Goal: Task Accomplishment & Management: Manage account settings

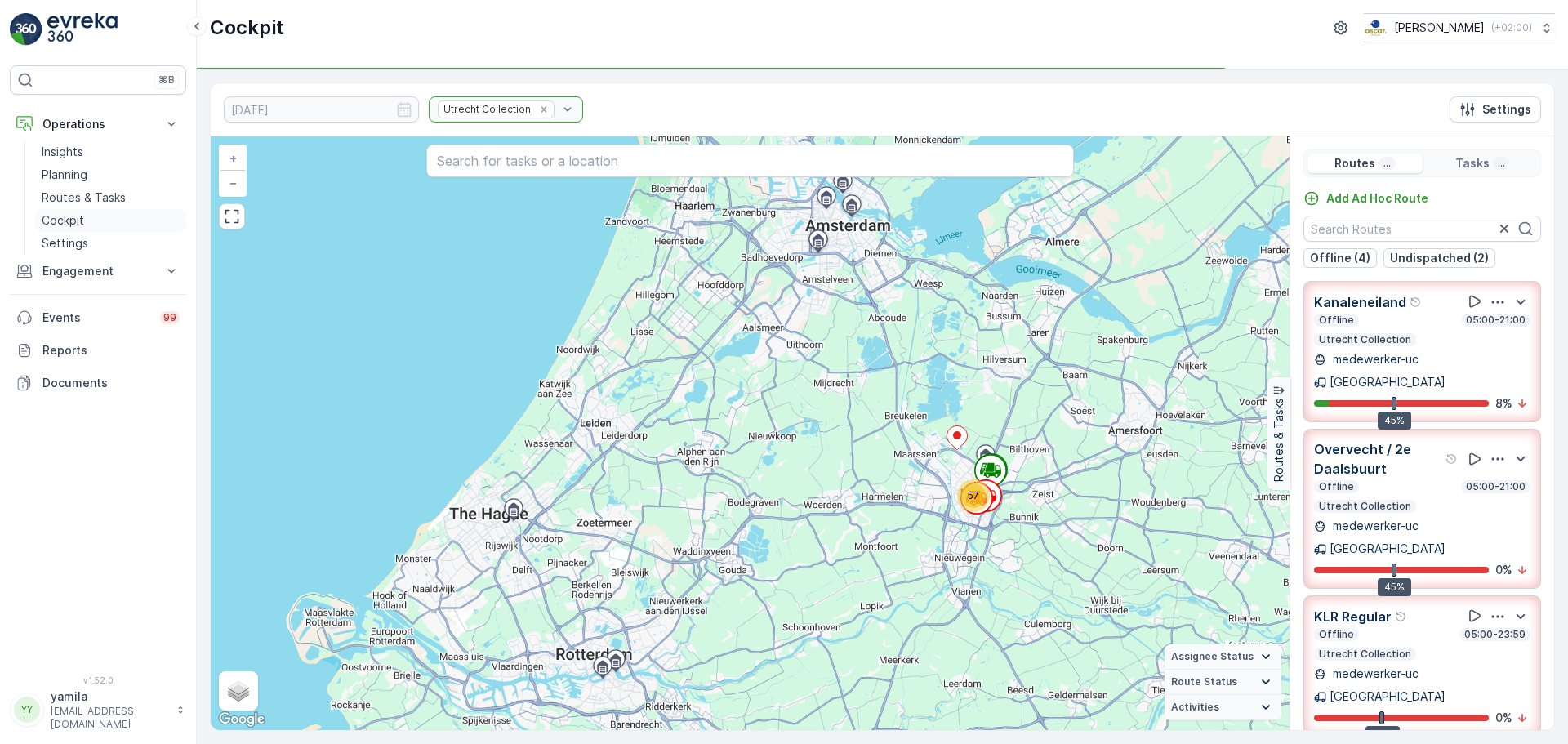
scroll to position [41, 0]
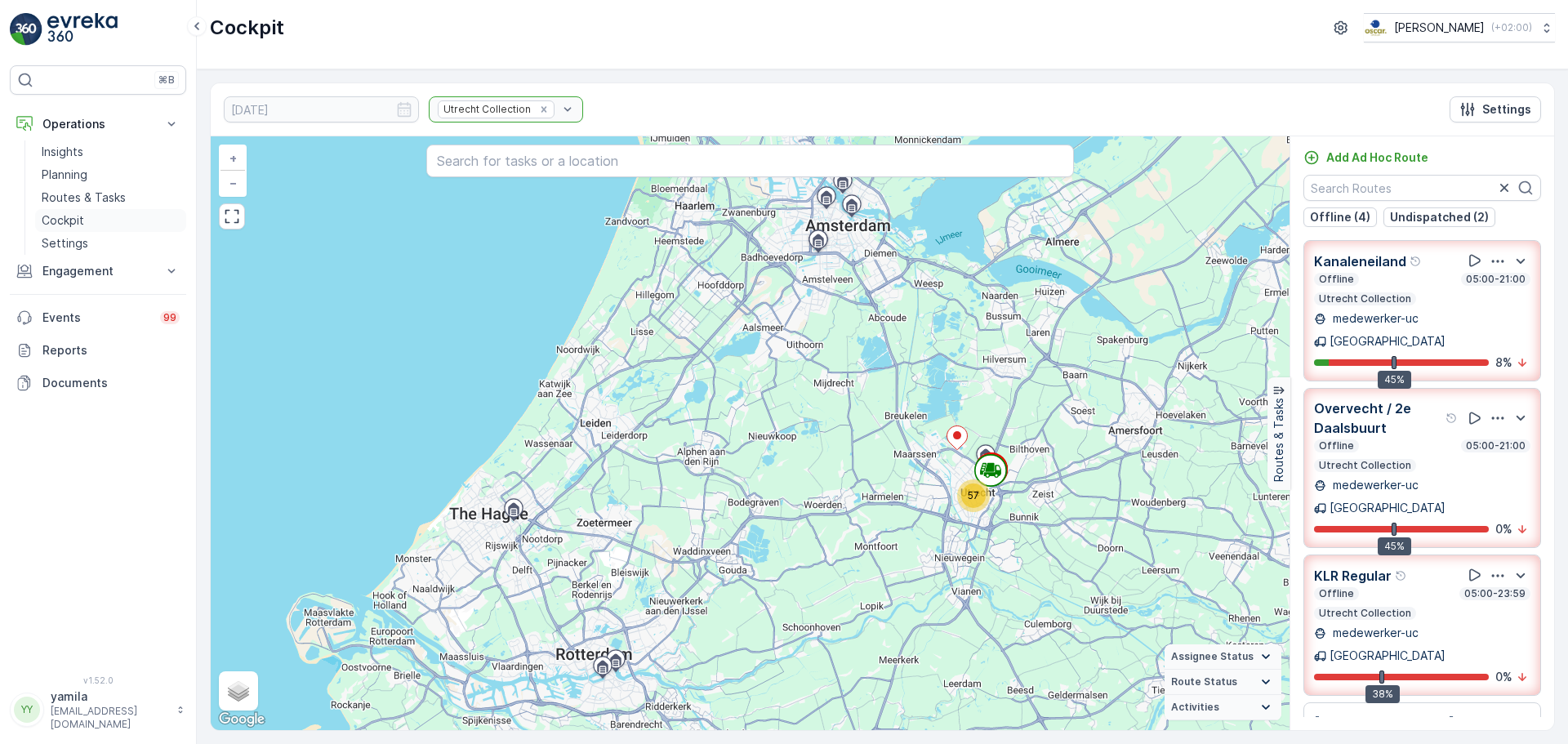
click at [70, 219] on p "Cockpit" at bounding box center [63, 220] width 43 height 17
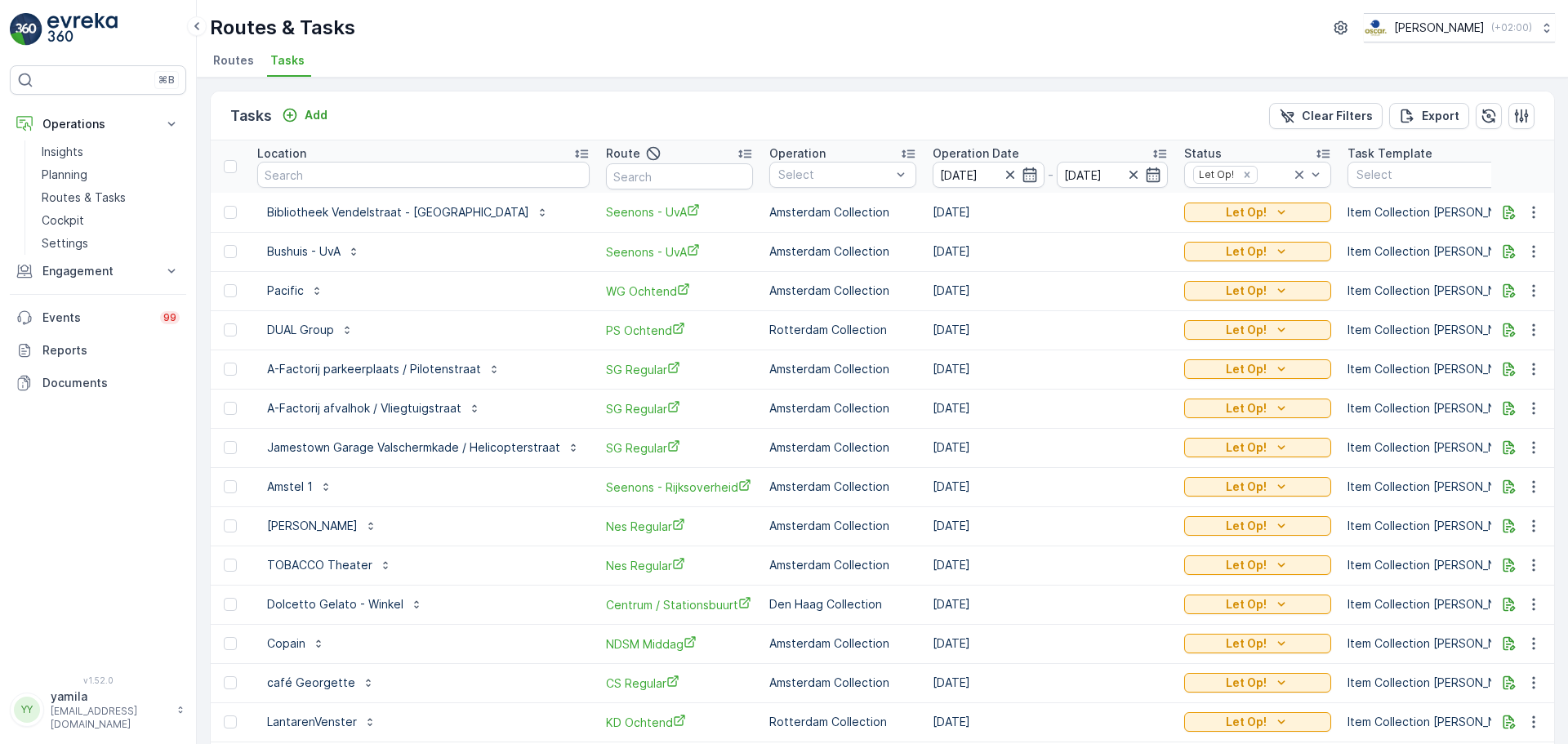
click at [319, 176] on input "text" at bounding box center [424, 175] width 332 height 26
type input "van kerkwijk"
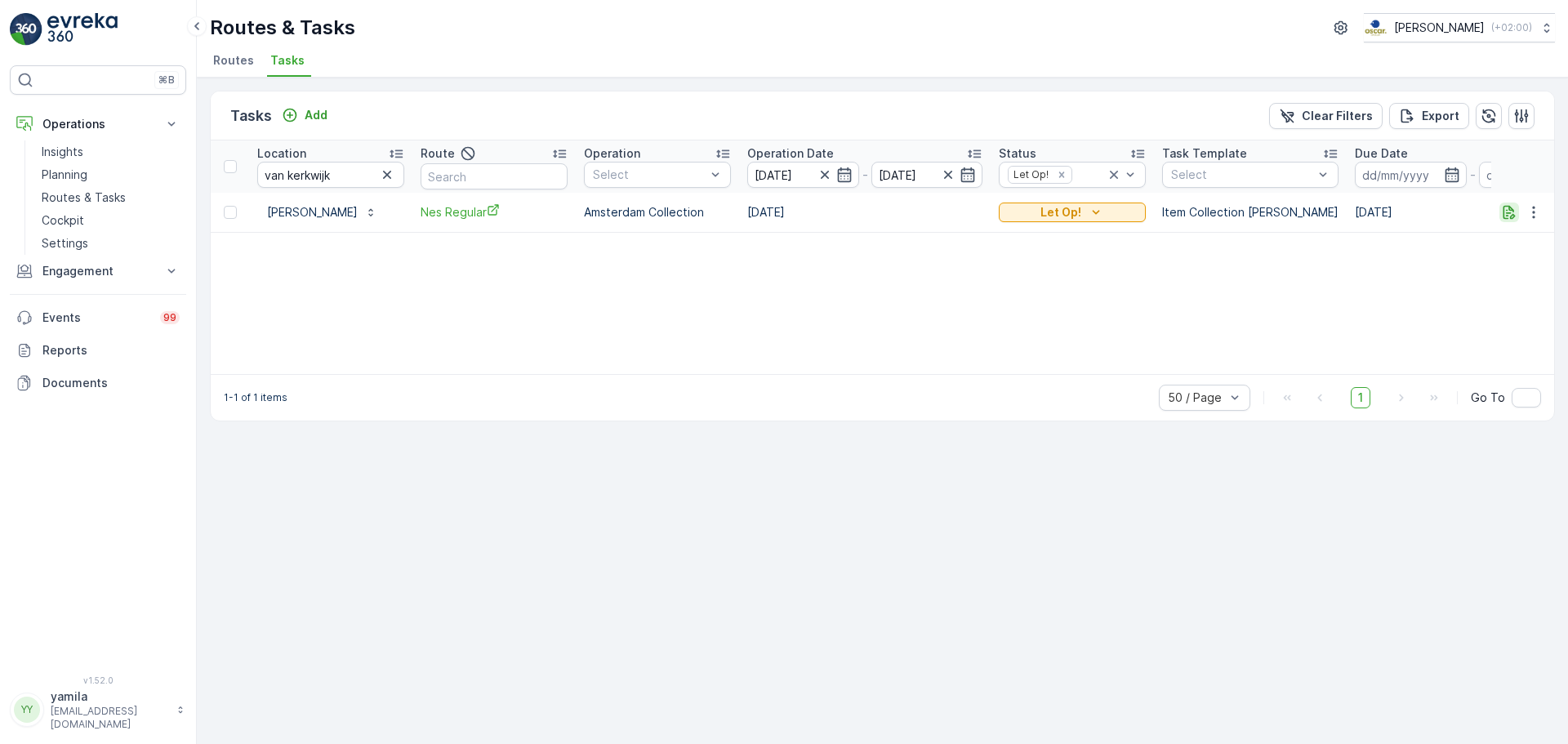
click at [1511, 210] on icon "button" at bounding box center [1509, 212] width 17 height 17
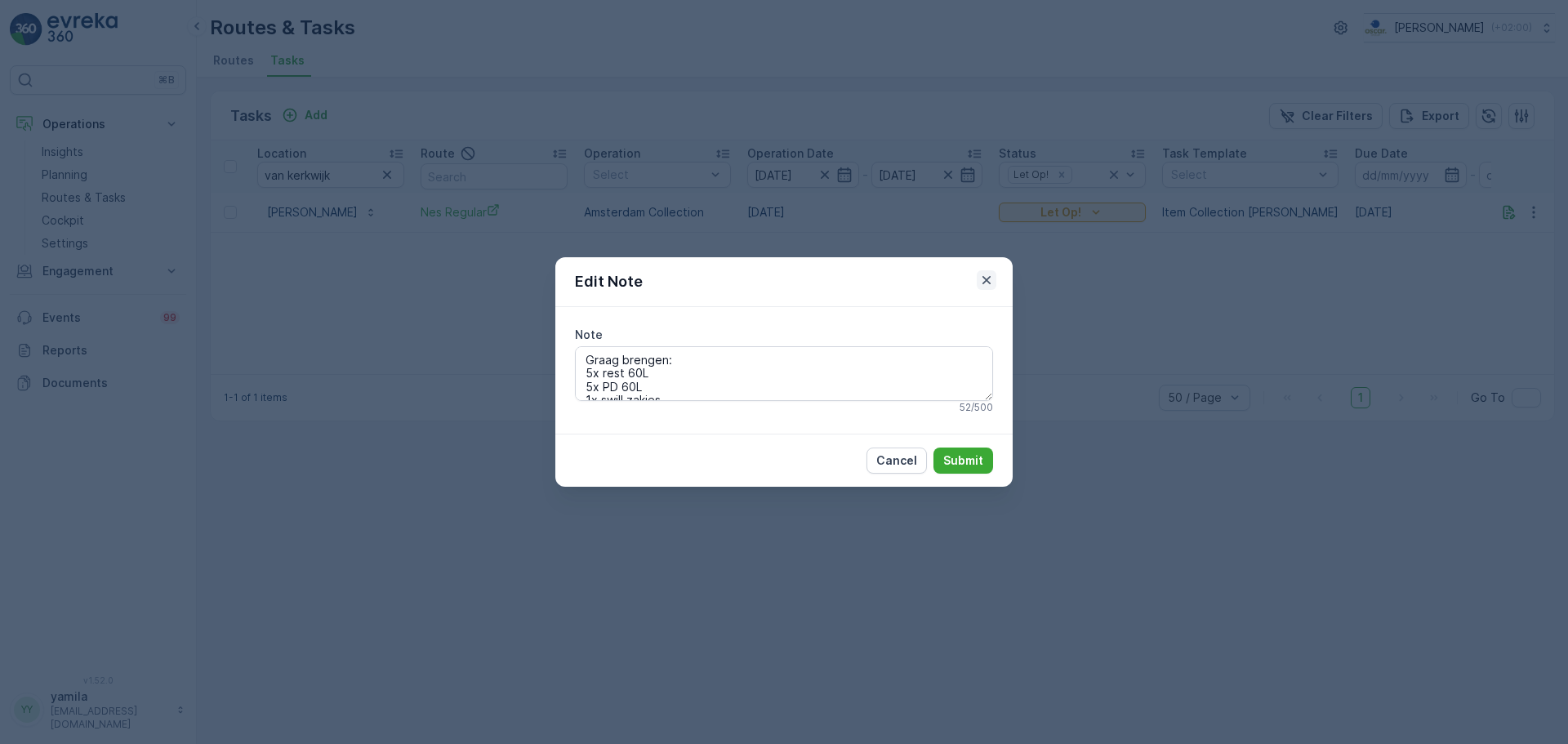
click at [988, 277] on icon "button" at bounding box center [986, 280] width 17 height 17
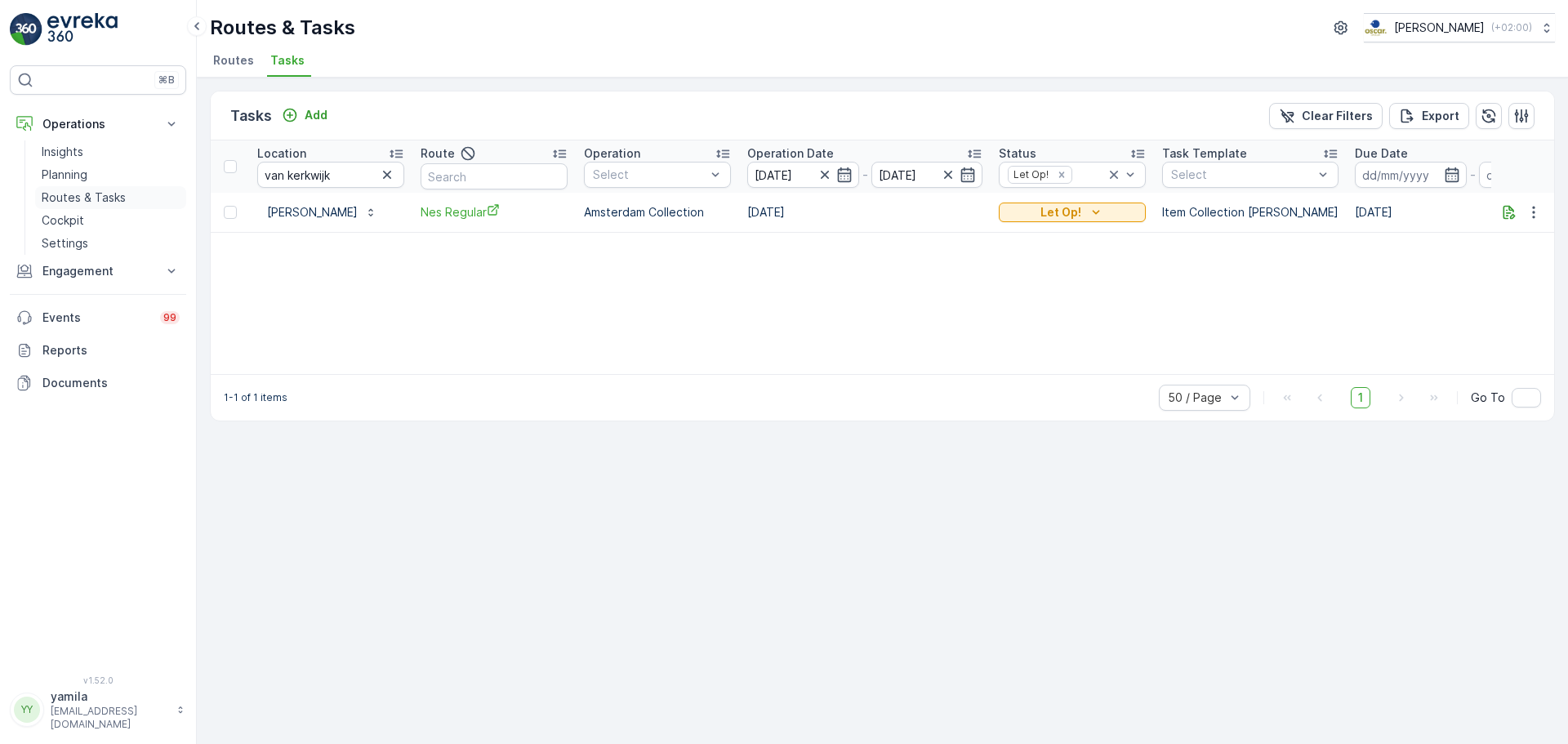
click at [90, 201] on p "Routes & Tasks" at bounding box center [83, 197] width 84 height 17
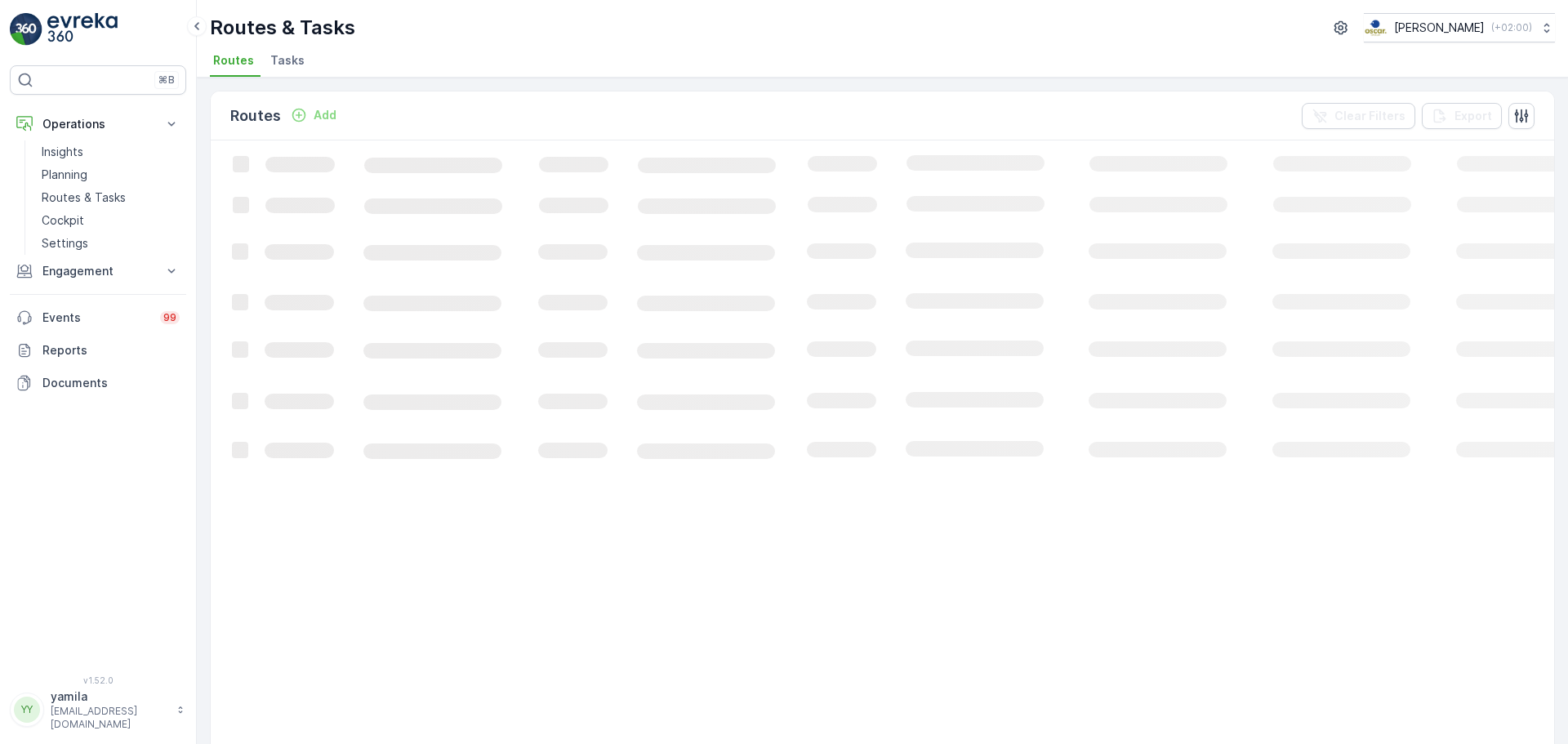
click at [292, 53] on span "Tasks" at bounding box center [287, 60] width 34 height 17
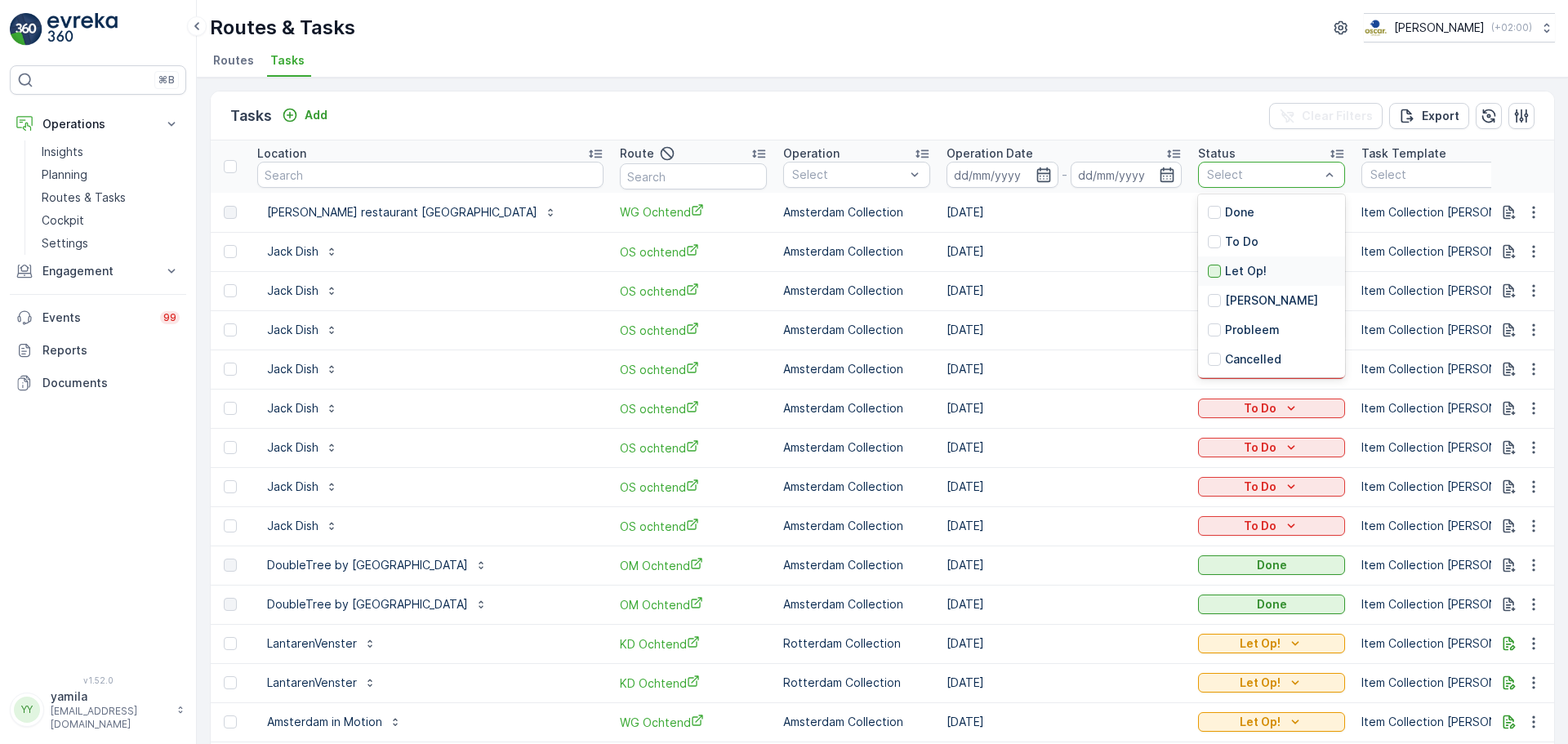
click at [1208, 274] on div at bounding box center [1214, 270] width 13 height 13
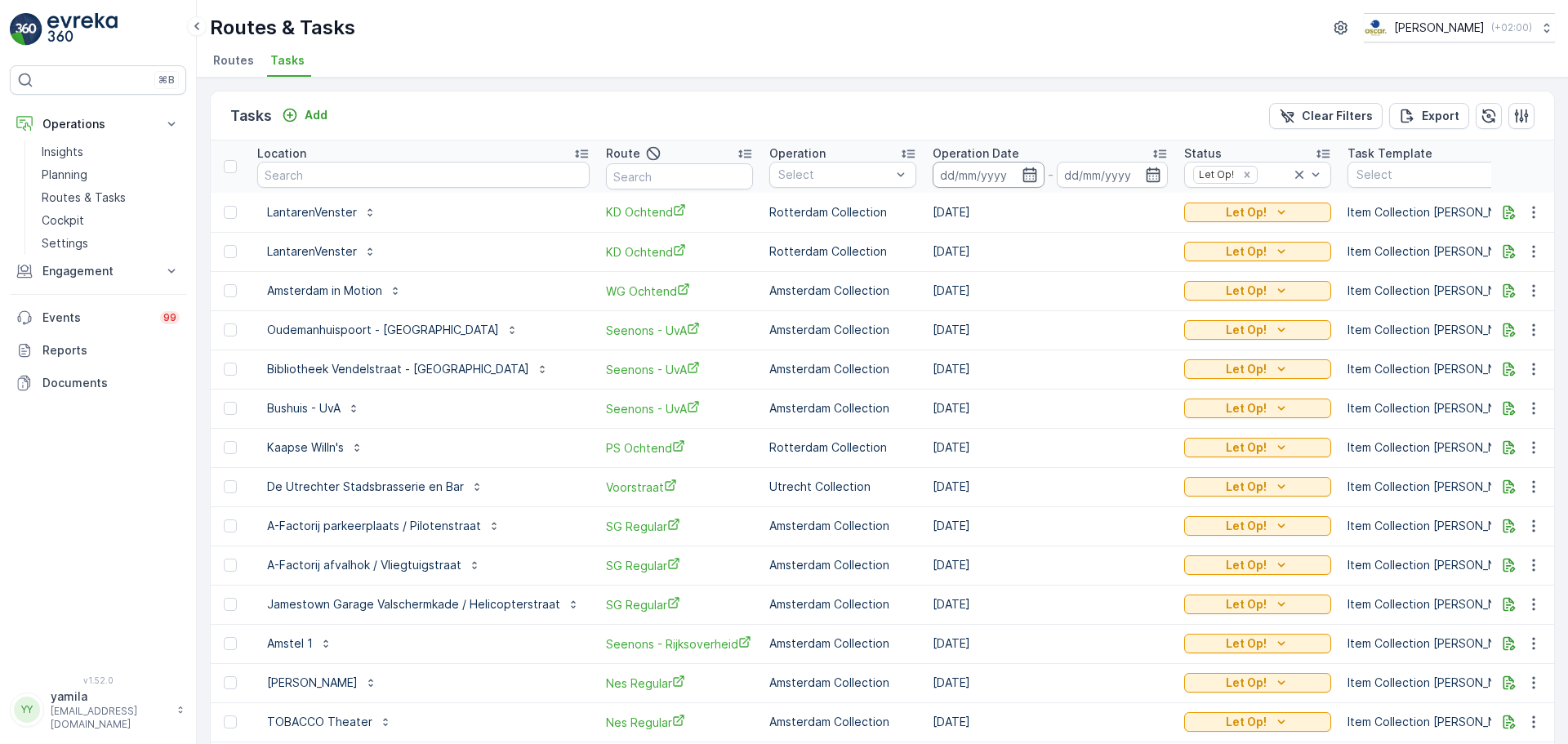
click at [989, 181] on input at bounding box center [989, 175] width 112 height 26
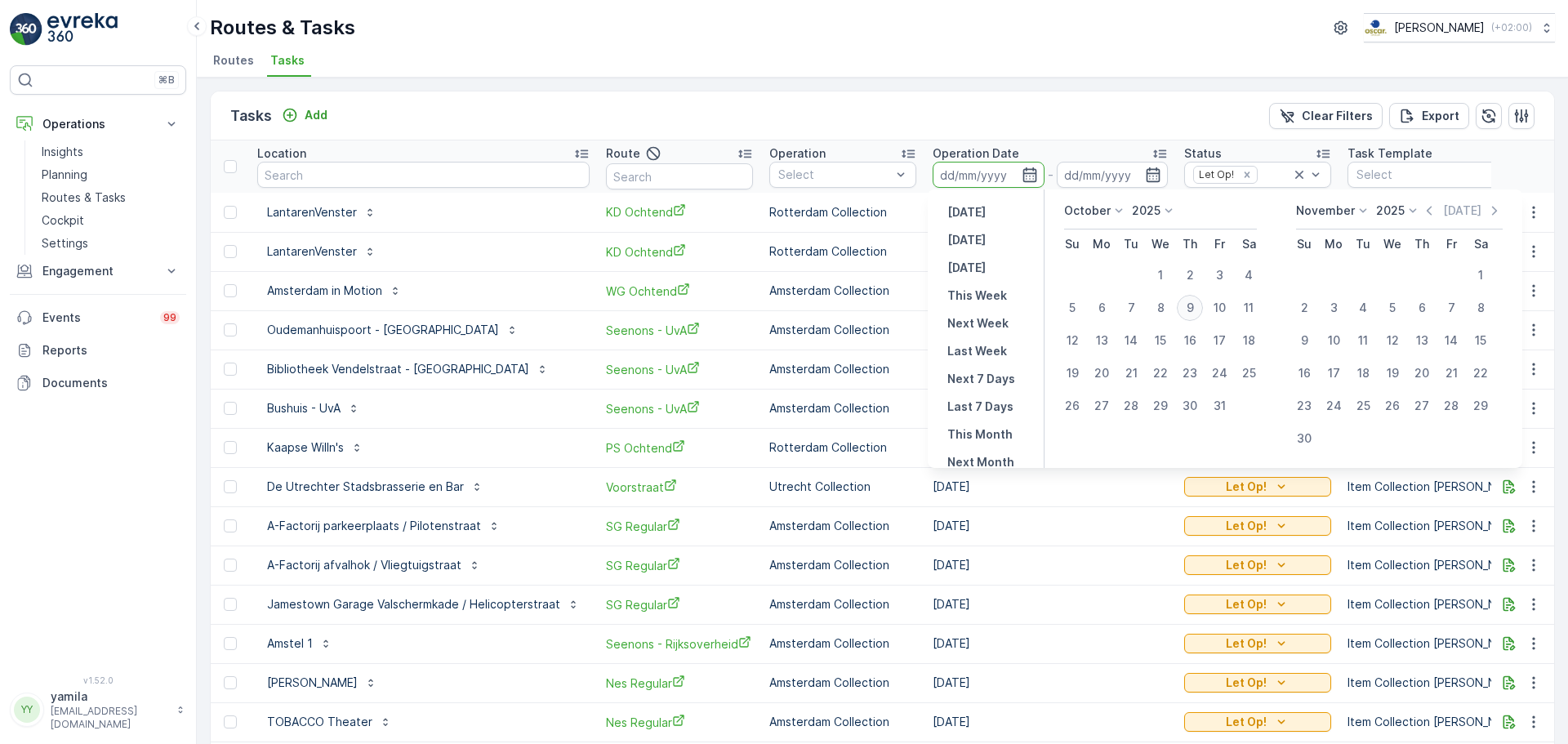
click at [1185, 303] on div "9" at bounding box center [1190, 308] width 26 height 26
type input "[DATE]"
click at [1185, 303] on div "9" at bounding box center [1190, 308] width 26 height 26
type input "[DATE]"
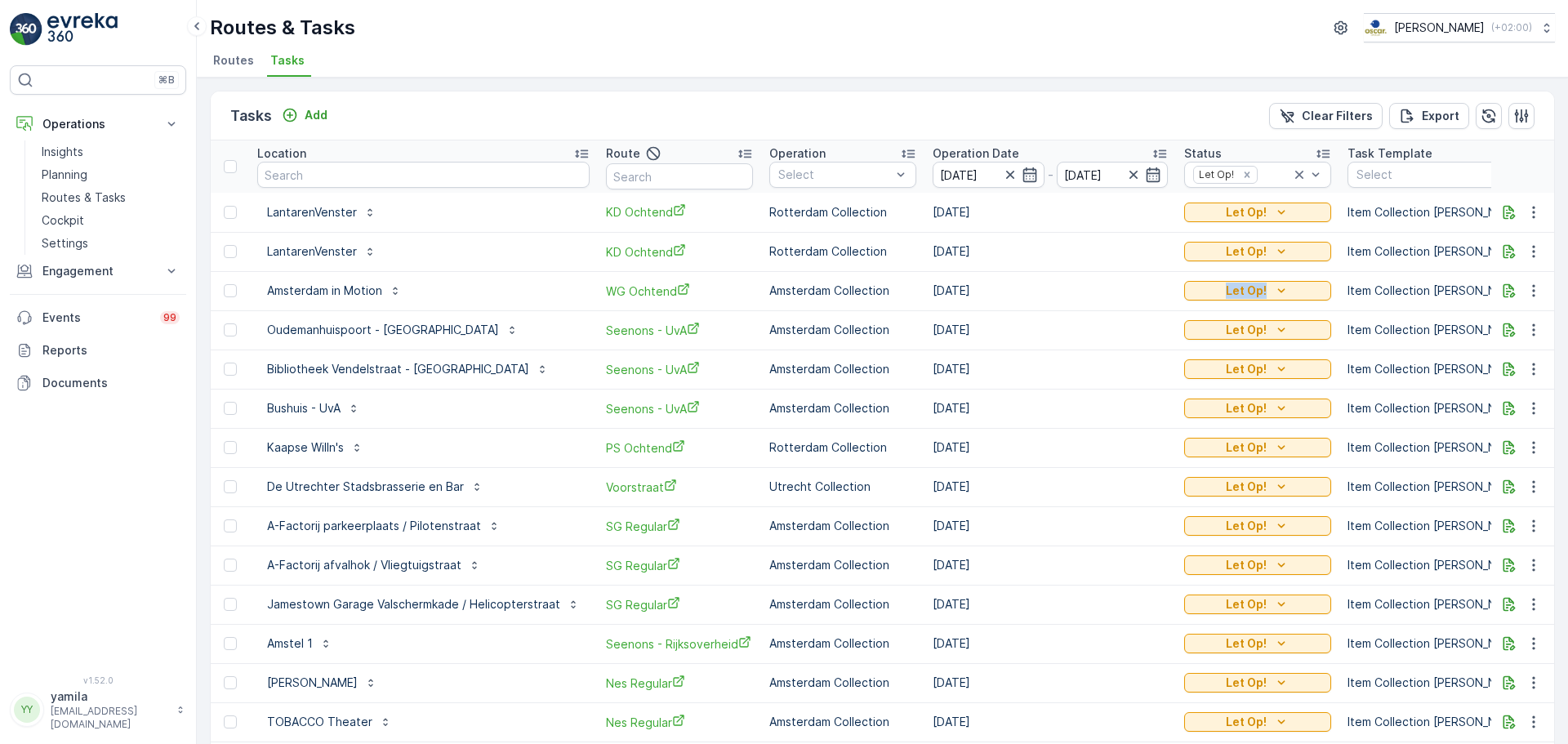
click at [1185, 303] on td "Let Op!" at bounding box center [1258, 290] width 163 height 39
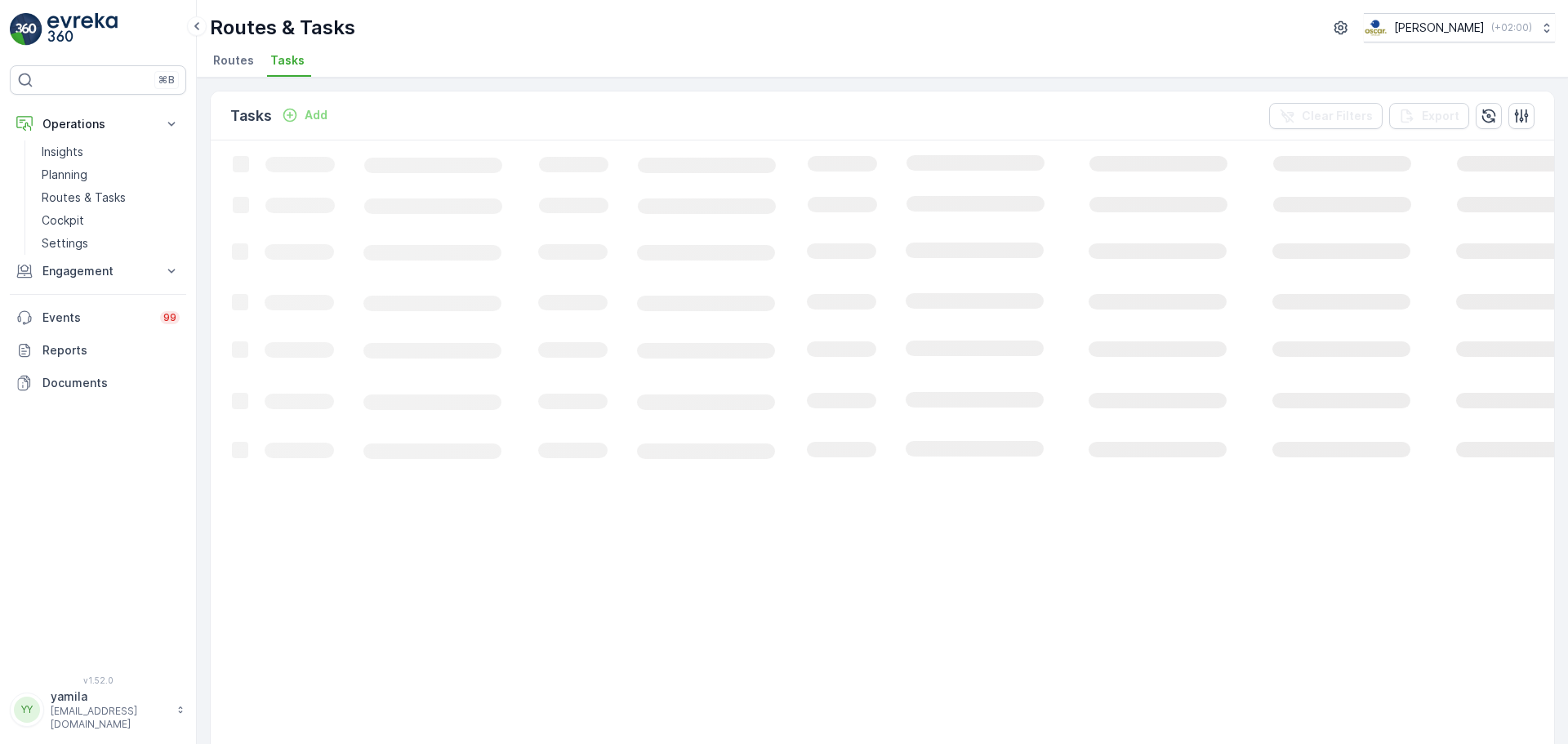
click at [961, 63] on ul "Routes Tasks" at bounding box center [876, 63] width 1332 height 28
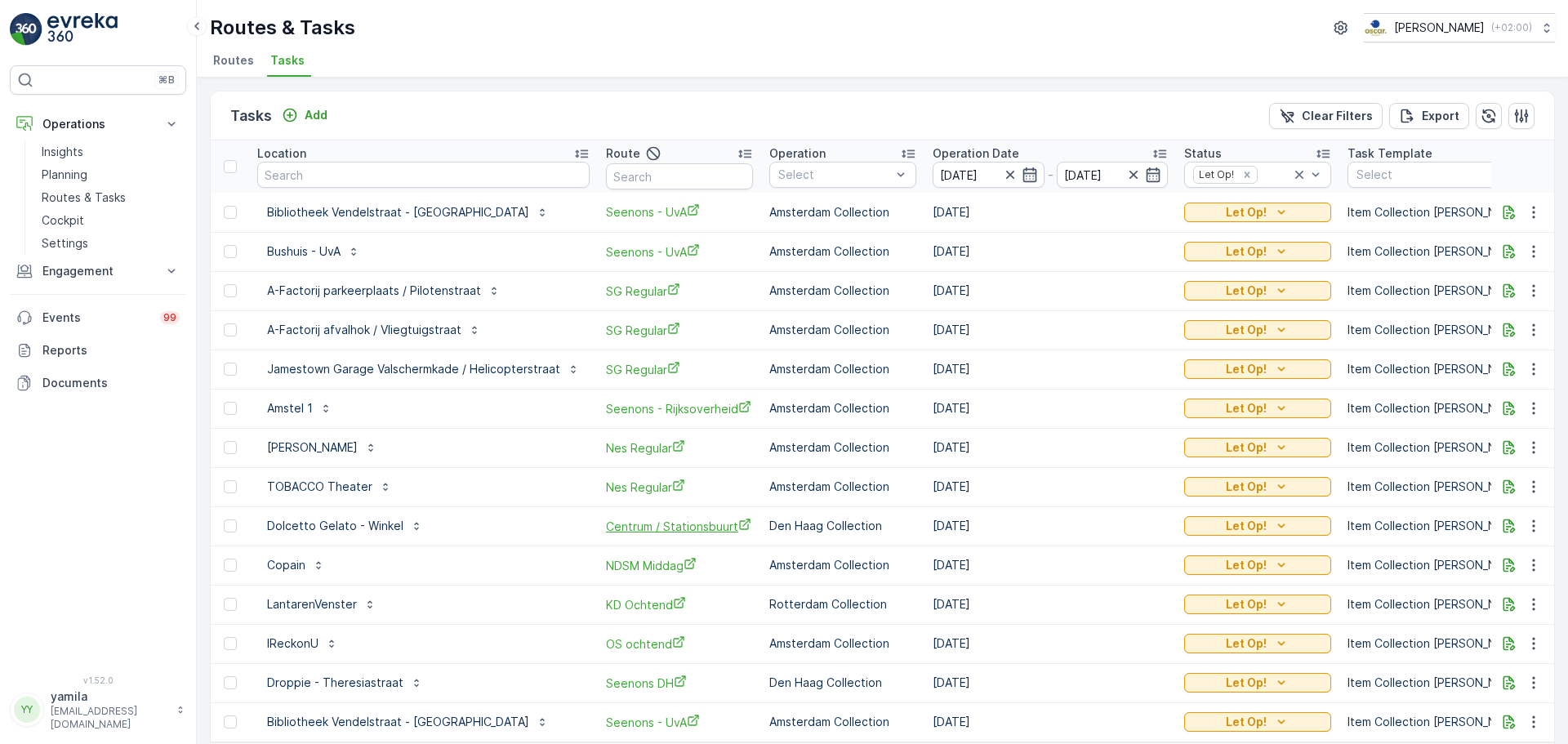
scroll to position [67, 0]
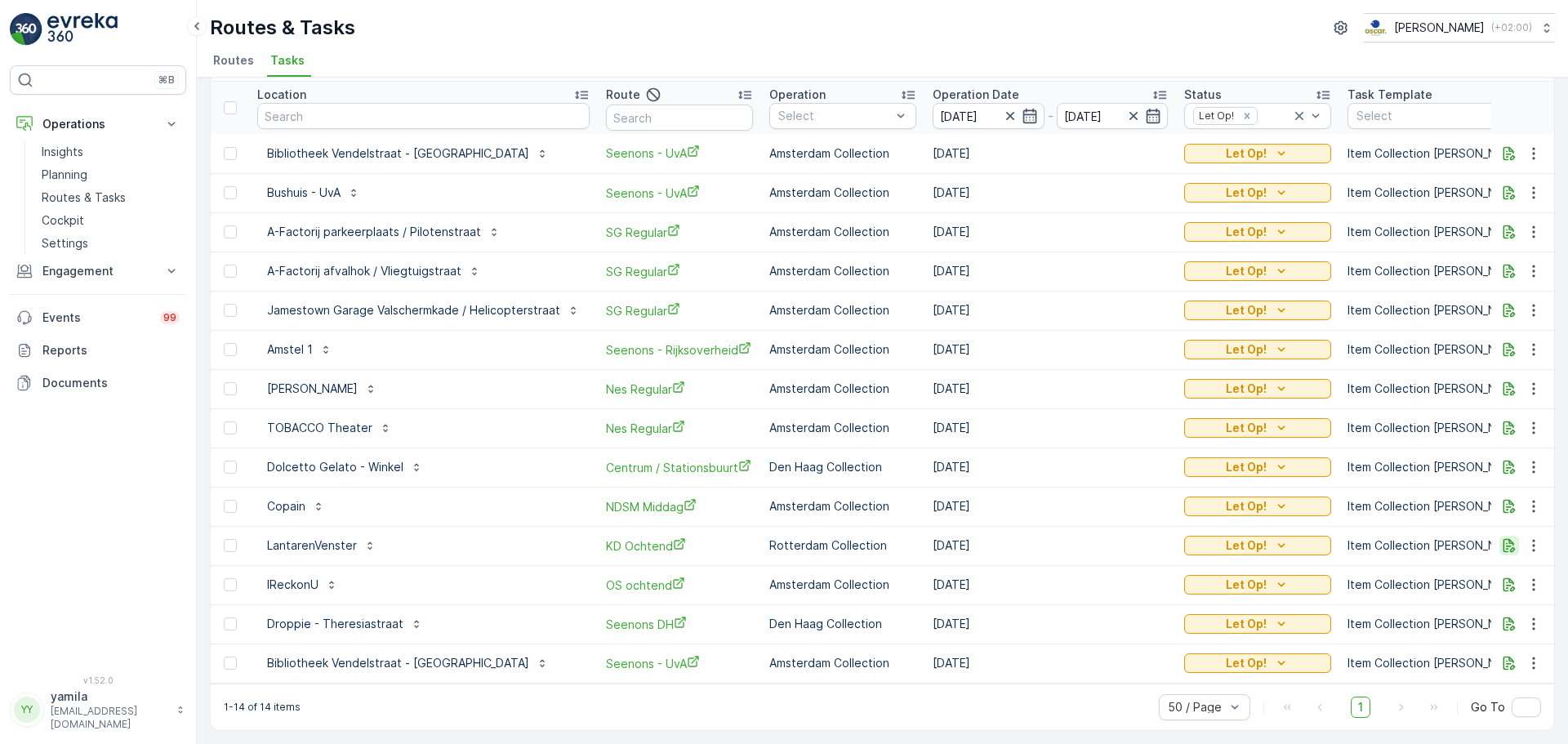
click at [1508, 537] on icon "button" at bounding box center [1509, 545] width 17 height 17
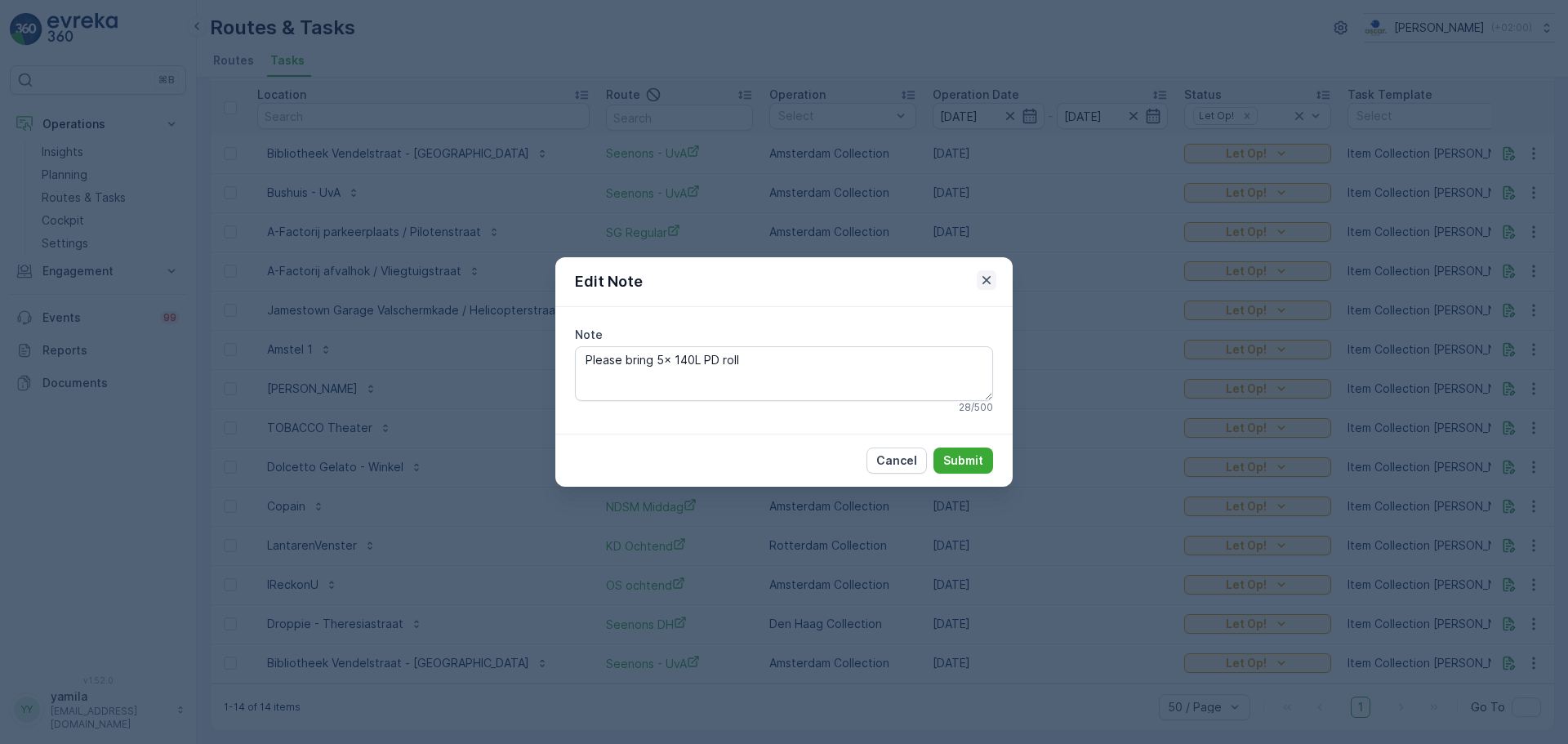
click at [987, 282] on icon "button" at bounding box center [986, 280] width 17 height 17
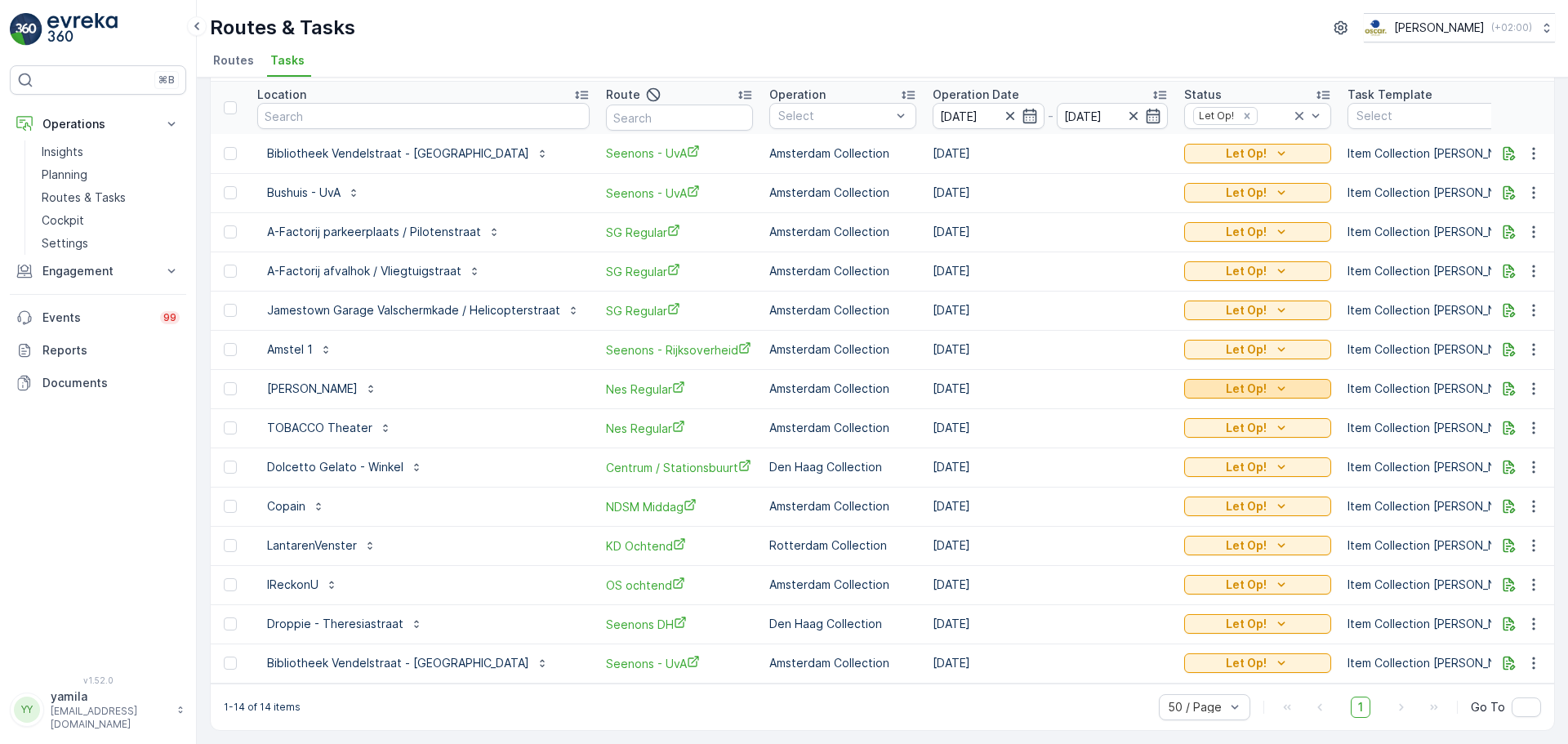
click at [1239, 381] on p "Let Op!" at bounding box center [1246, 389] width 41 height 17
click at [1212, 425] on span "Done" at bounding box center [1204, 428] width 30 height 17
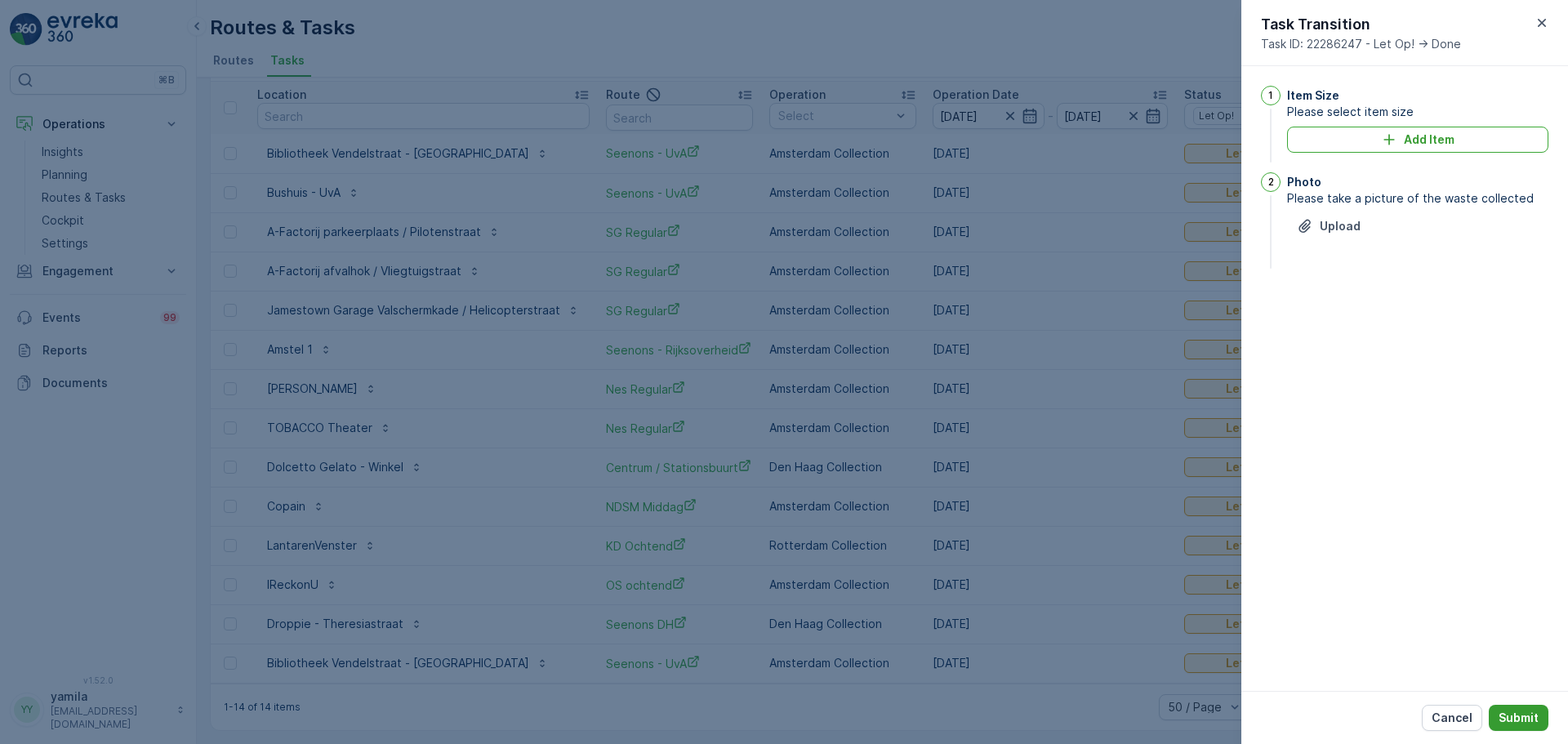
click at [1529, 721] on p "Submit" at bounding box center [1519, 717] width 40 height 17
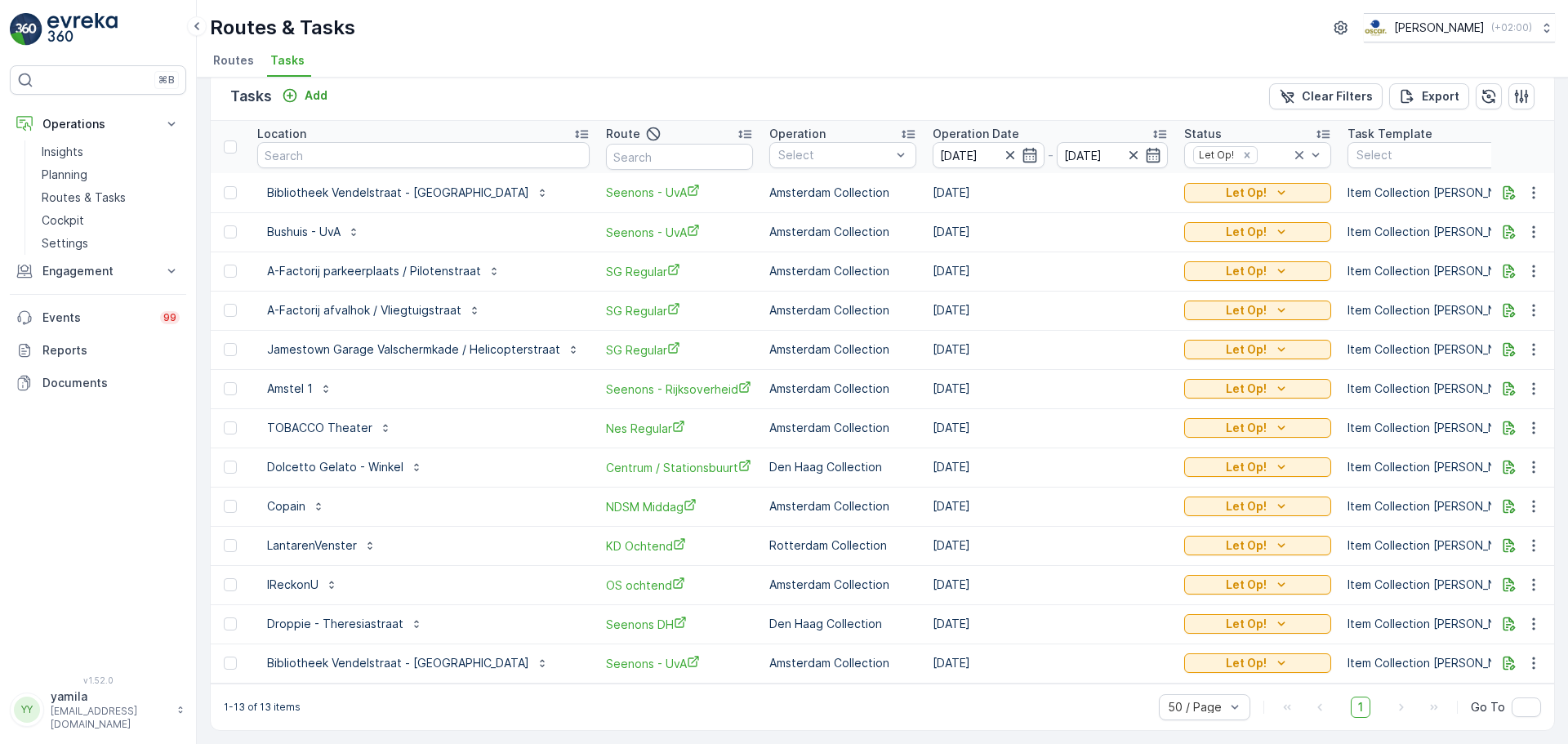
scroll to position [28, 0]
click at [1511, 576] on icon "button" at bounding box center [1509, 584] width 17 height 17
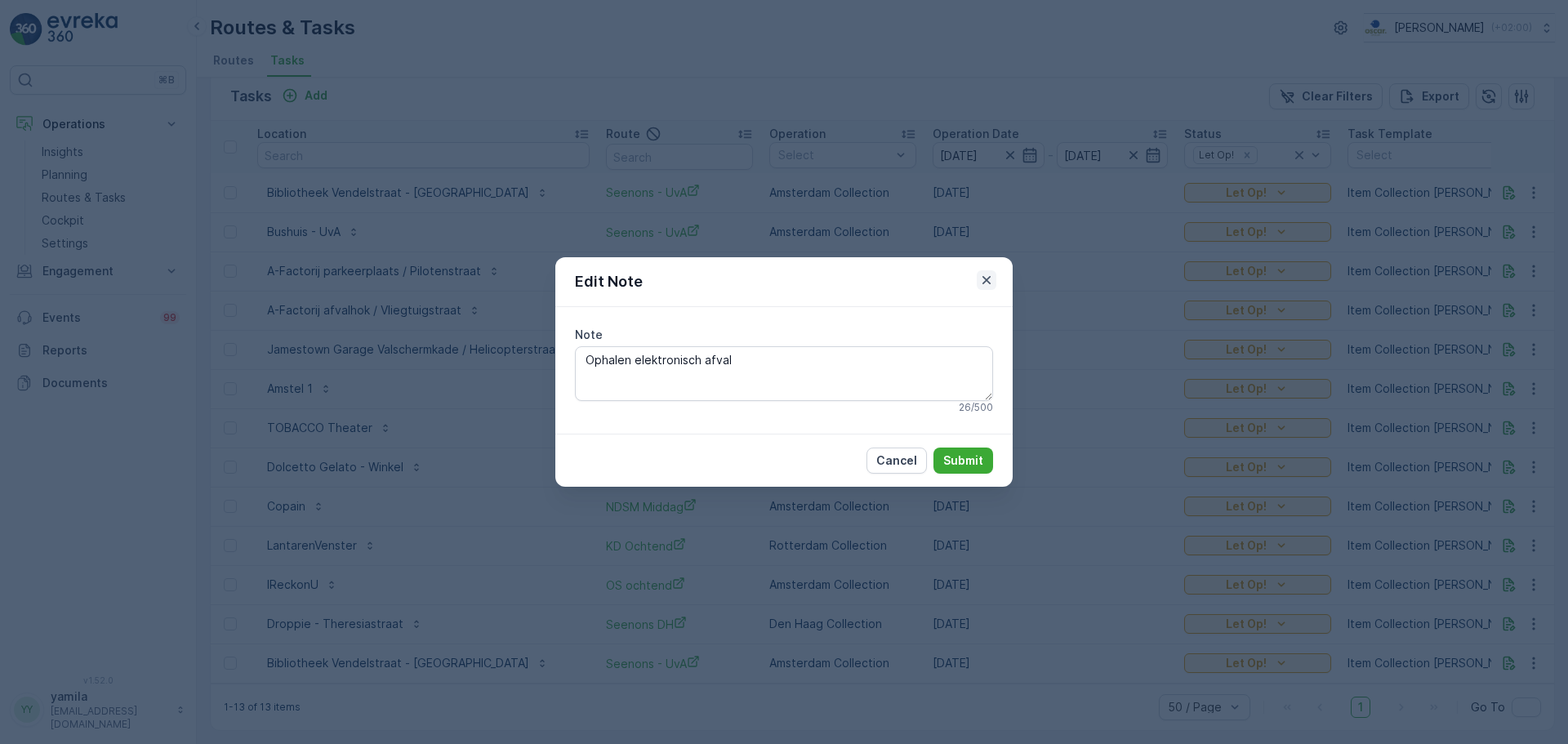
click at [988, 276] on icon "button" at bounding box center [986, 280] width 17 height 17
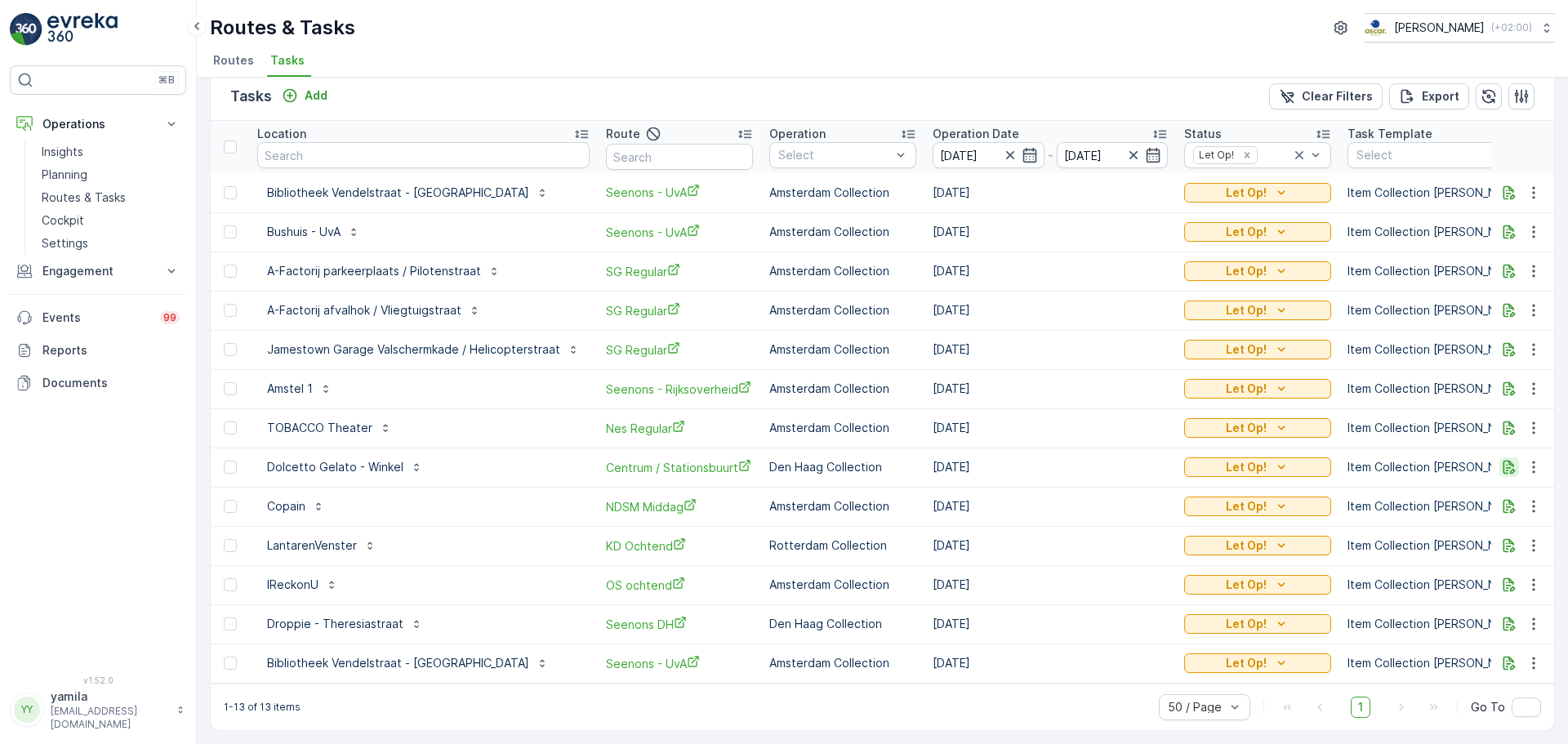
click at [1506, 461] on icon "button" at bounding box center [1510, 468] width 12 height 14
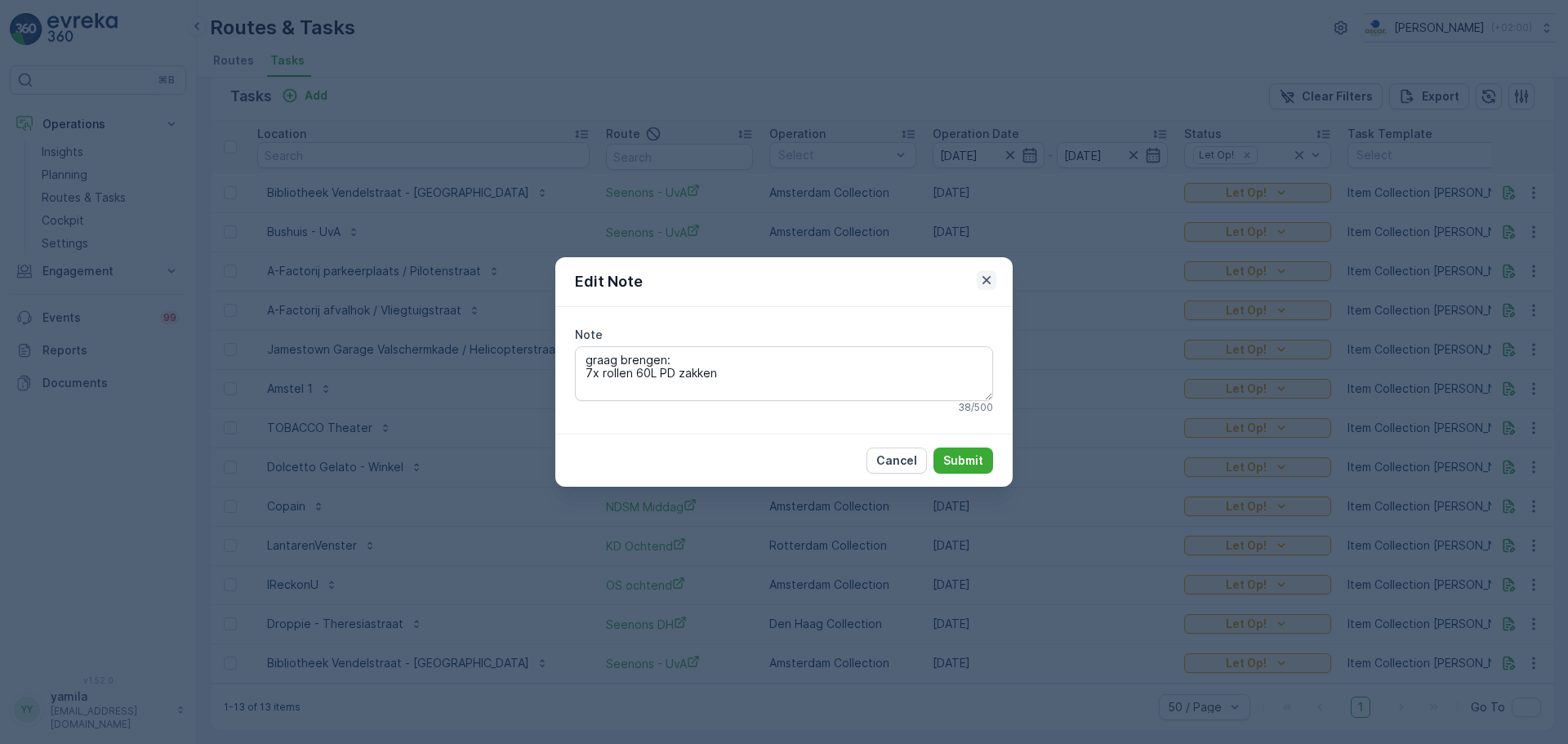
click at [990, 281] on icon "button" at bounding box center [986, 280] width 17 height 17
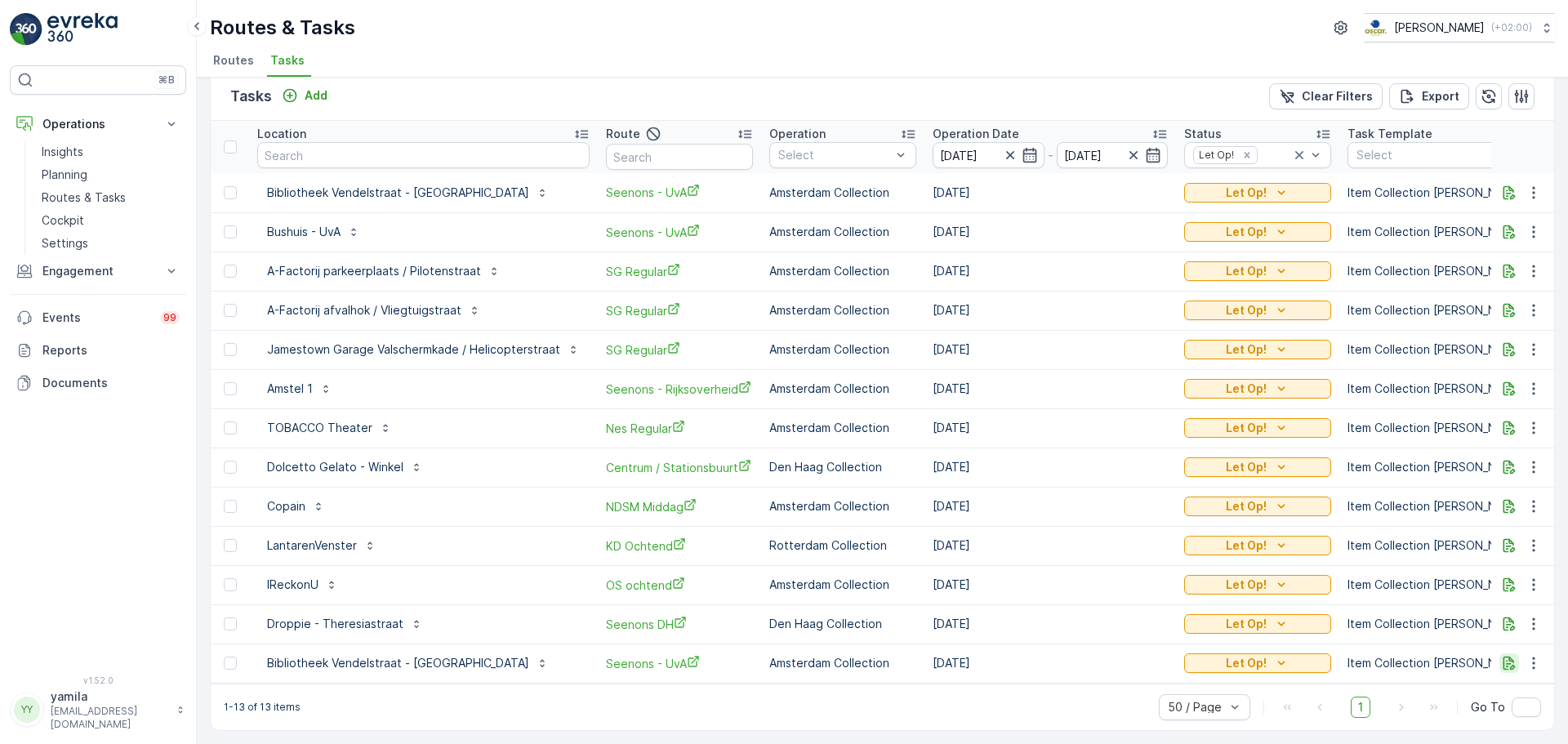
click at [1510, 663] on button "button" at bounding box center [1509, 662] width 20 height 20
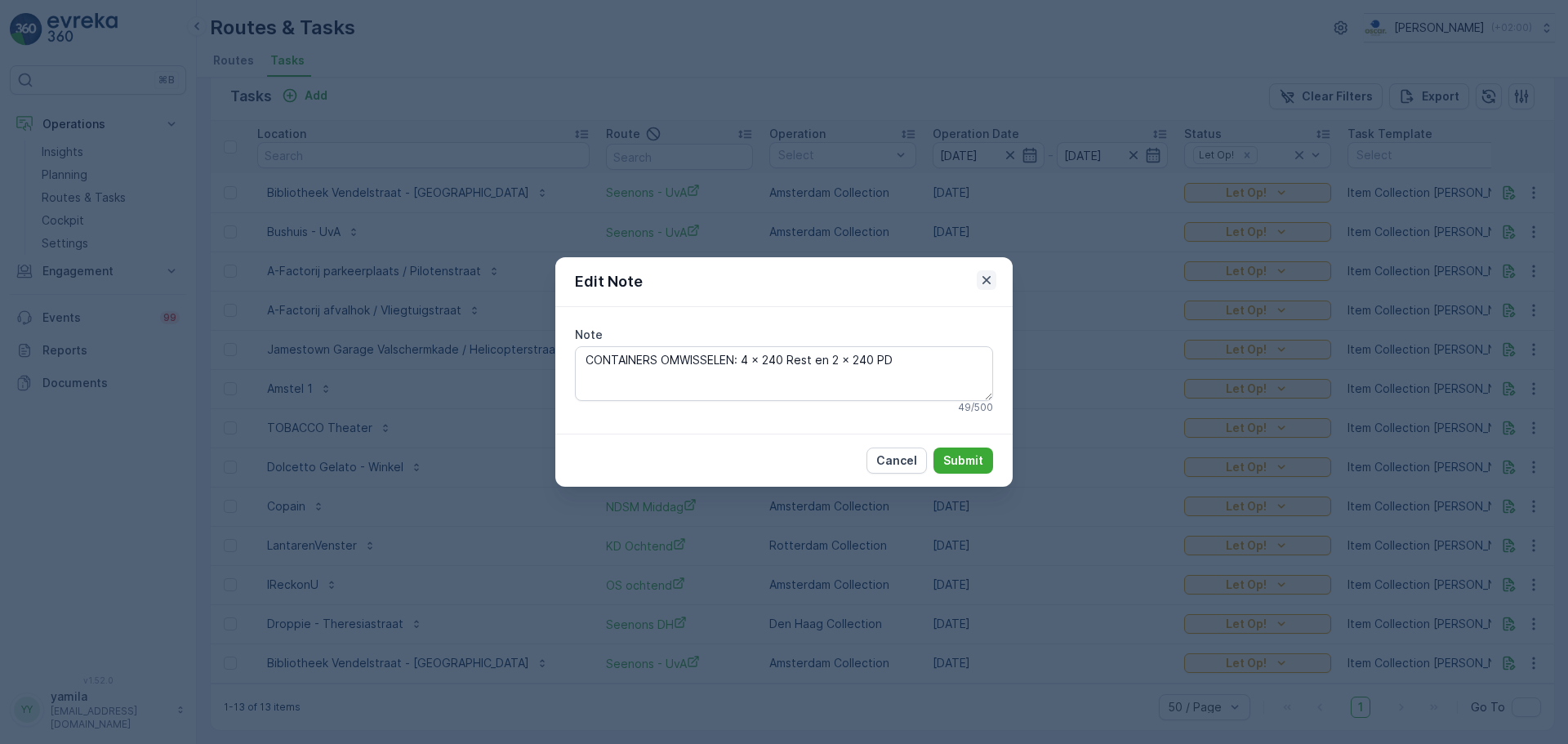
click at [992, 277] on icon "button" at bounding box center [986, 280] width 17 height 17
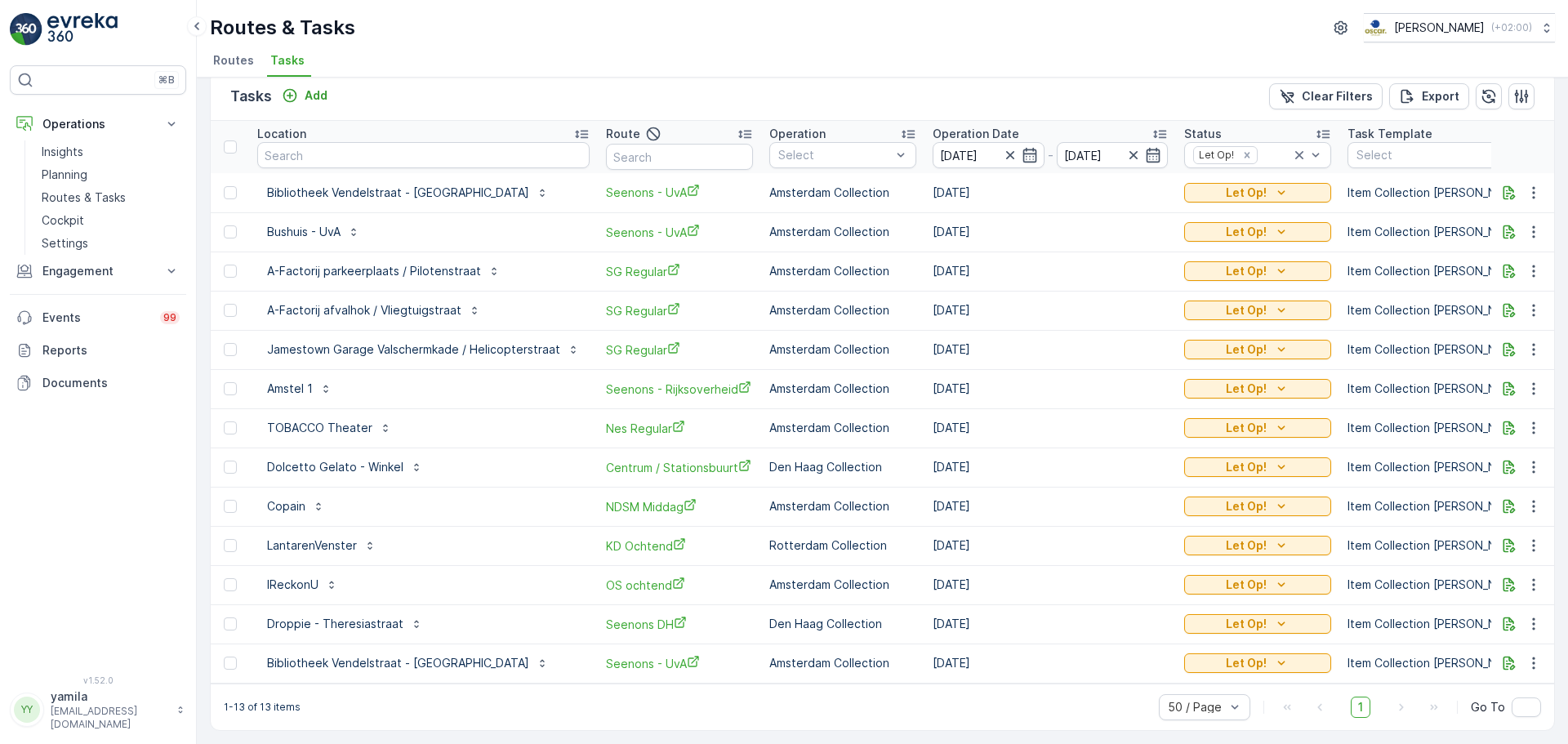
click at [1499, 196] on td at bounding box center [1523, 192] width 63 height 39
click at [1498, 195] on td at bounding box center [1523, 192] width 63 height 39
click at [1519, 173] on td at bounding box center [1523, 192] width 63 height 39
click at [1506, 192] on icon "button" at bounding box center [1509, 192] width 17 height 17
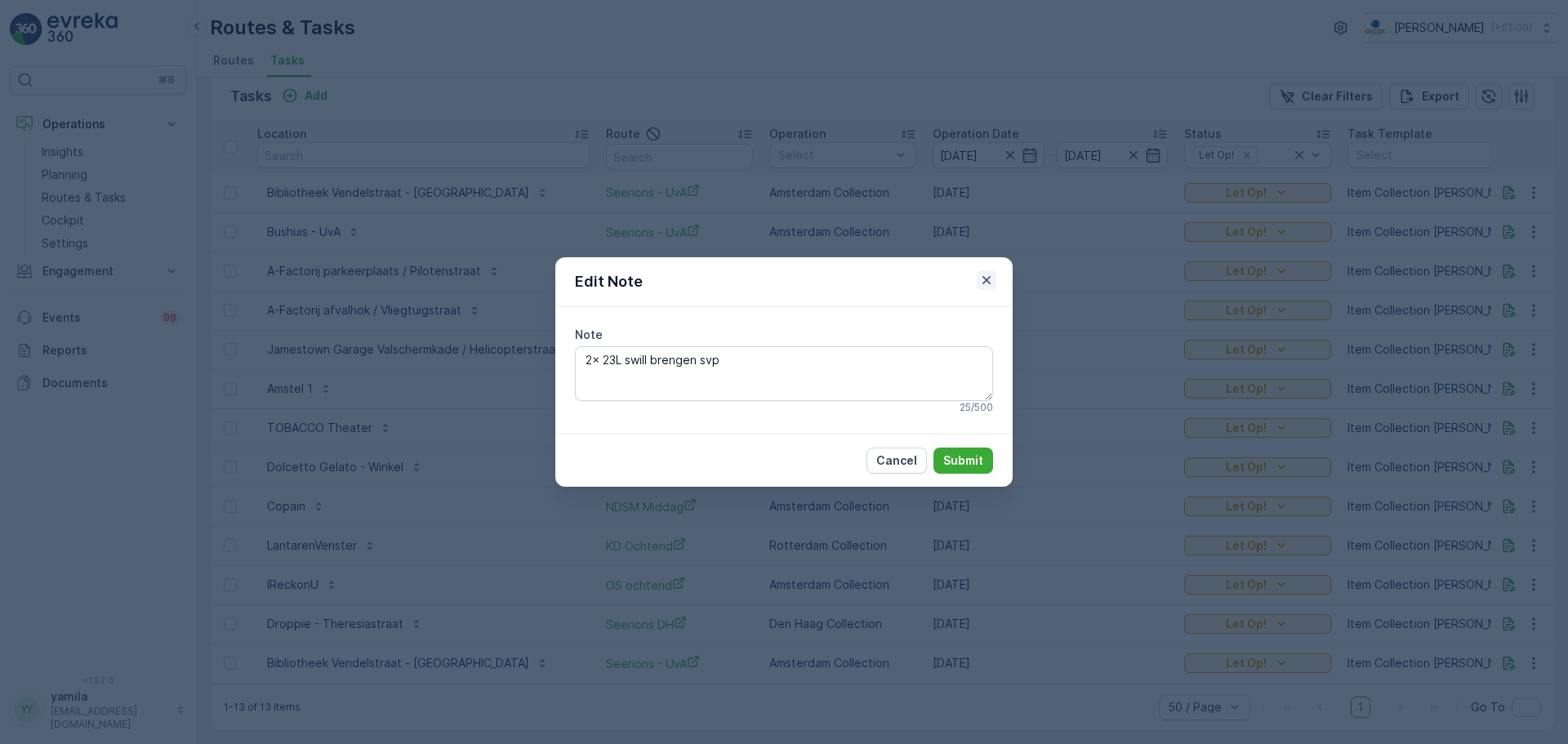
click at [984, 276] on icon "button" at bounding box center [986, 280] width 17 height 17
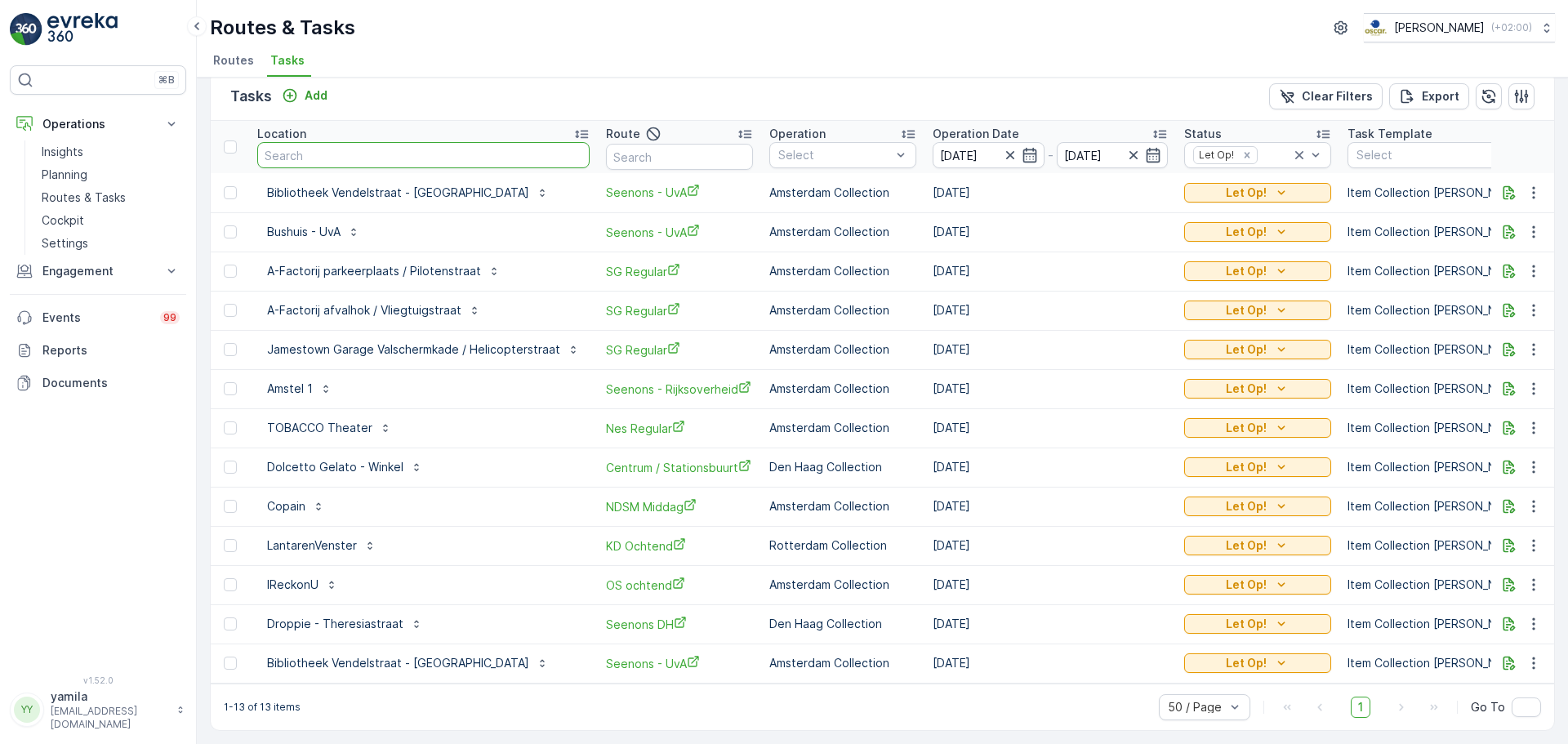
click at [345, 154] on input "text" at bounding box center [424, 155] width 332 height 26
type input "eijk"
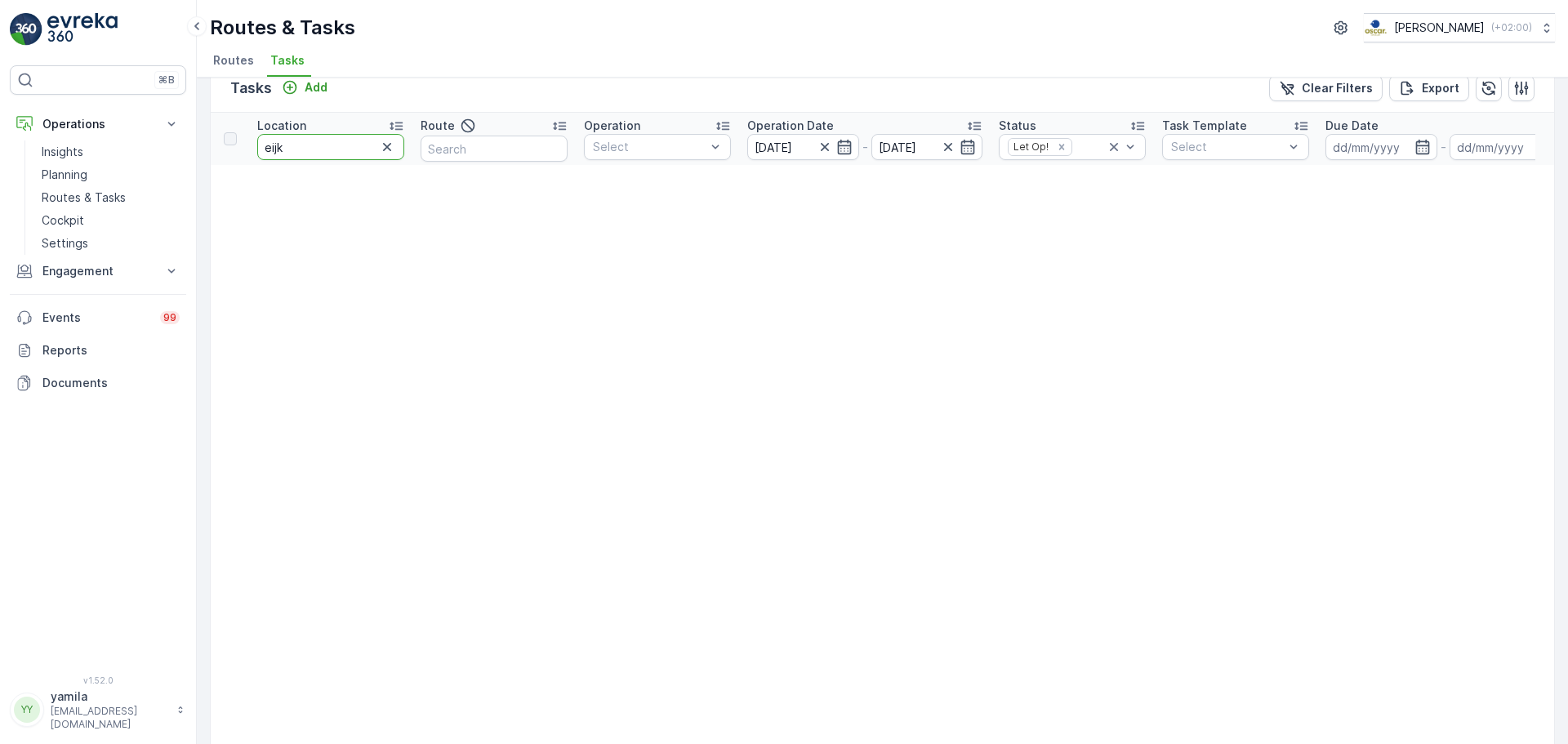
click at [345, 154] on input "eijk" at bounding box center [330, 147] width 147 height 26
type input "e"
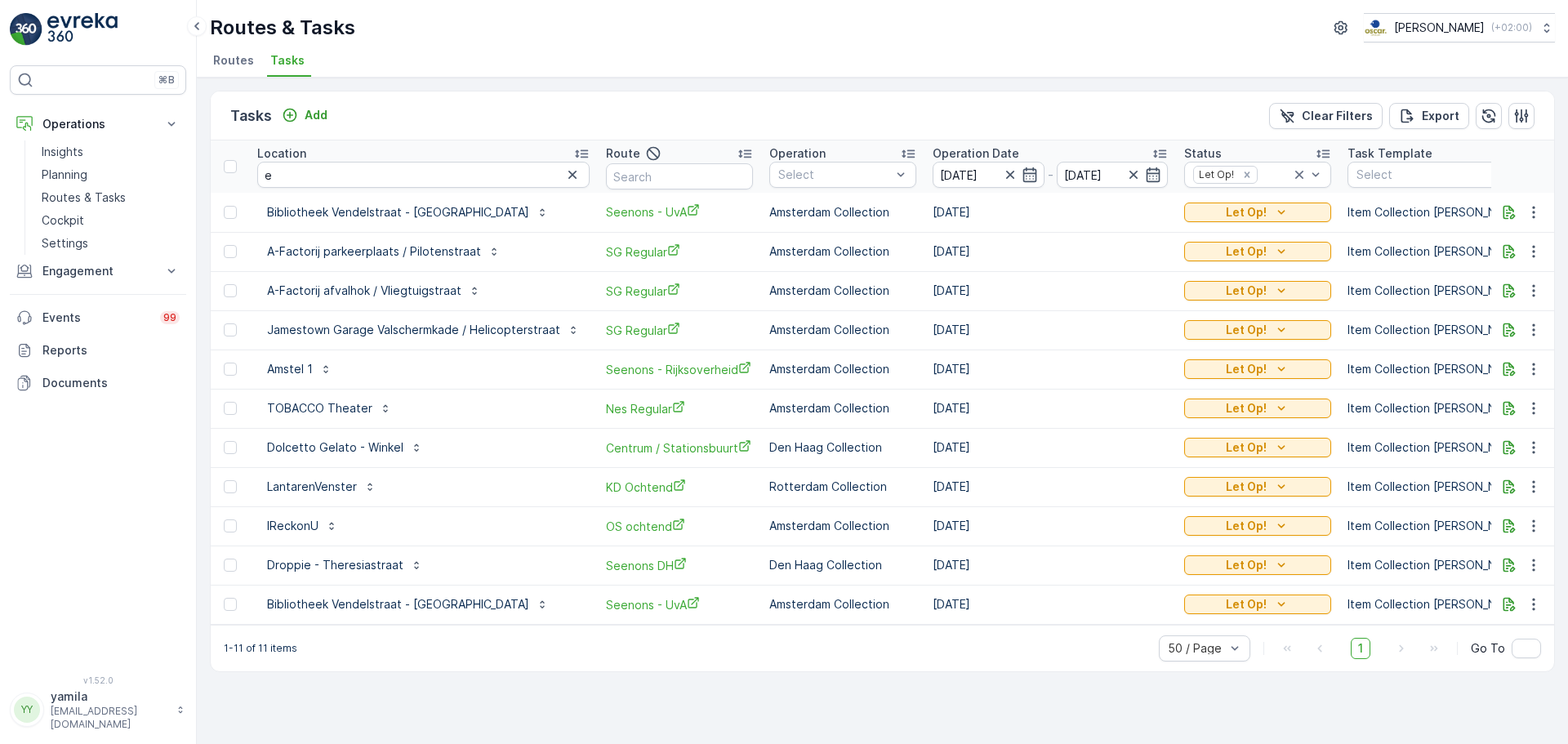
click at [309, 148] on div "Location" at bounding box center [424, 153] width 332 height 17
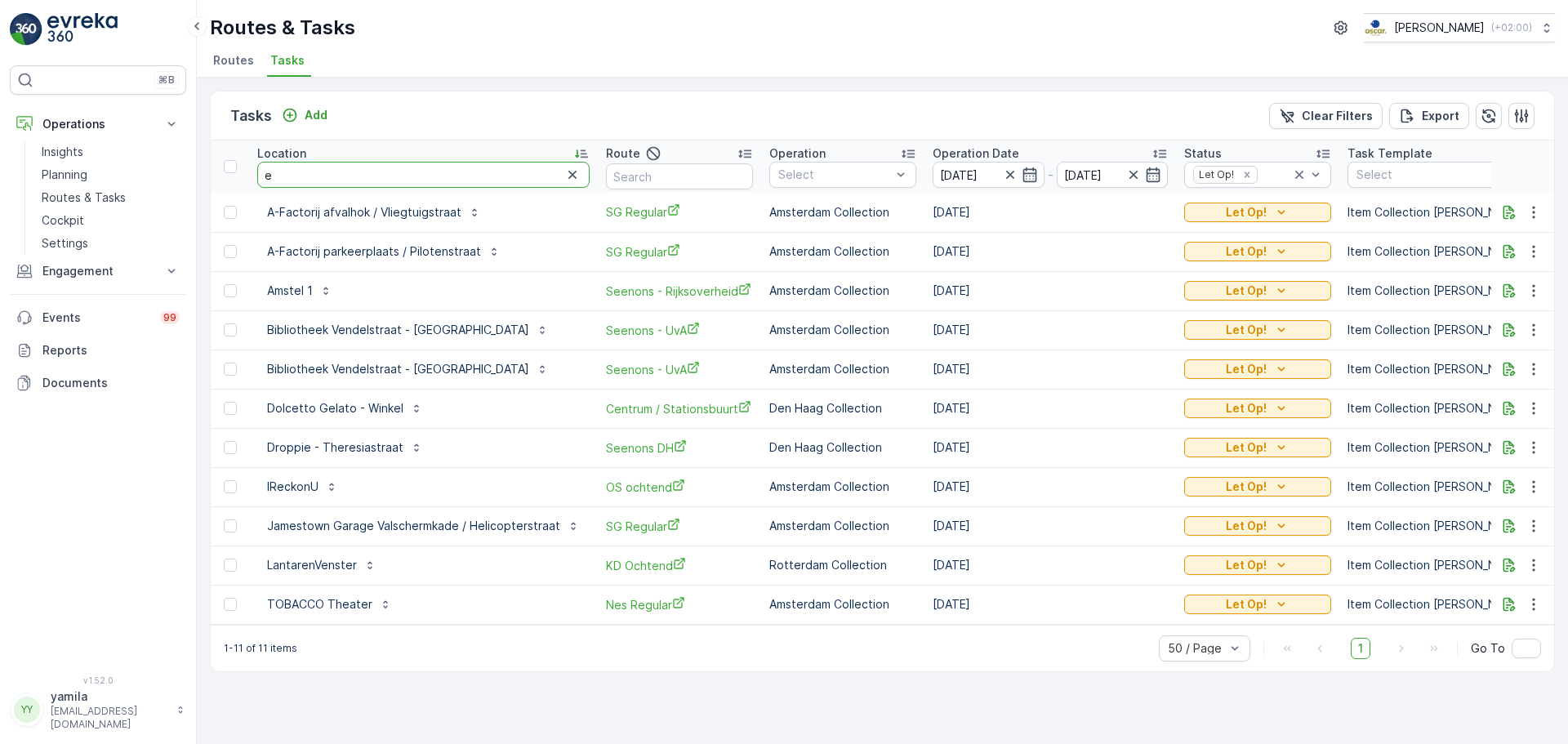
click at [306, 175] on input "e" at bounding box center [424, 175] width 332 height 26
type input "eik"
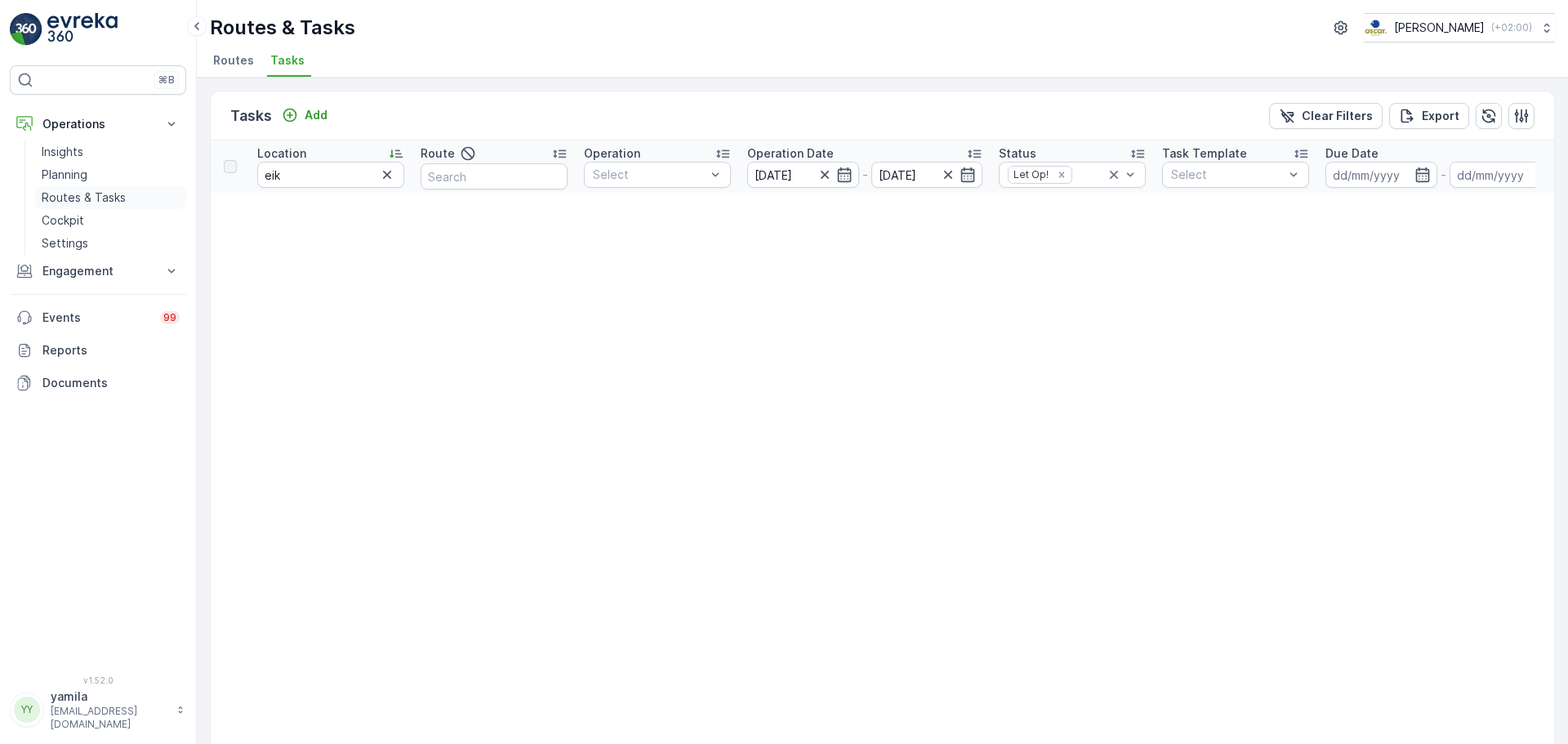
click at [101, 195] on p "Routes & Tasks" at bounding box center [83, 197] width 84 height 17
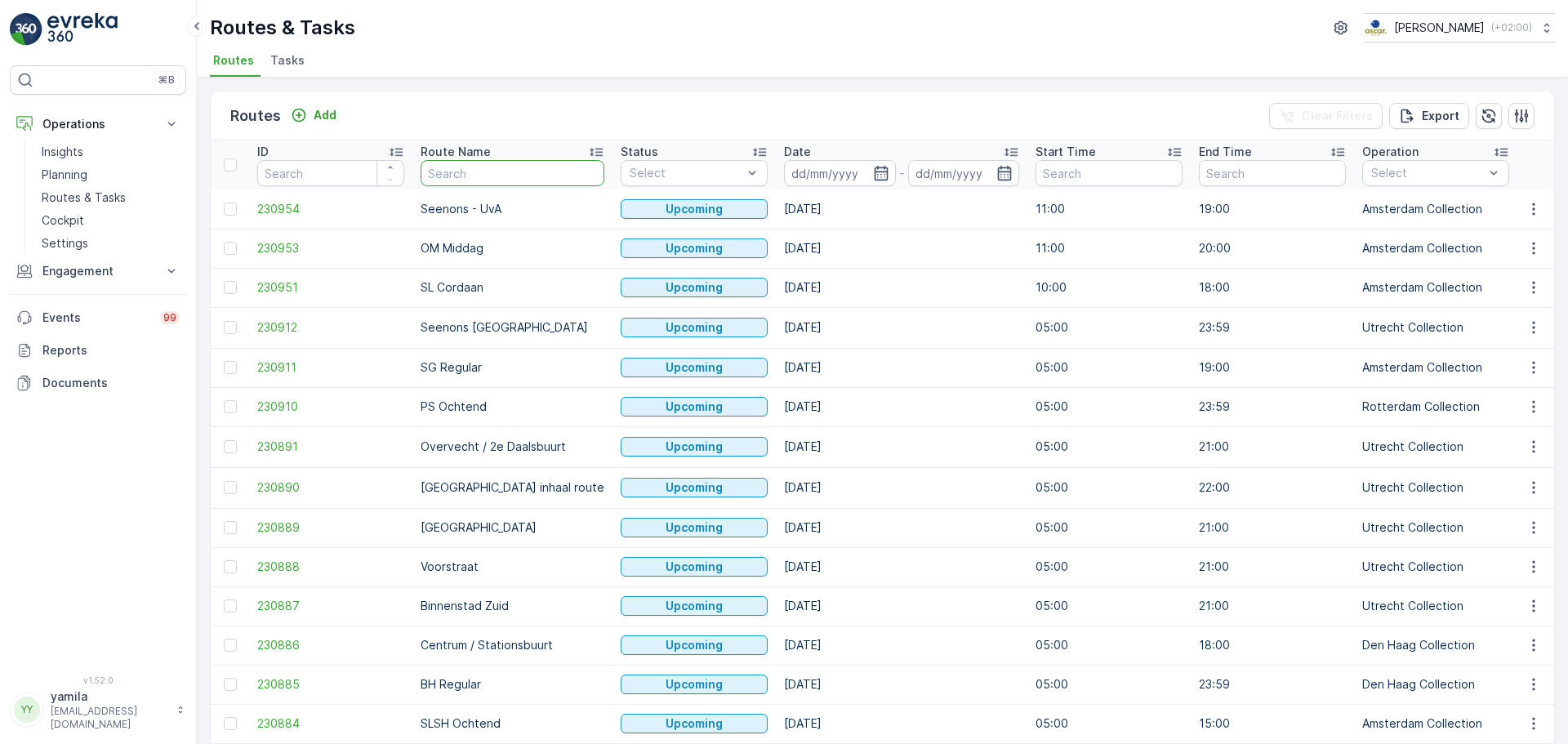
click at [466, 171] on input "text" at bounding box center [512, 173] width 183 height 26
type input "om"
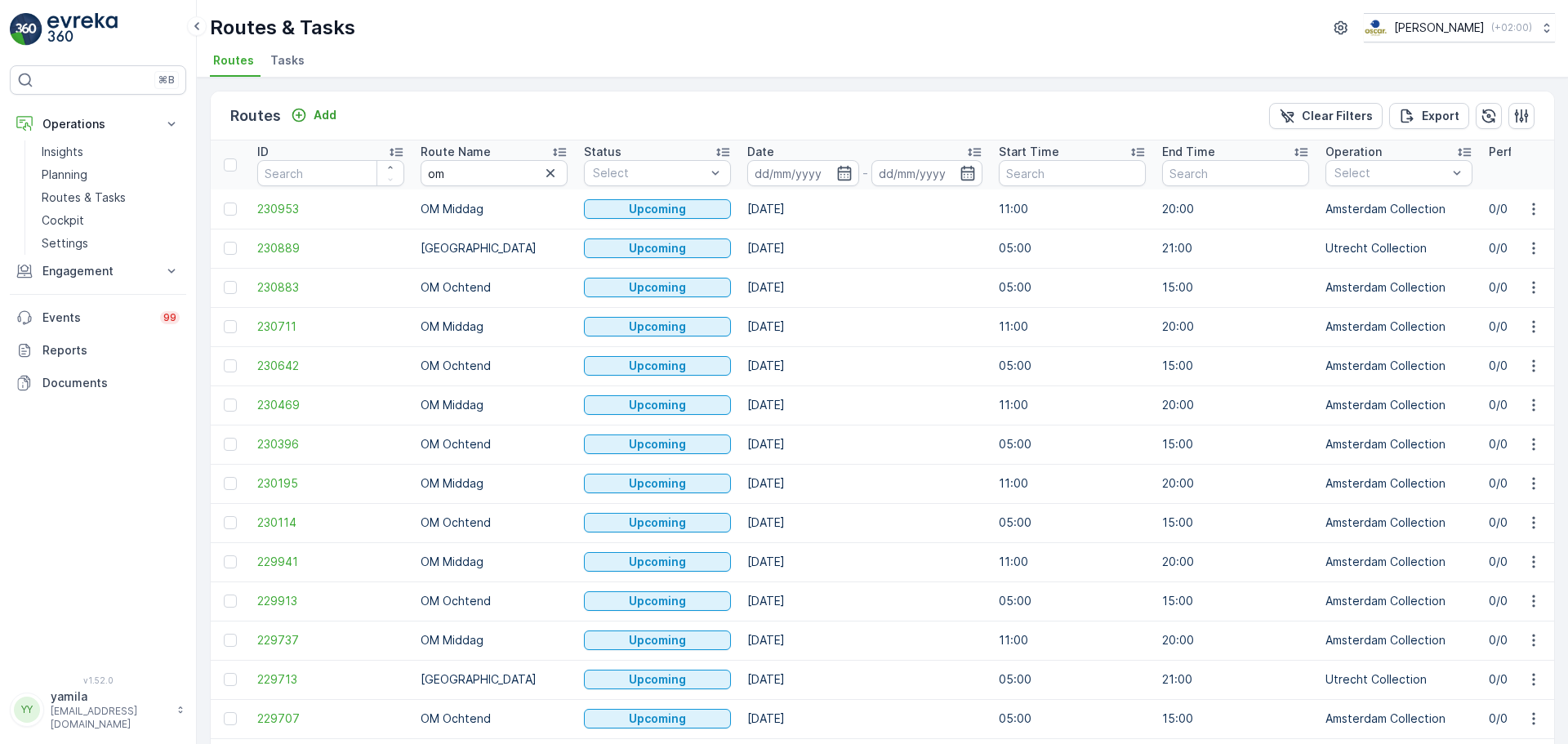
click at [808, 176] on input at bounding box center [803, 173] width 112 height 26
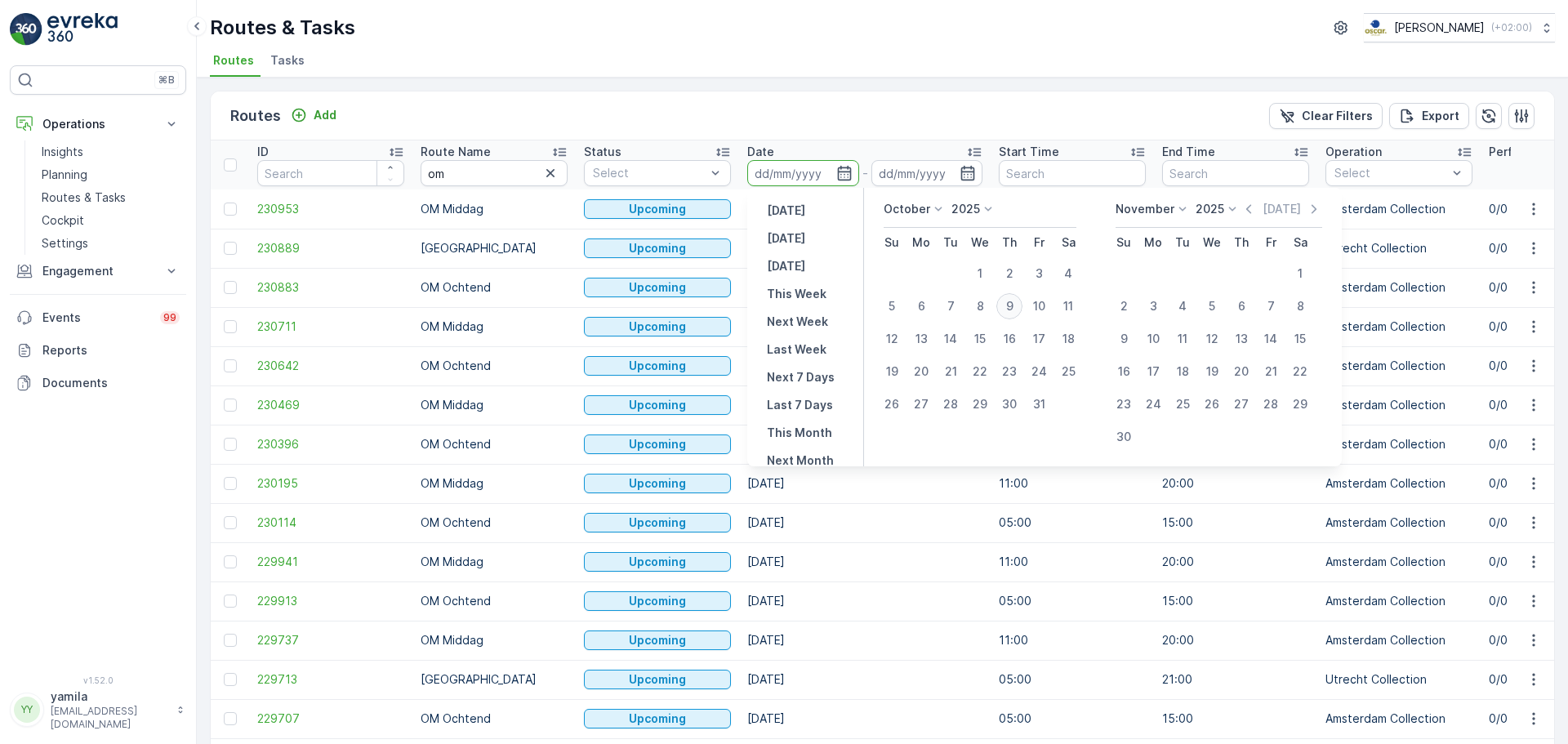
click at [1011, 296] on div "9" at bounding box center [1010, 306] width 26 height 26
type input "[DATE]"
click at [1011, 296] on div "9" at bounding box center [1010, 306] width 26 height 26
type input "[DATE]"
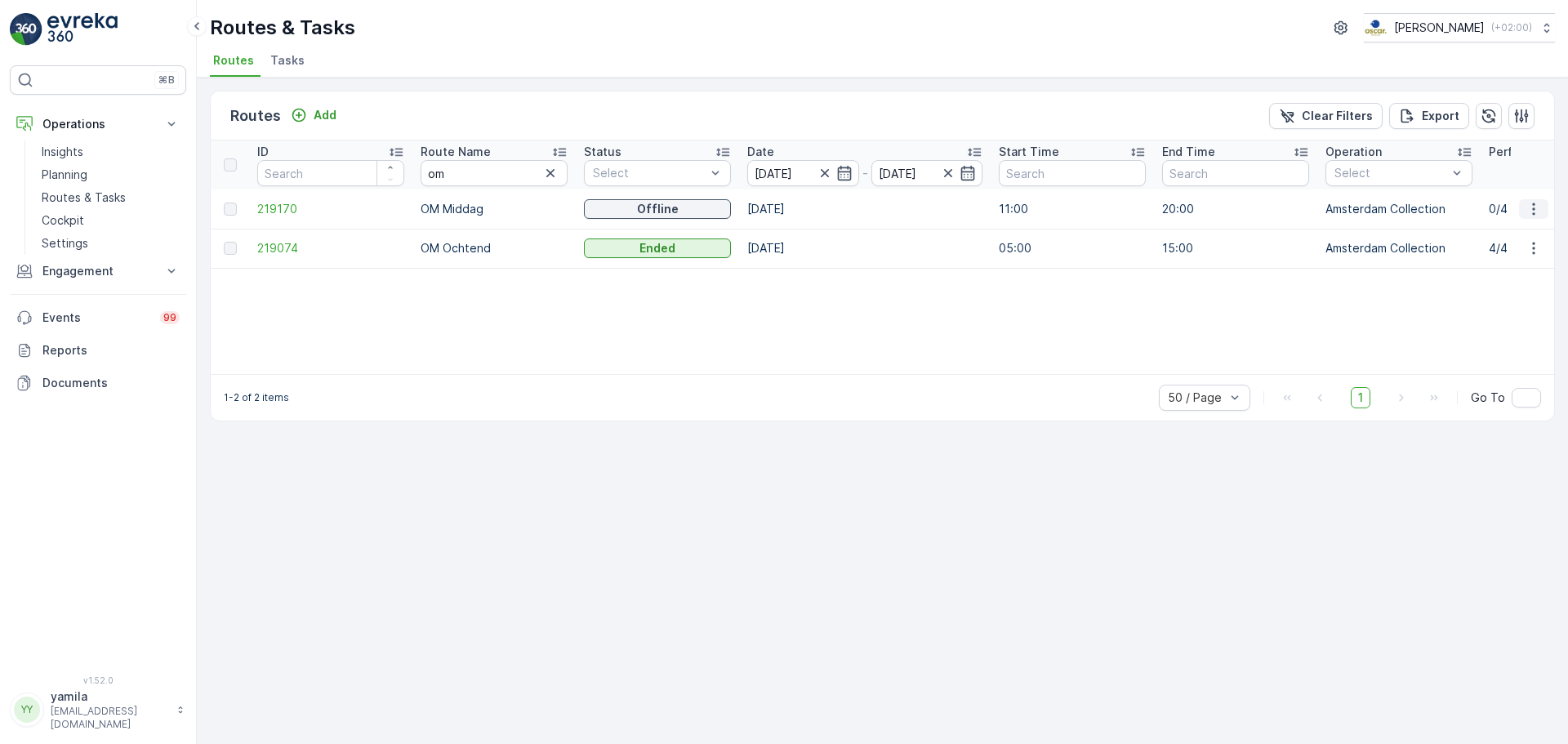
click at [1531, 207] on icon "button" at bounding box center [1534, 209] width 17 height 17
click at [1488, 236] on span "See More Details" at bounding box center [1495, 233] width 95 height 17
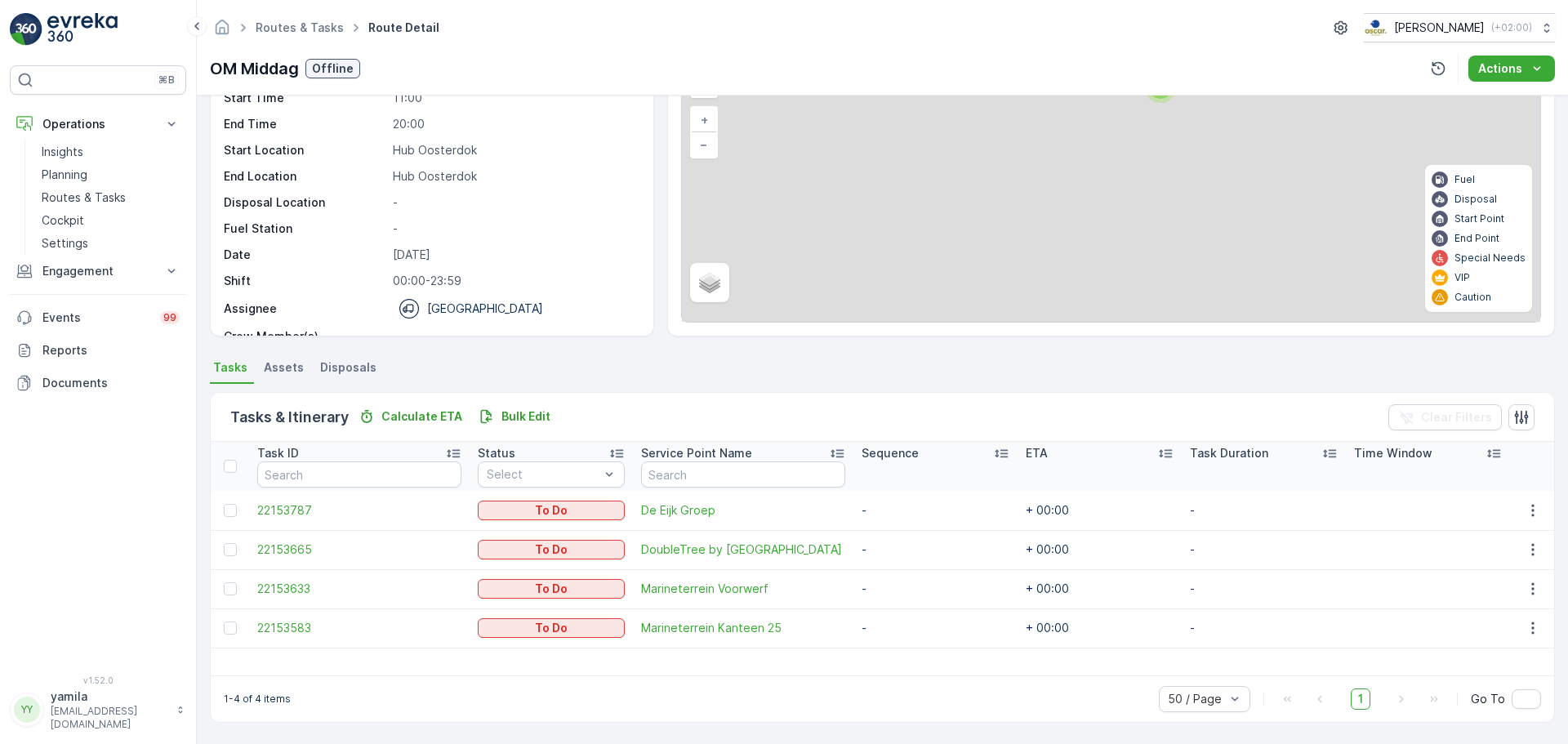
scroll to position [99, 0]
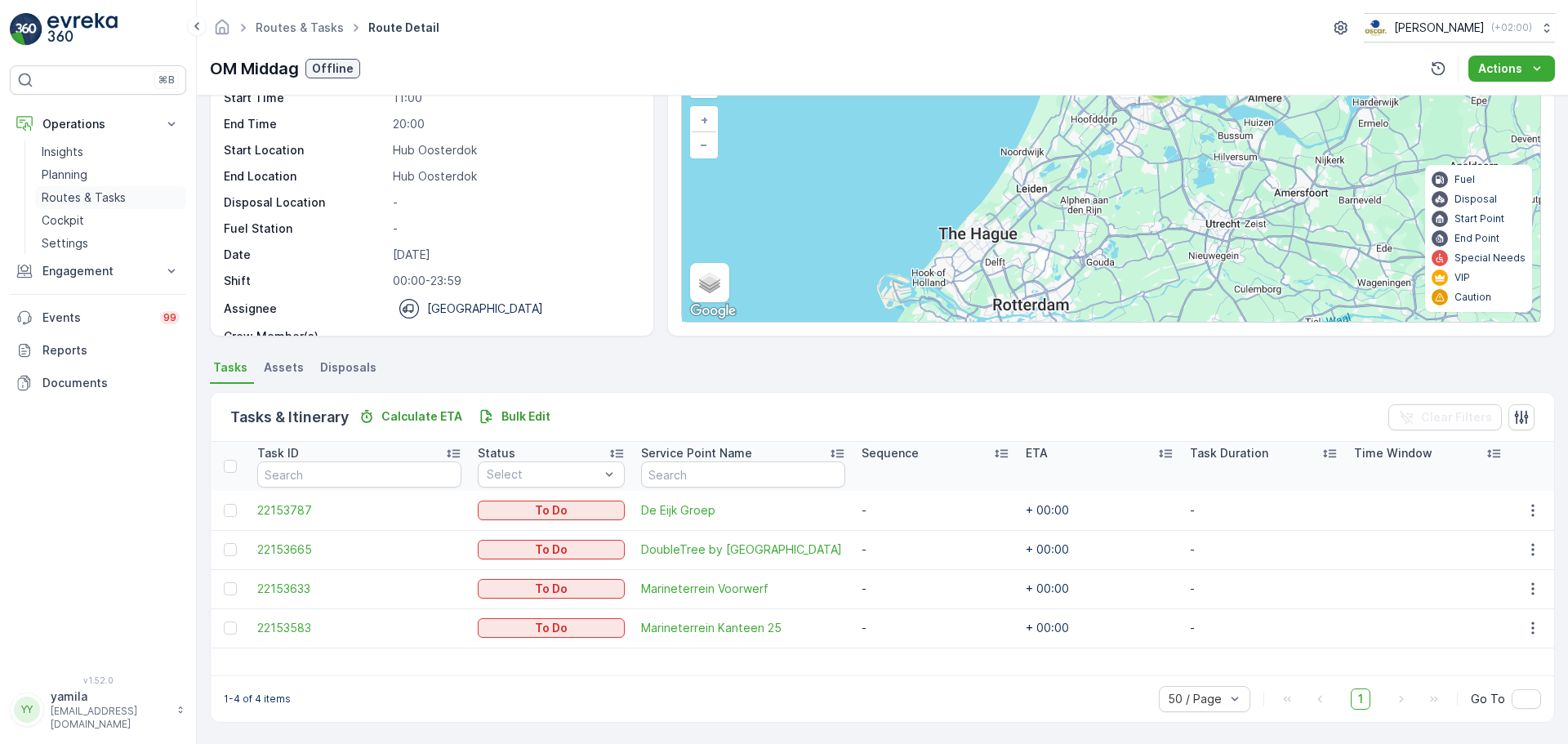
click at [114, 198] on p "Routes & Tasks" at bounding box center [83, 197] width 84 height 17
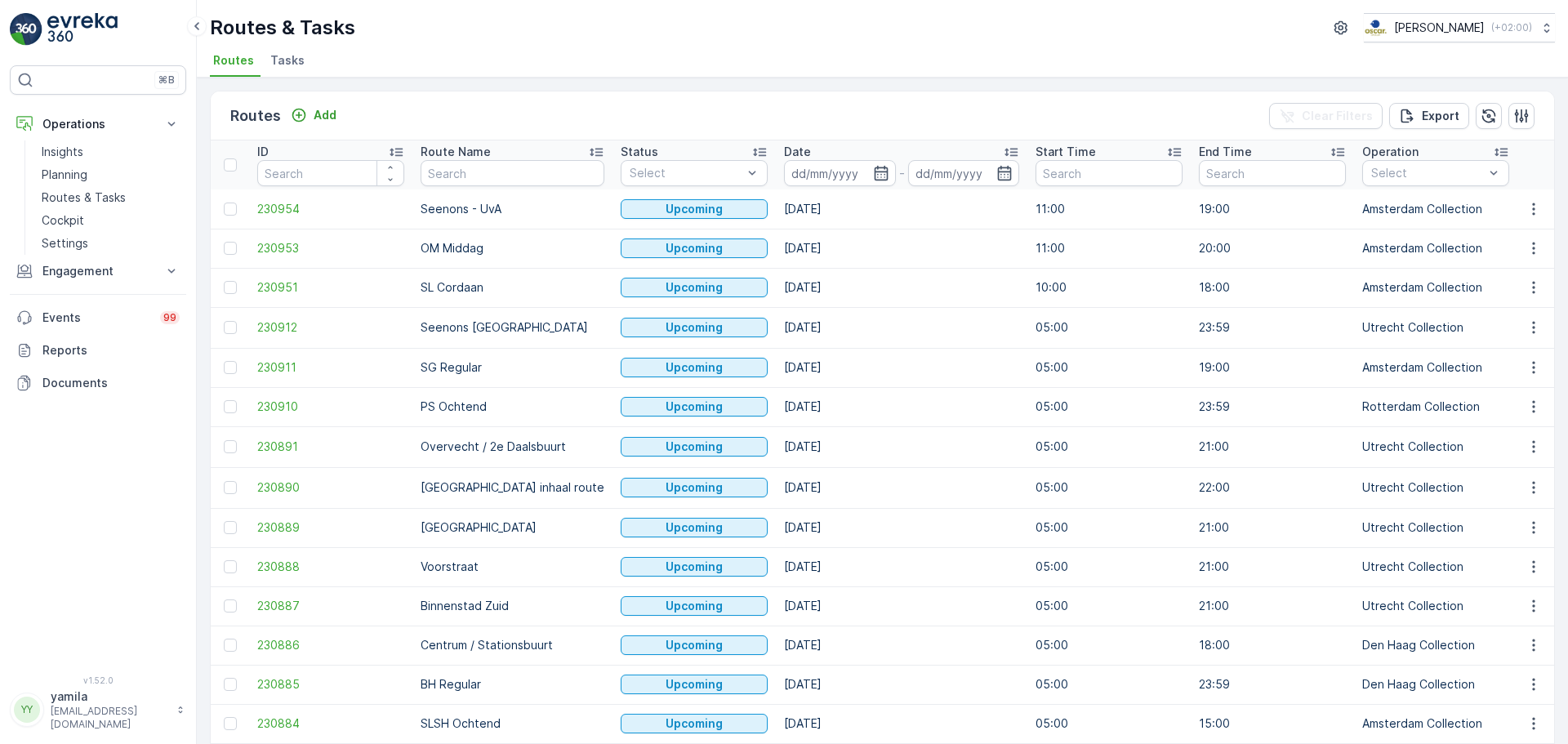
click at [280, 62] on span "Tasks" at bounding box center [287, 60] width 34 height 17
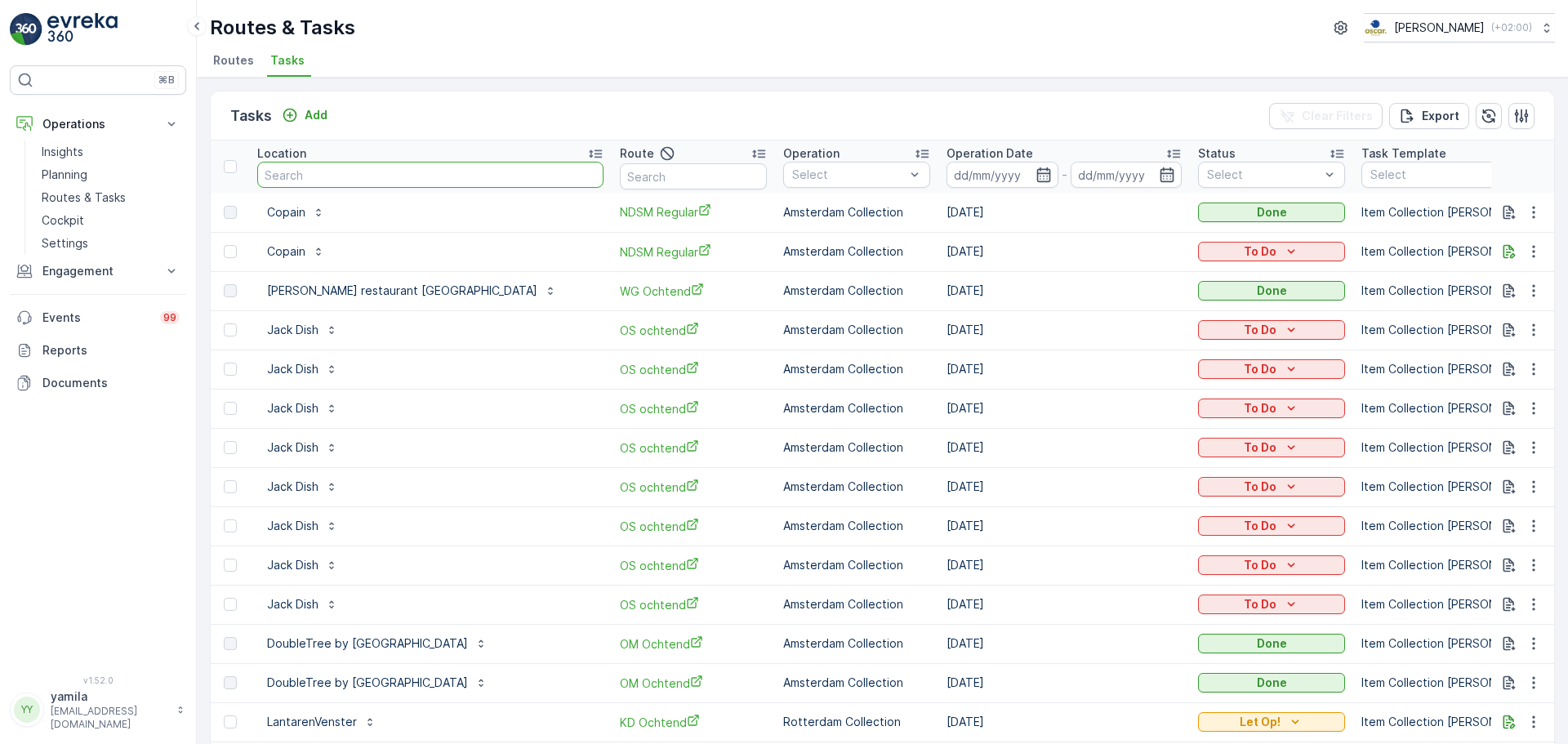
click at [330, 167] on input "text" at bounding box center [430, 175] width 346 height 26
type input "de eijk"
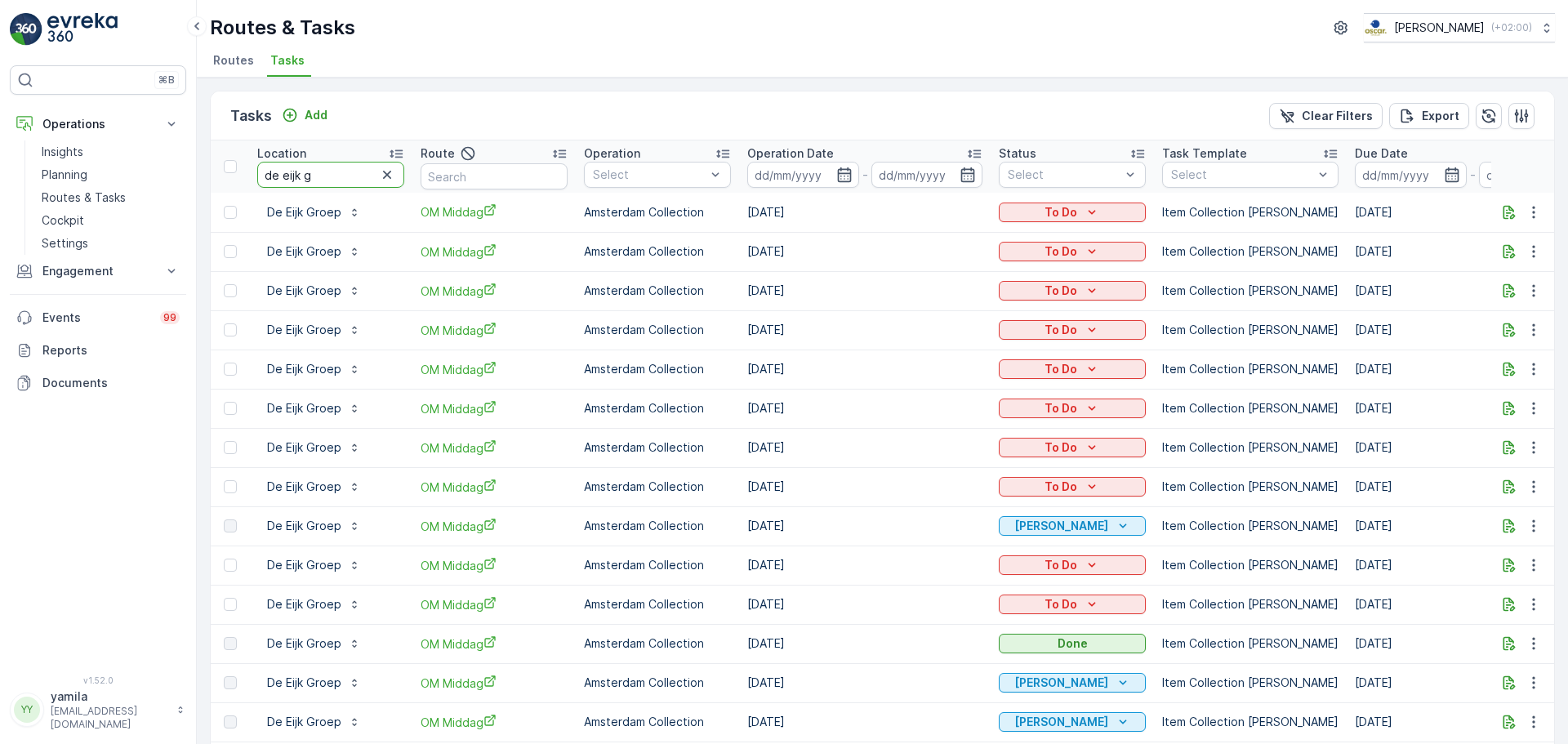
click at [350, 174] on input "de eijk g" at bounding box center [330, 175] width 147 height 26
type input "de eijk groep"
click at [326, 180] on input "de eijk groep" at bounding box center [330, 175] width 147 height 26
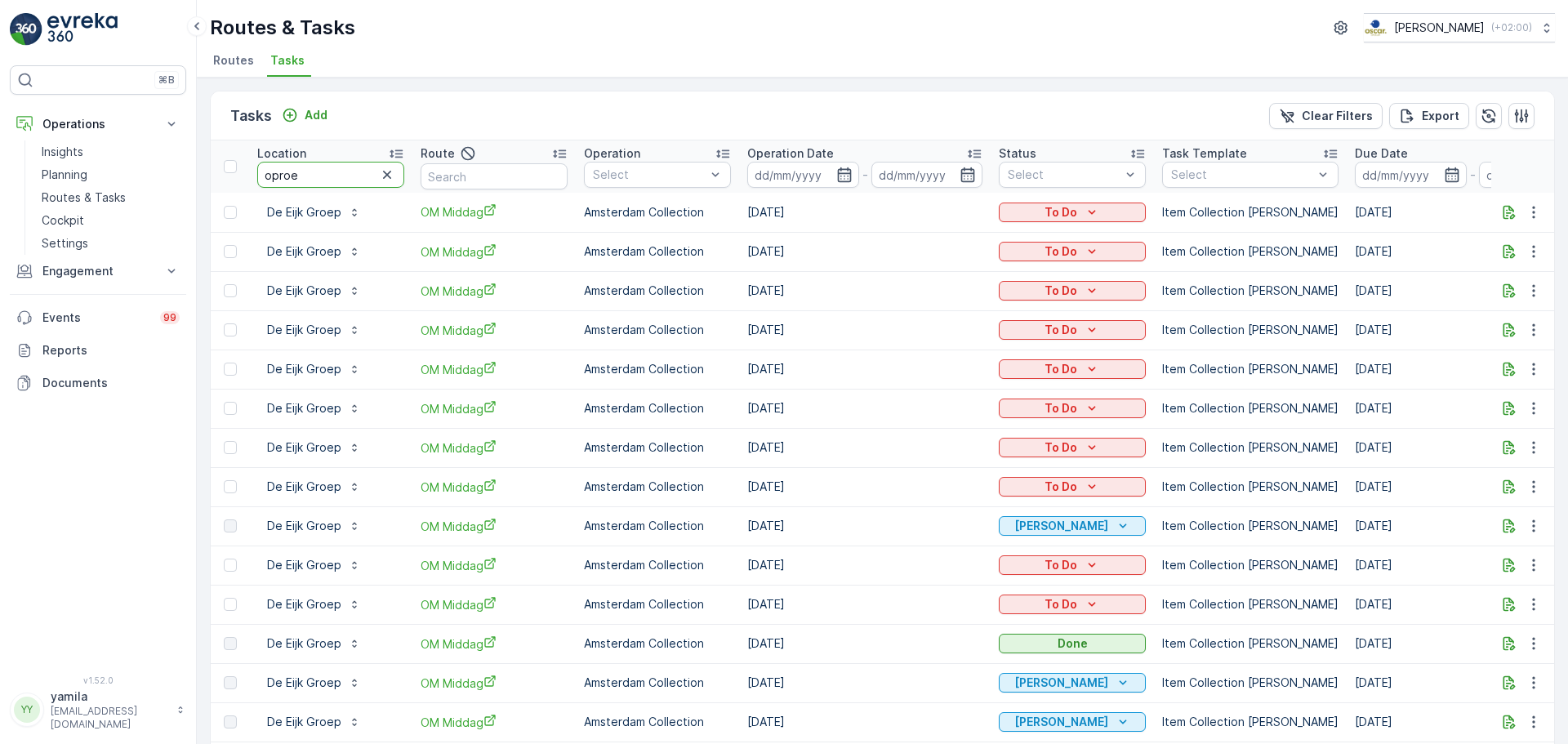
type input "oproer"
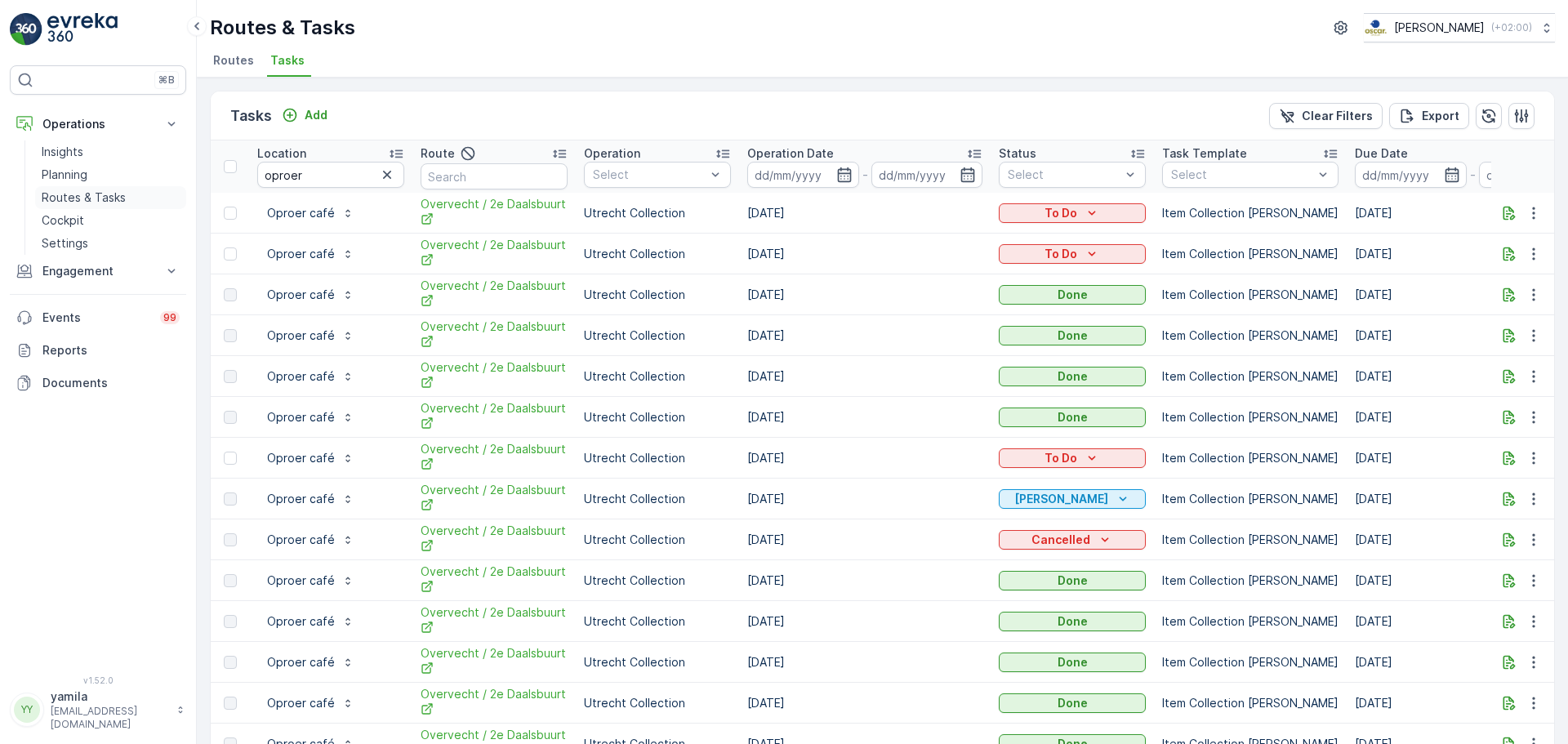
click at [94, 191] on p "Routes & Tasks" at bounding box center [83, 197] width 84 height 17
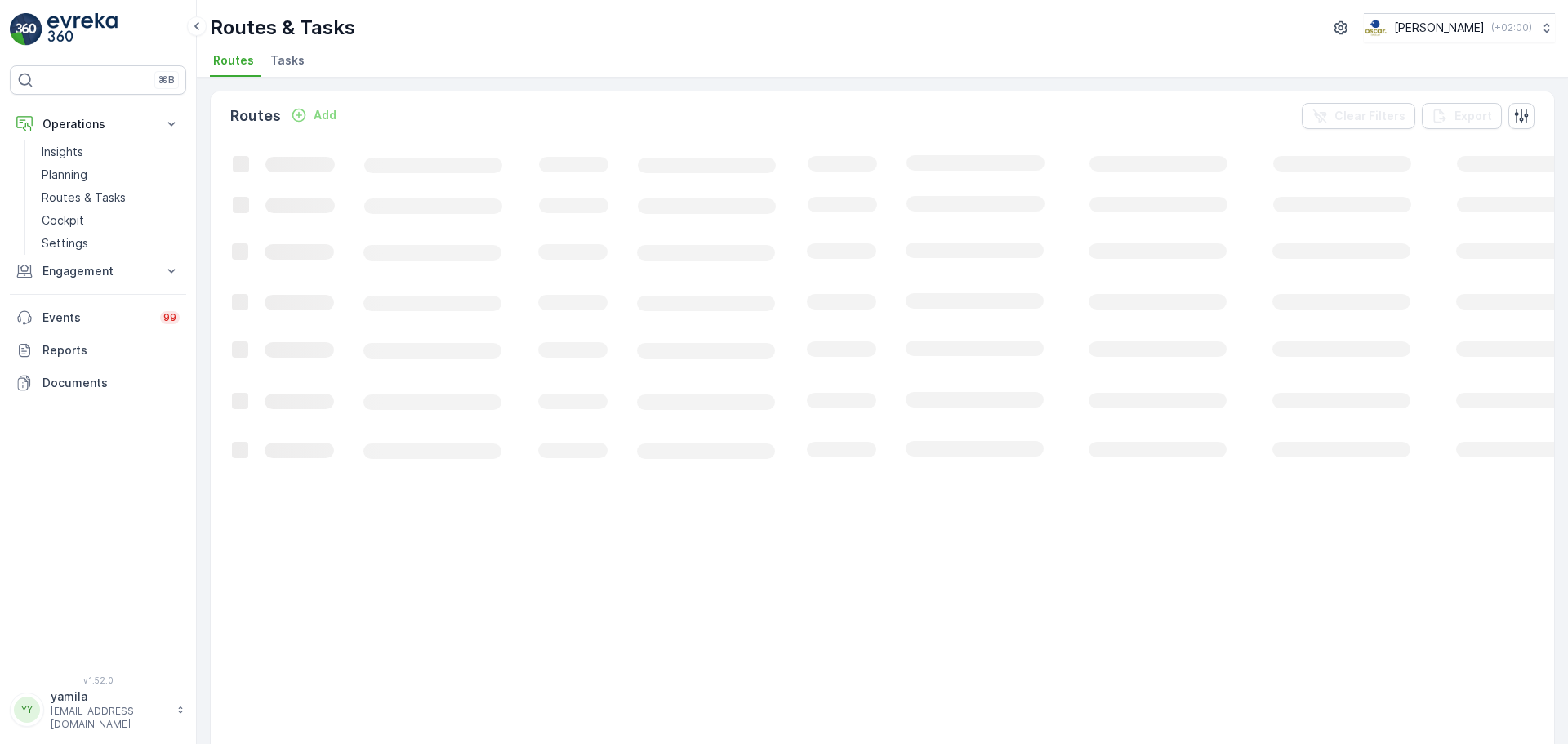
click at [295, 70] on li "Tasks" at bounding box center [289, 63] width 44 height 28
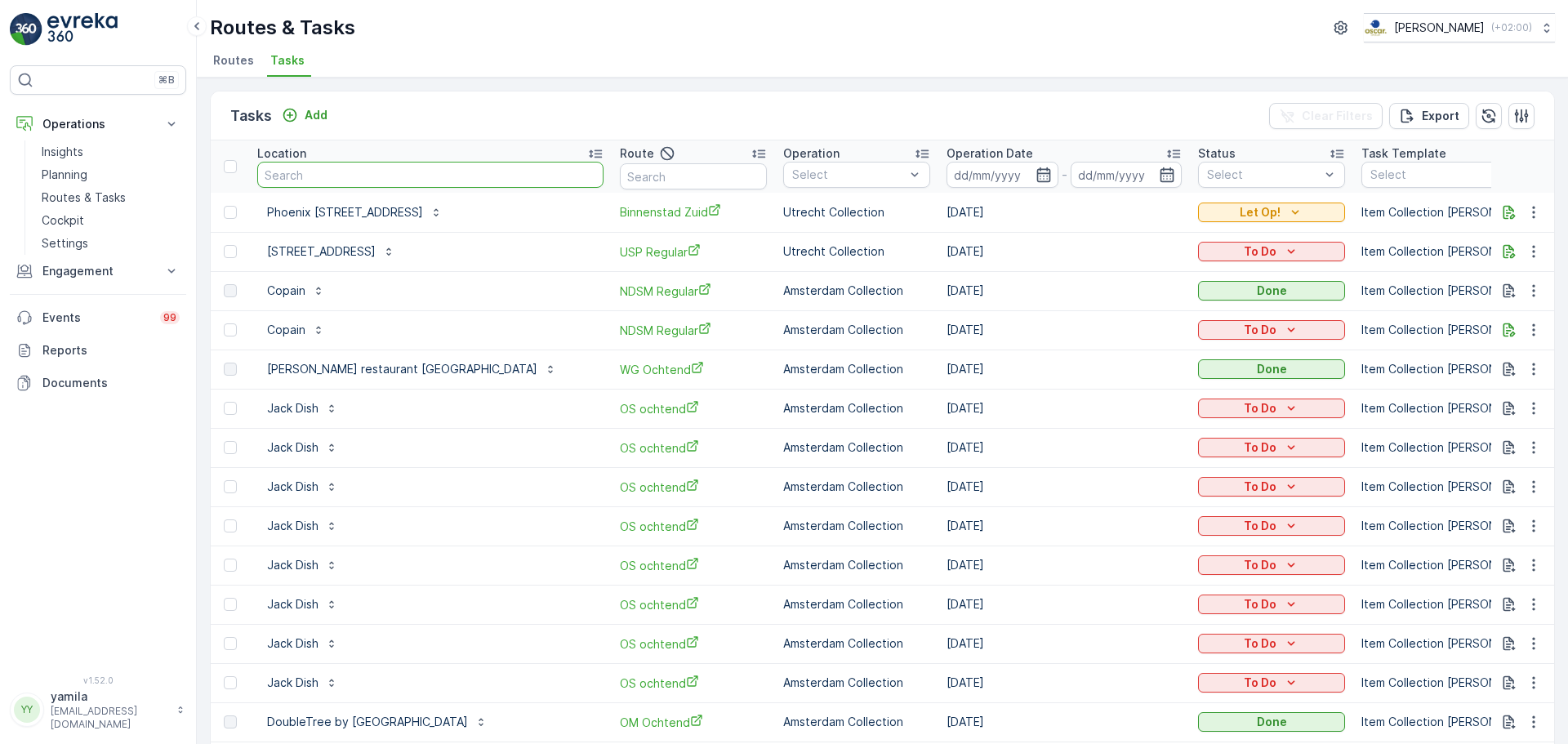
click at [304, 180] on input "text" at bounding box center [430, 175] width 346 height 26
type input "stichting"
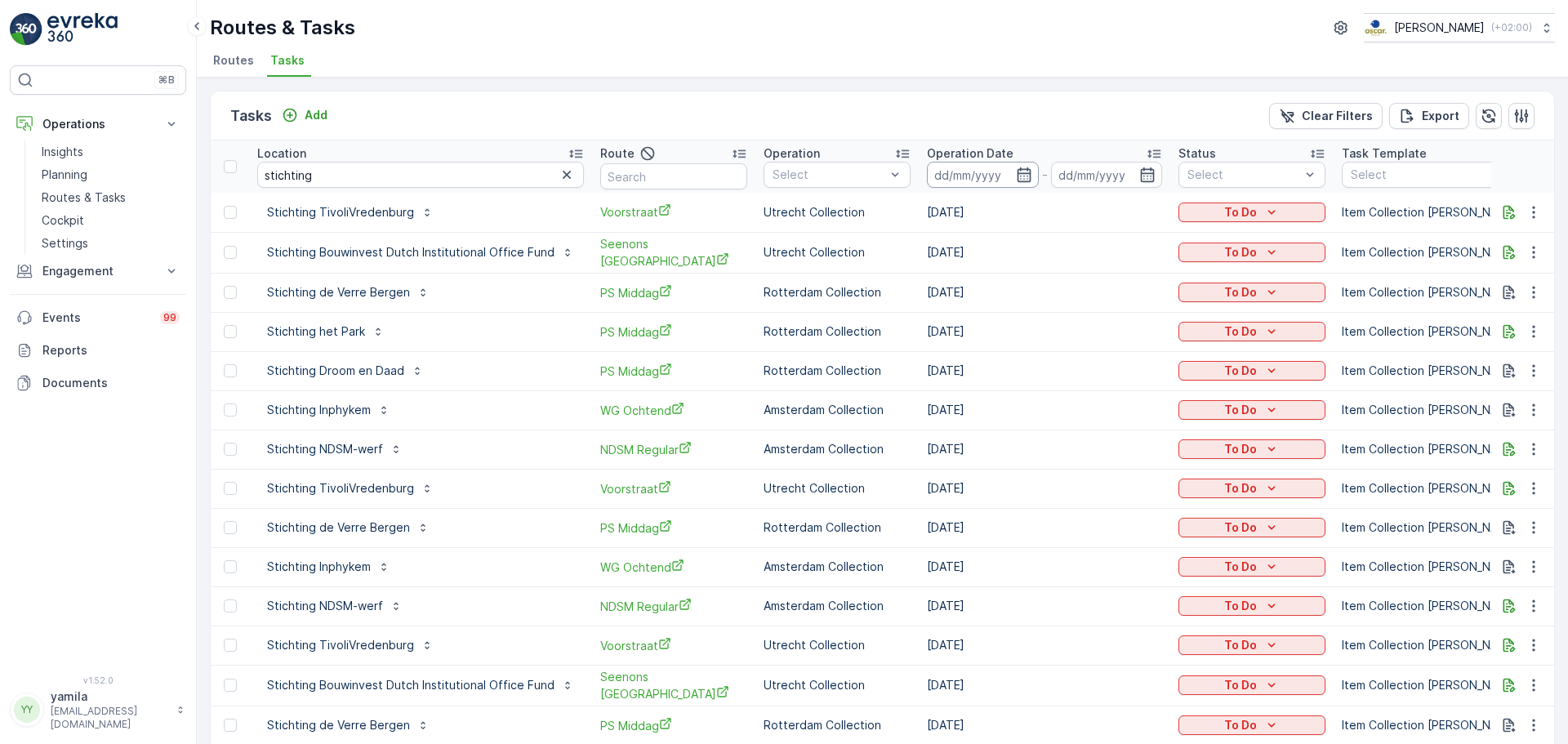
click at [966, 171] on input at bounding box center [983, 175] width 112 height 26
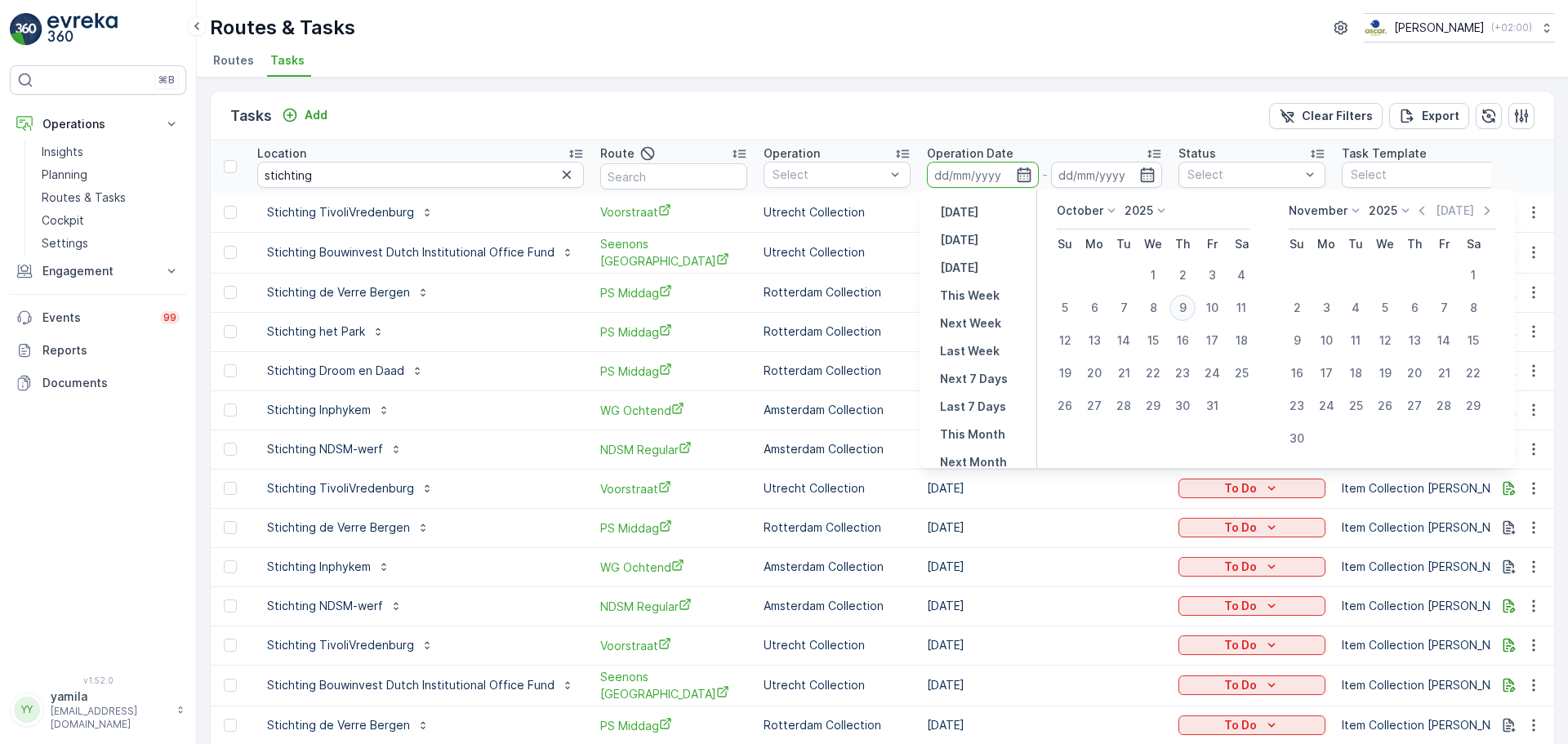
click at [1188, 302] on div "9" at bounding box center [1183, 308] width 26 height 26
type input "[DATE]"
click at [1188, 302] on div "9" at bounding box center [1183, 308] width 26 height 26
type input "[DATE]"
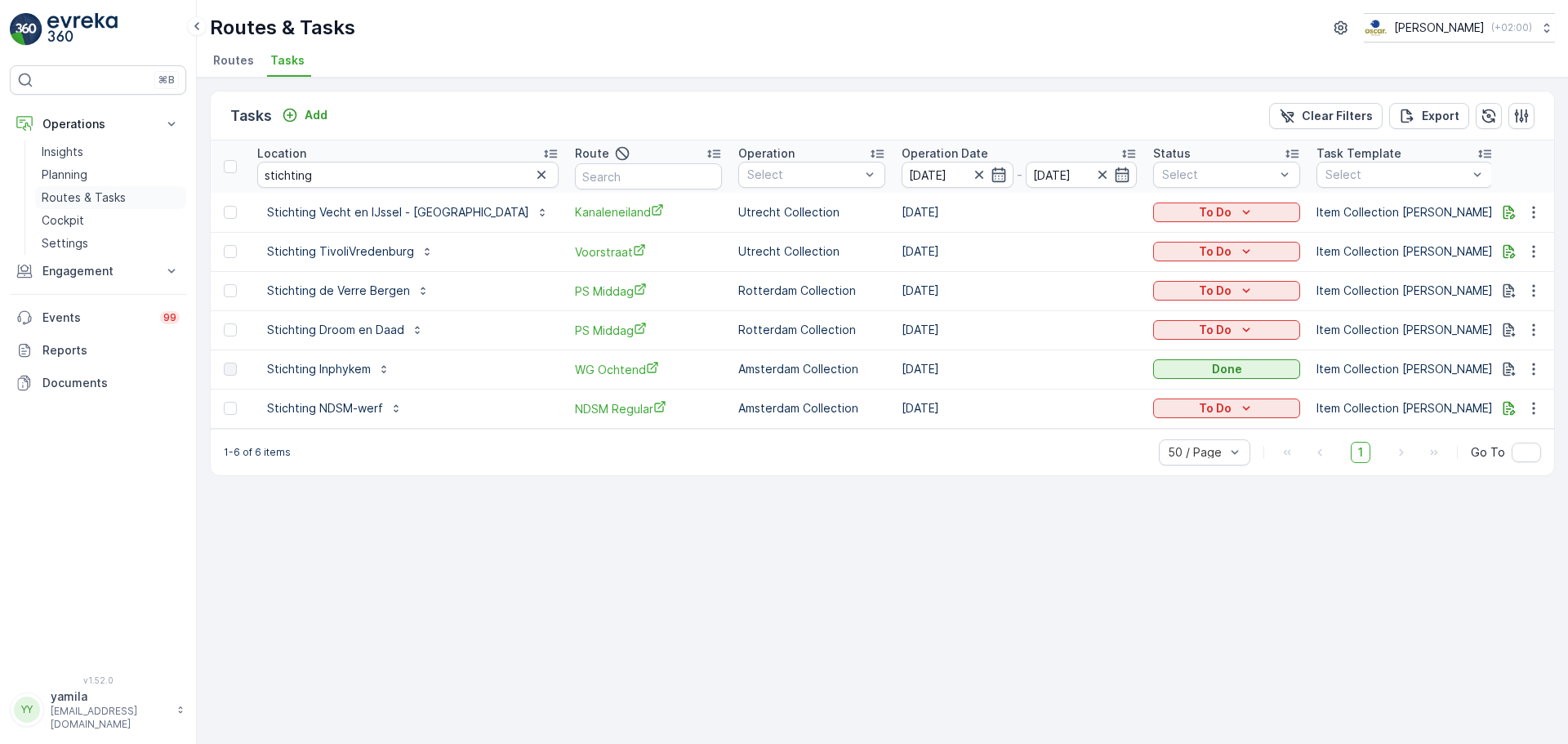
click at [90, 187] on link "Routes & Tasks" at bounding box center [110, 197] width 151 height 23
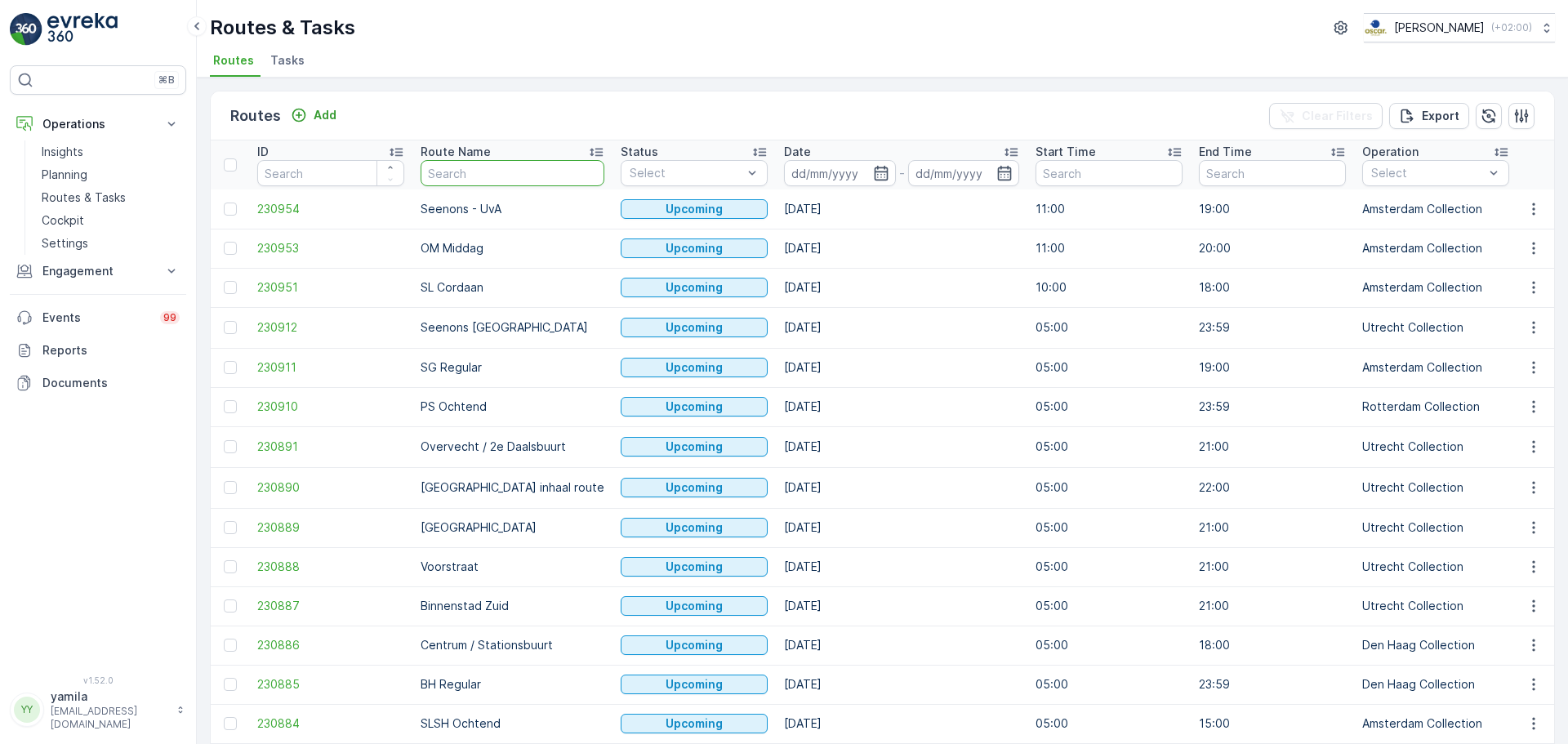
click at [450, 176] on input "text" at bounding box center [512, 173] width 183 height 26
type input "ps"
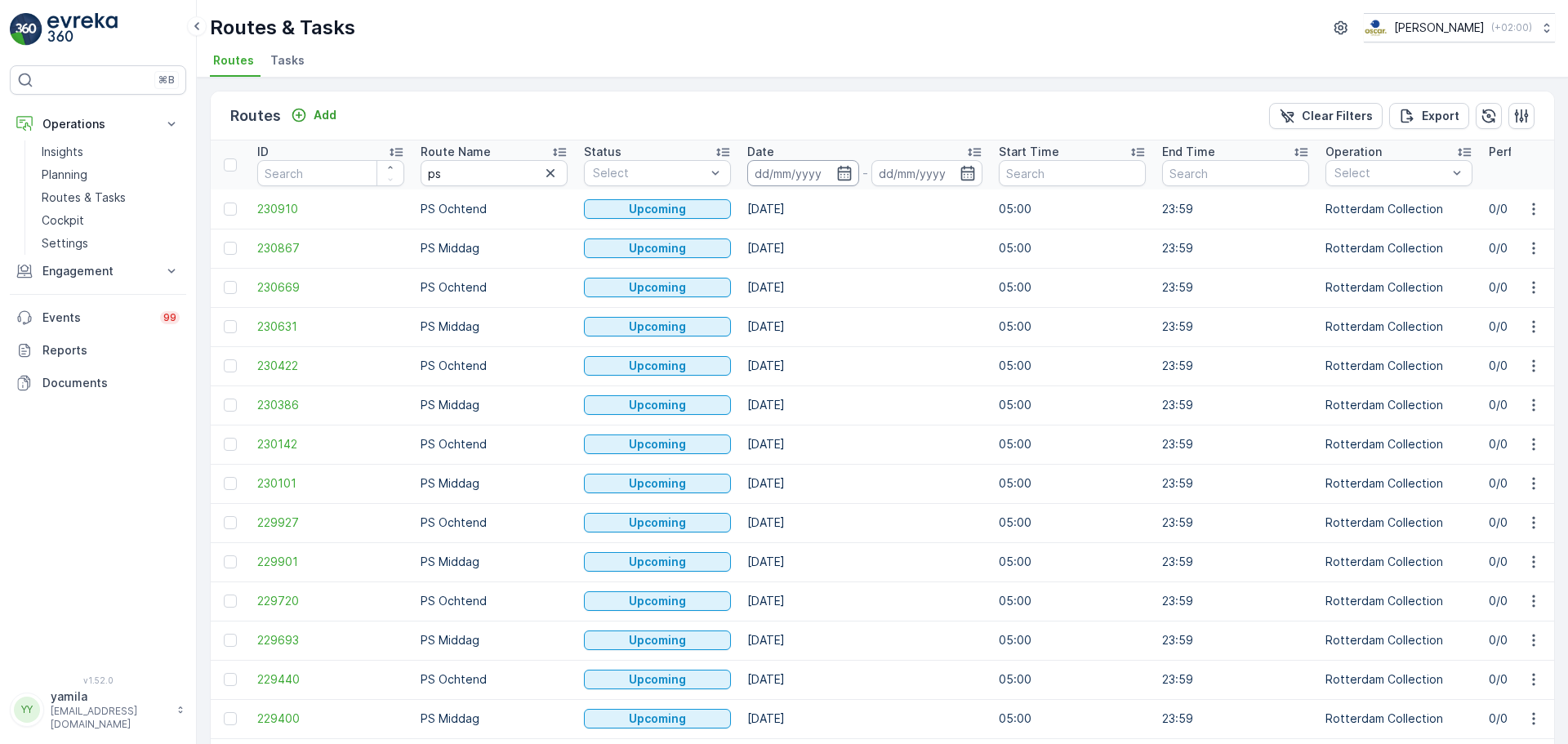
click at [810, 165] on input at bounding box center [803, 173] width 112 height 26
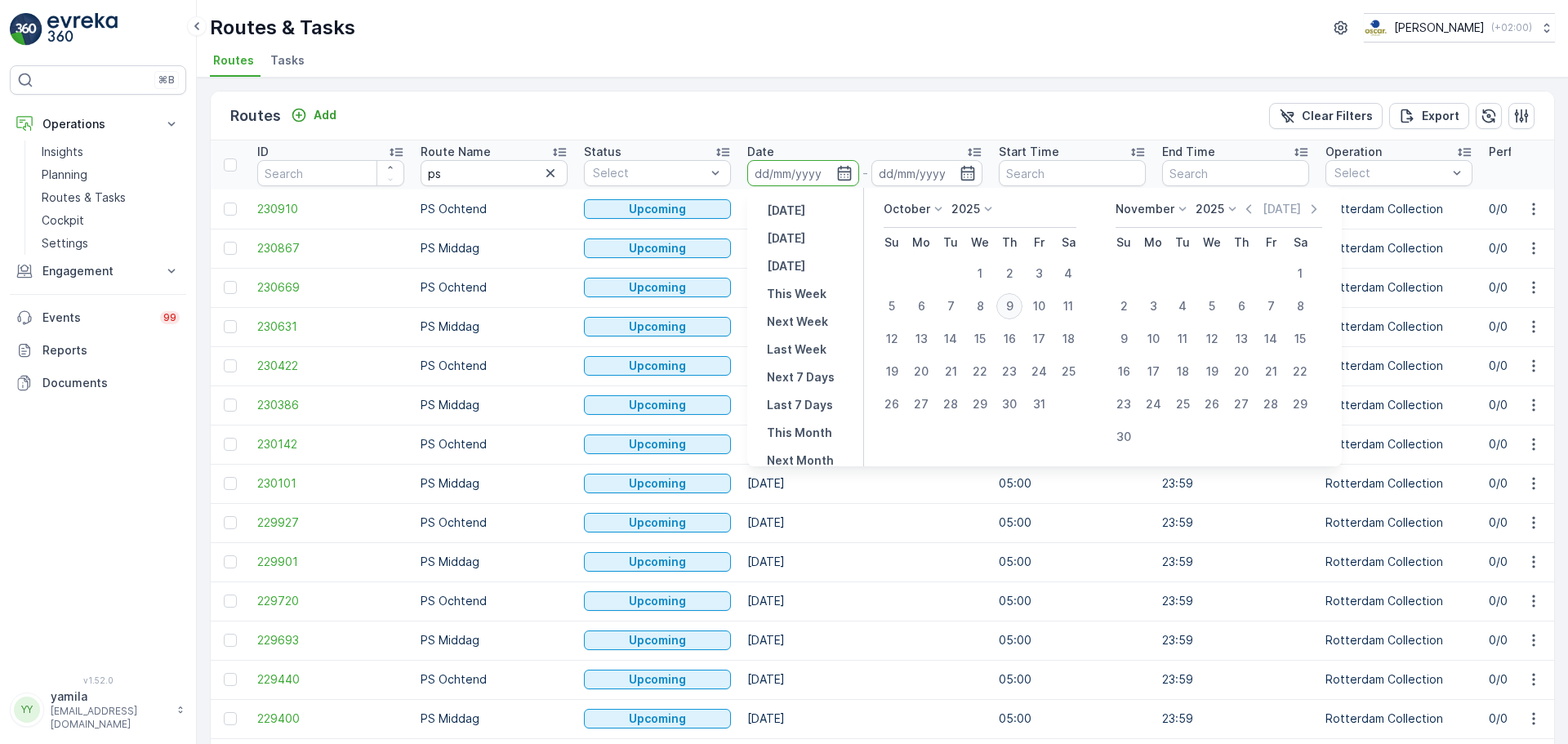
click at [1018, 307] on div "9" at bounding box center [1010, 306] width 26 height 26
type input "[DATE]"
click at [1018, 307] on div "9" at bounding box center [1010, 306] width 26 height 26
type input "[DATE]"
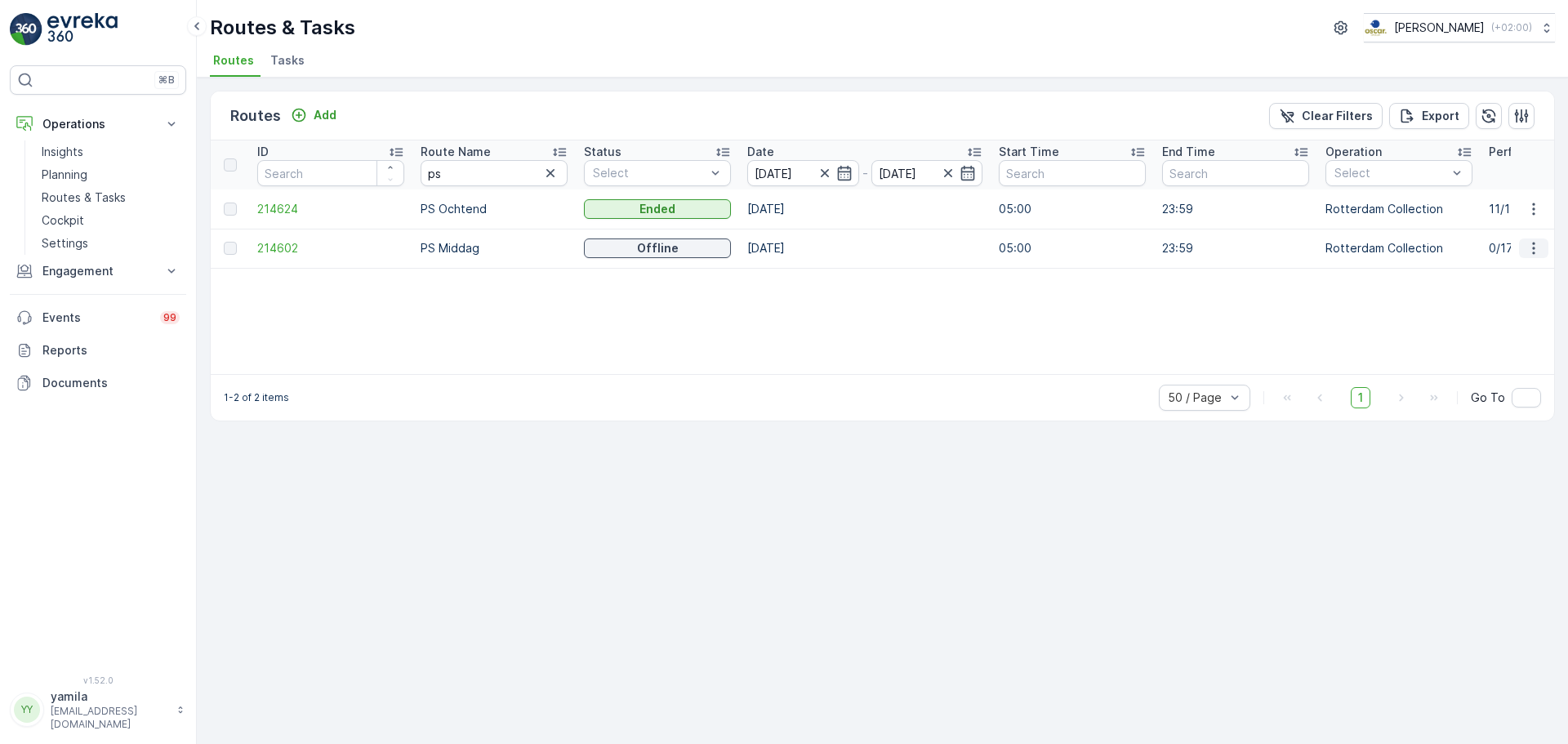
click at [1532, 244] on icon "button" at bounding box center [1534, 248] width 17 height 17
click at [1488, 268] on span "See More Details" at bounding box center [1495, 272] width 95 height 17
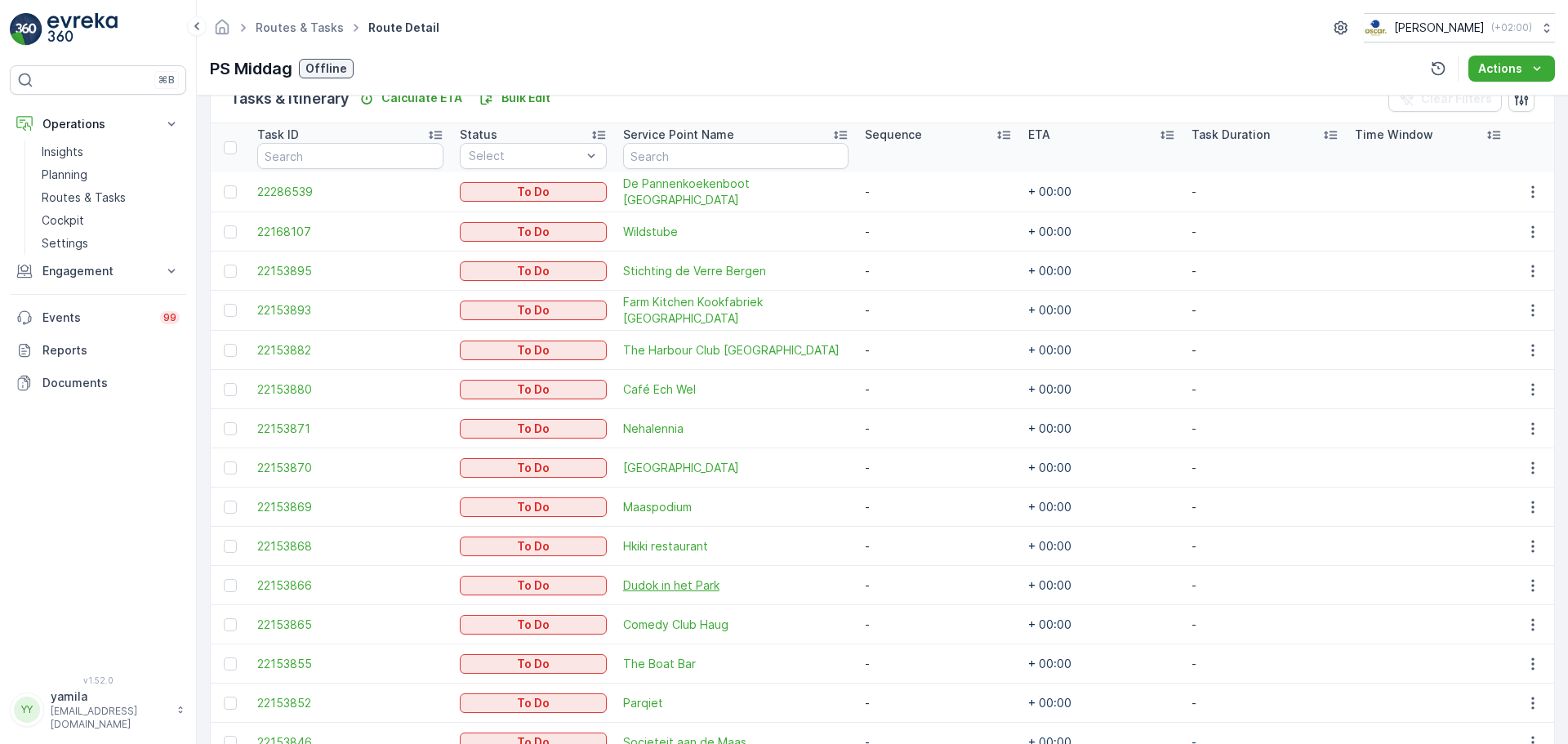
scroll to position [581, 0]
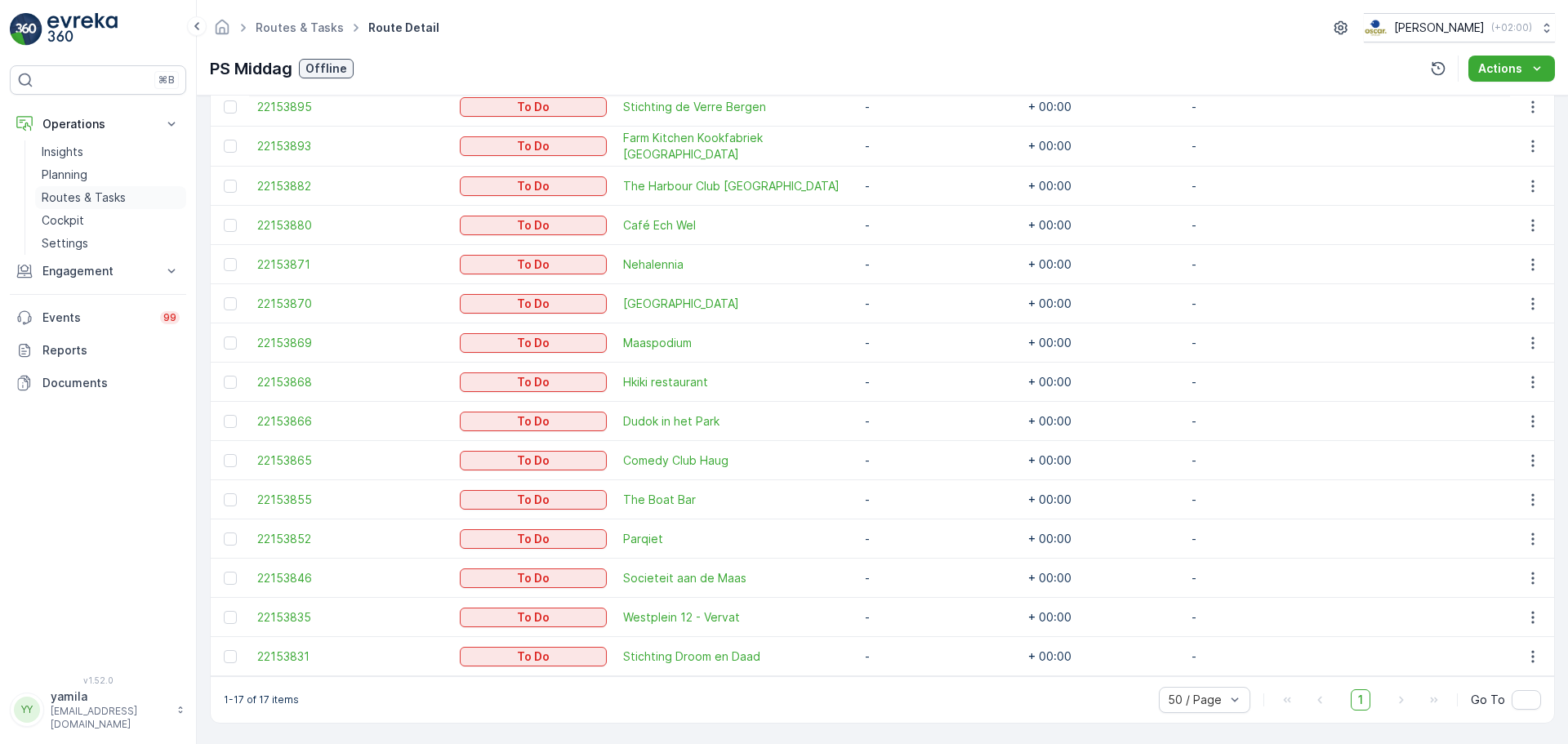
click at [87, 190] on p "Routes & Tasks" at bounding box center [83, 197] width 84 height 17
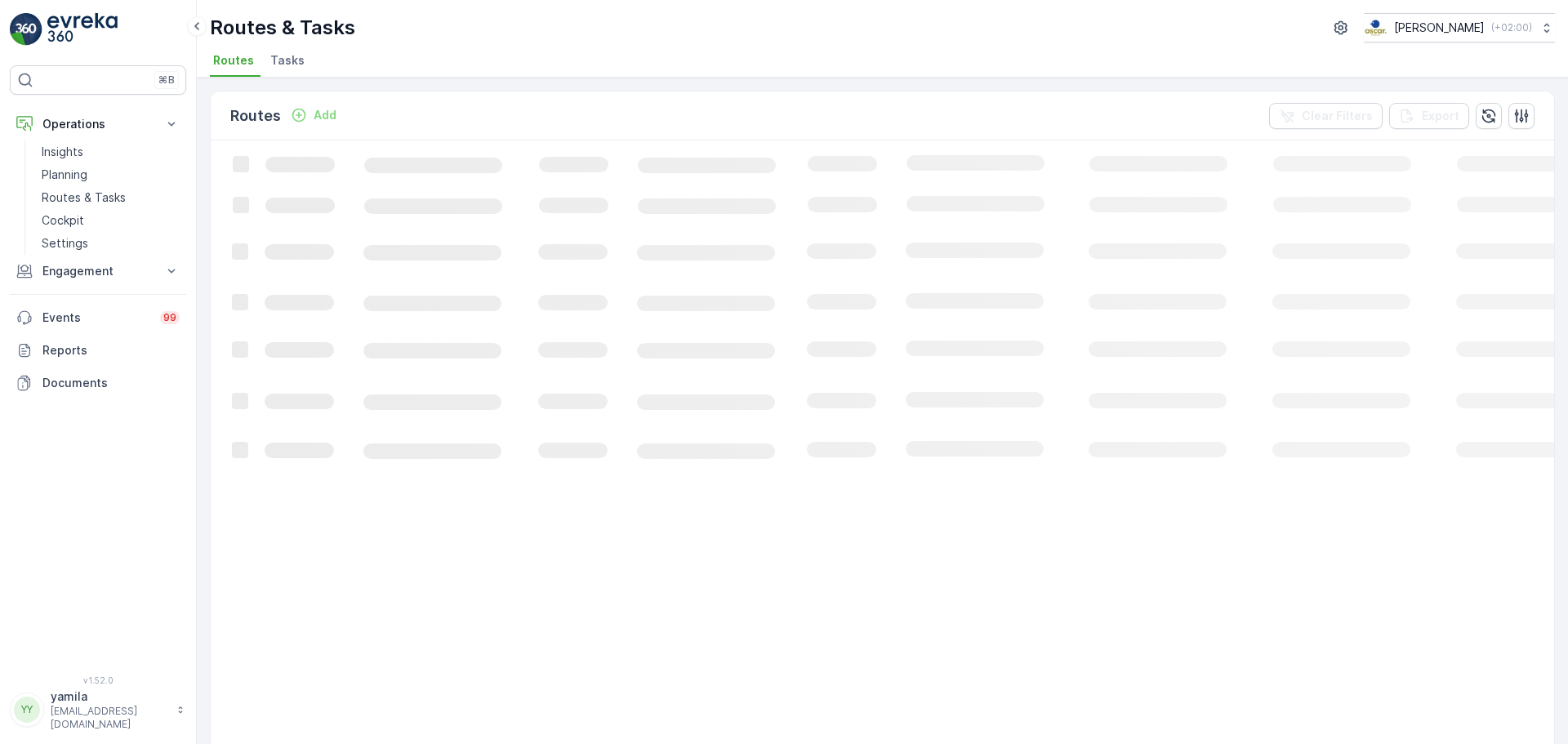
click at [295, 56] on span "Tasks" at bounding box center [287, 60] width 34 height 17
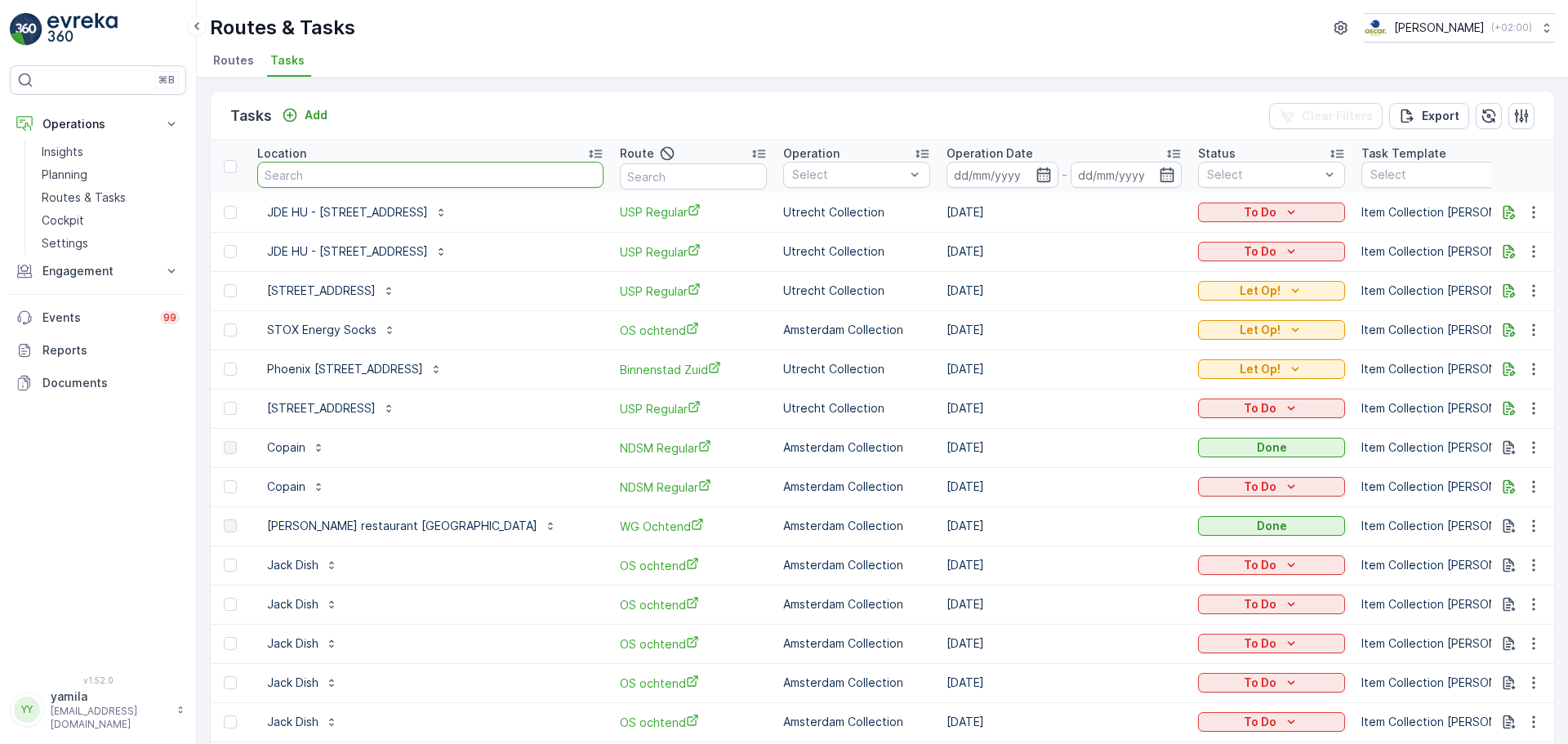
click at [404, 174] on input "text" at bounding box center [430, 175] width 346 height 26
type input "nvwa"
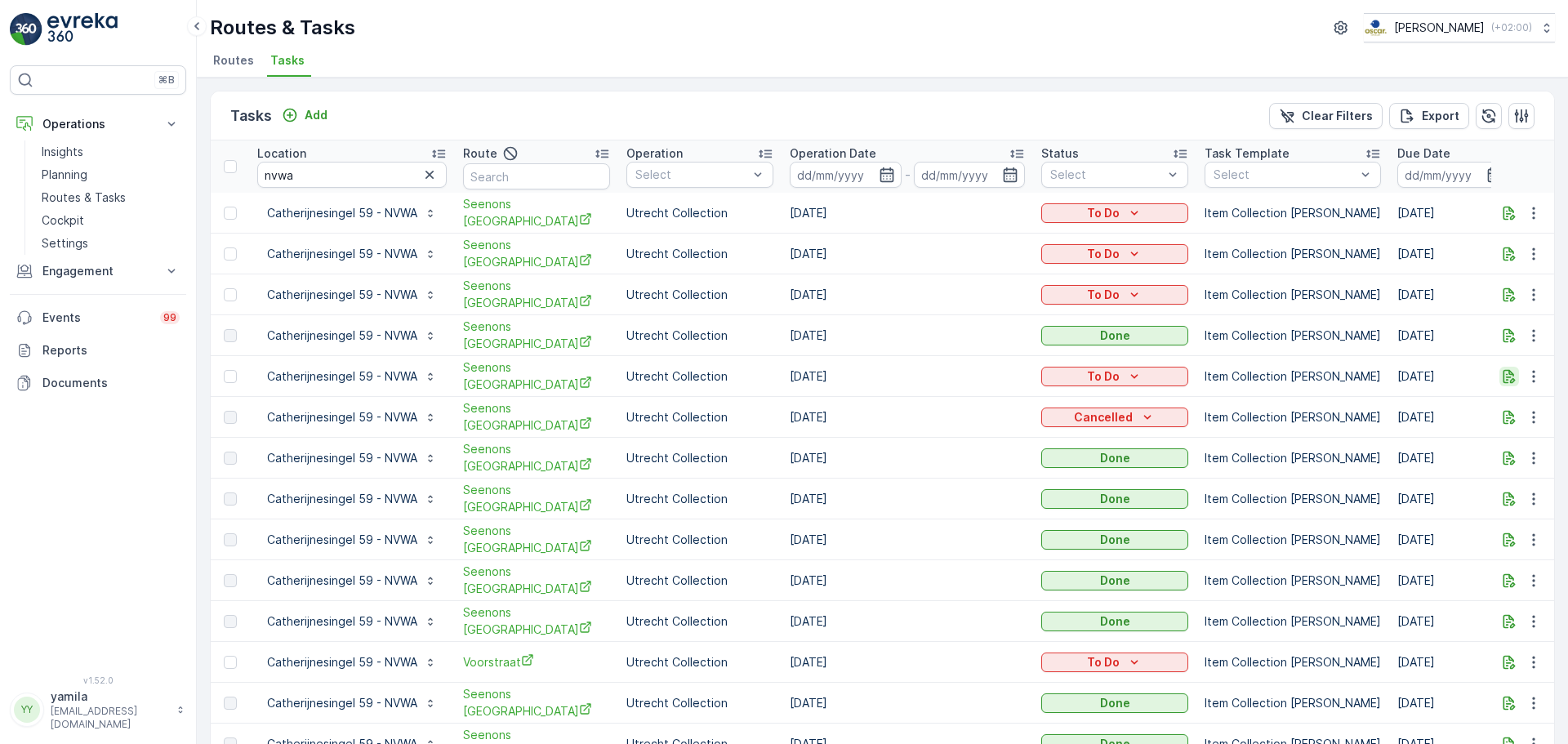
click at [1505, 369] on icon "button" at bounding box center [1509, 376] width 17 height 17
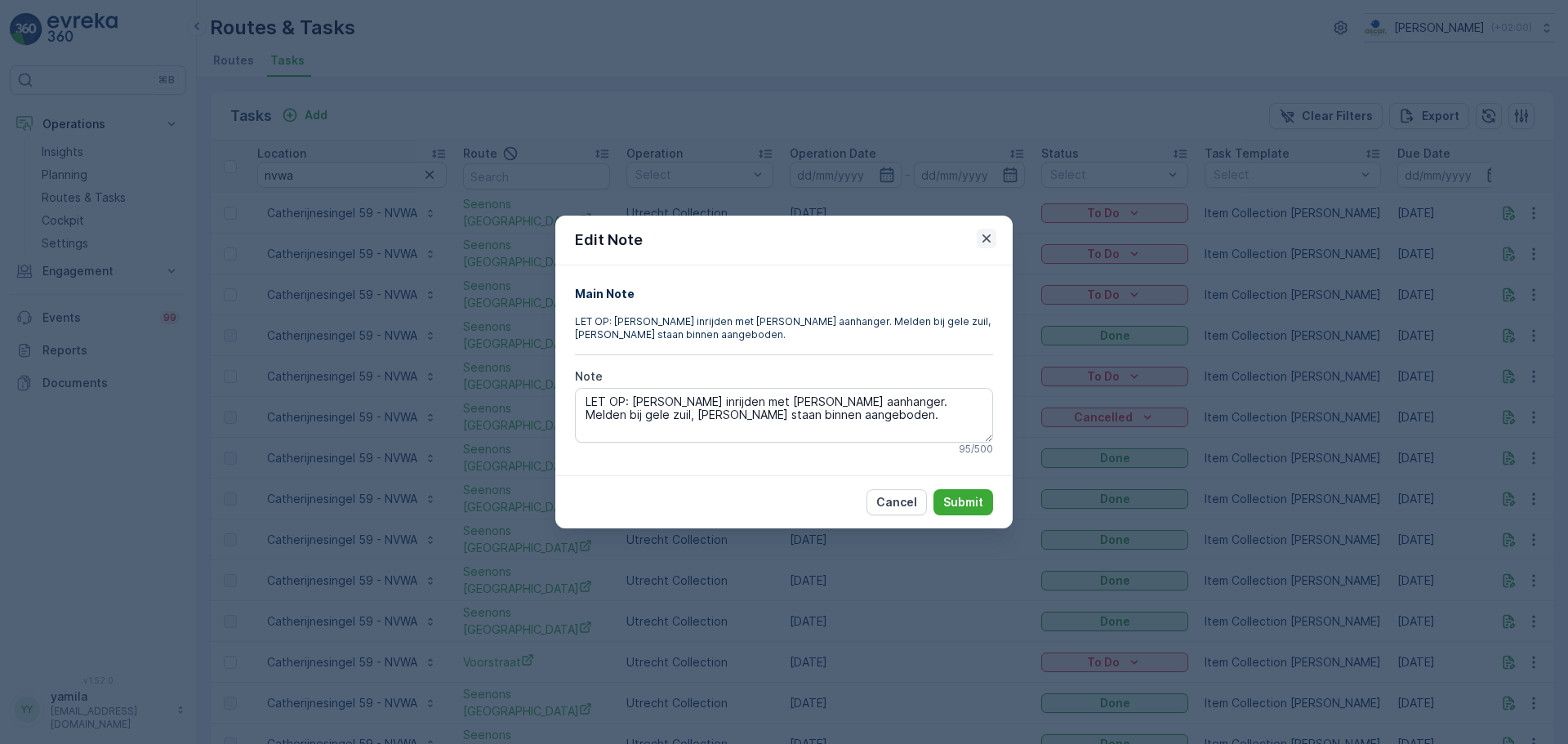
click at [981, 236] on icon "button" at bounding box center [986, 238] width 17 height 17
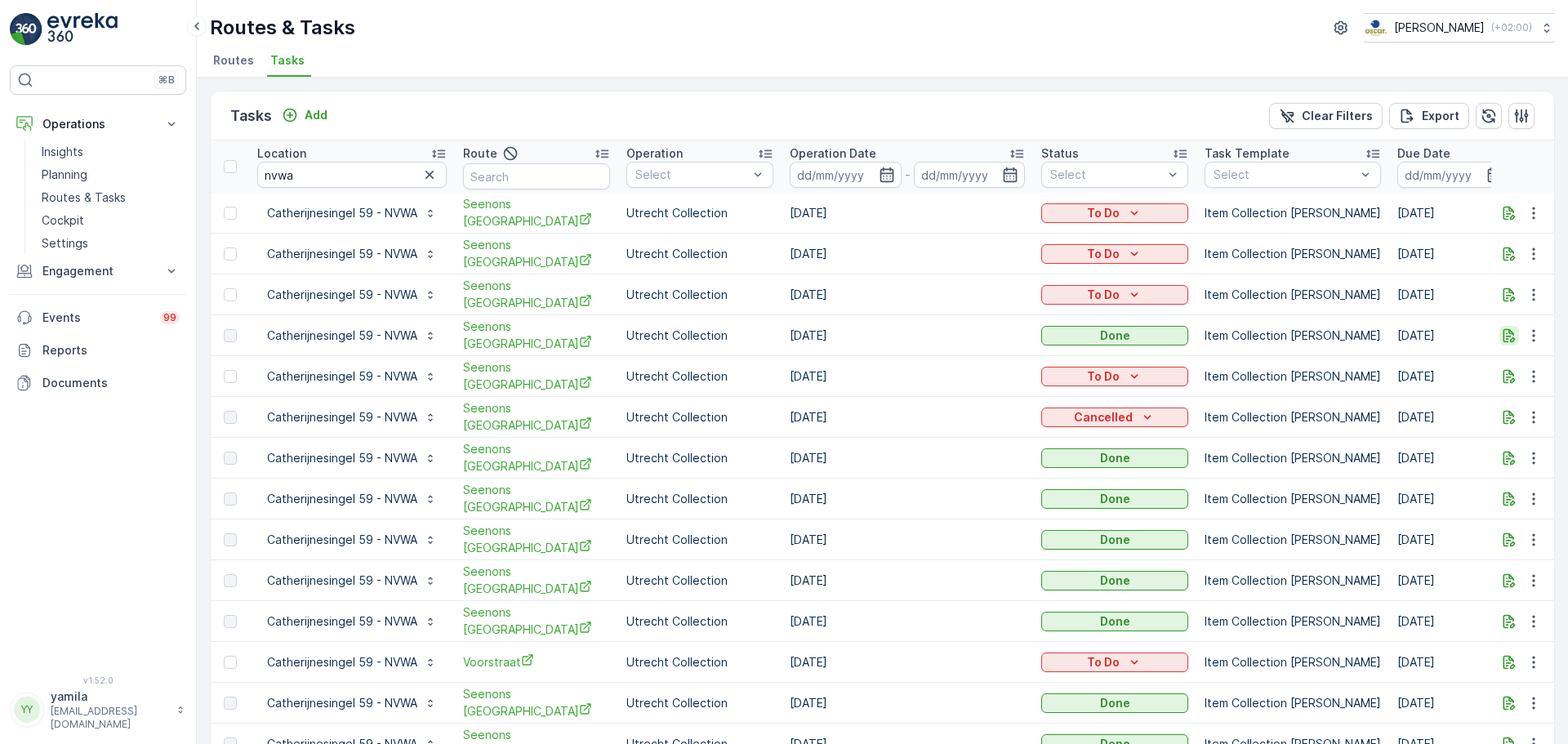
click at [1504, 329] on icon "button" at bounding box center [1510, 335] width 12 height 14
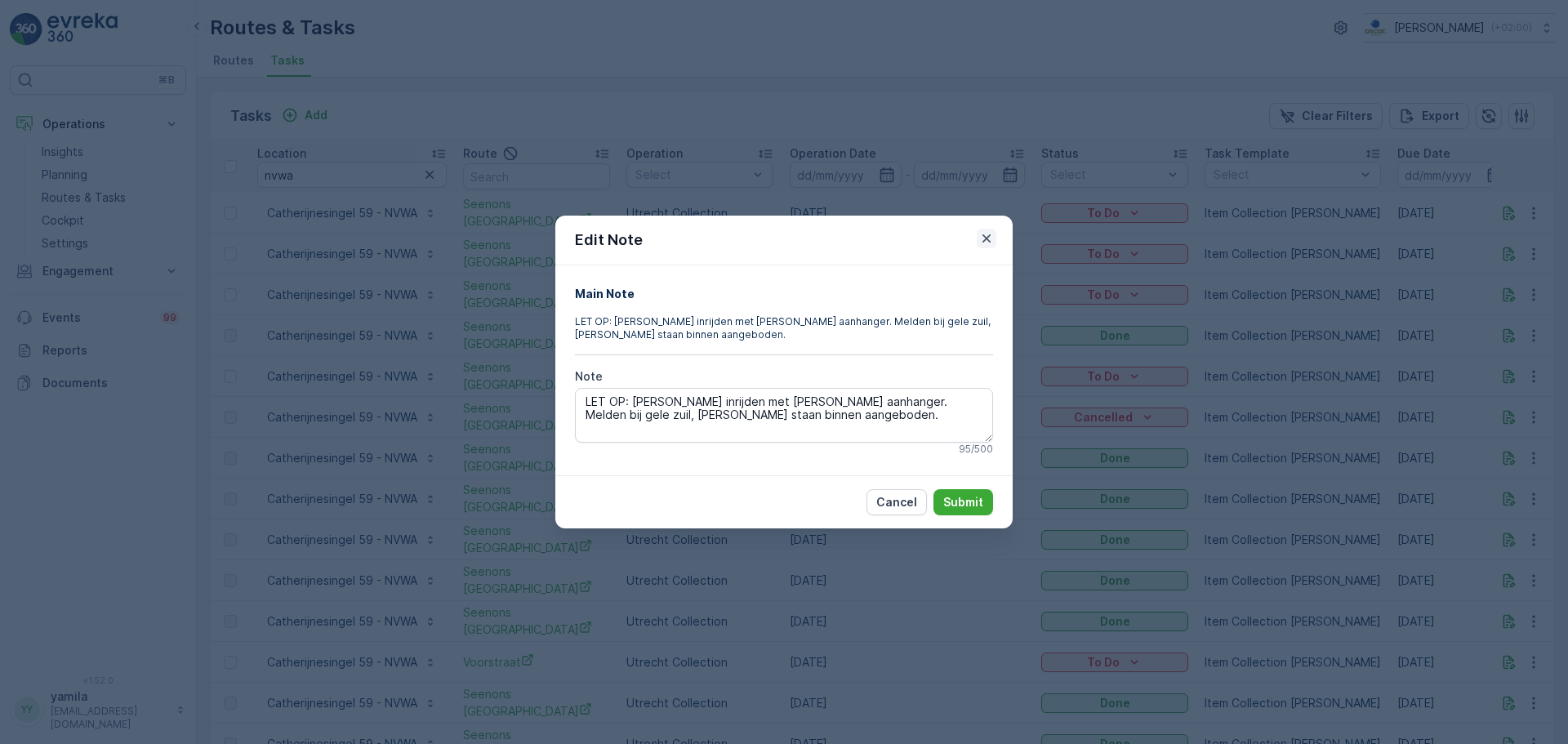
click at [985, 234] on icon "button" at bounding box center [986, 238] width 17 height 17
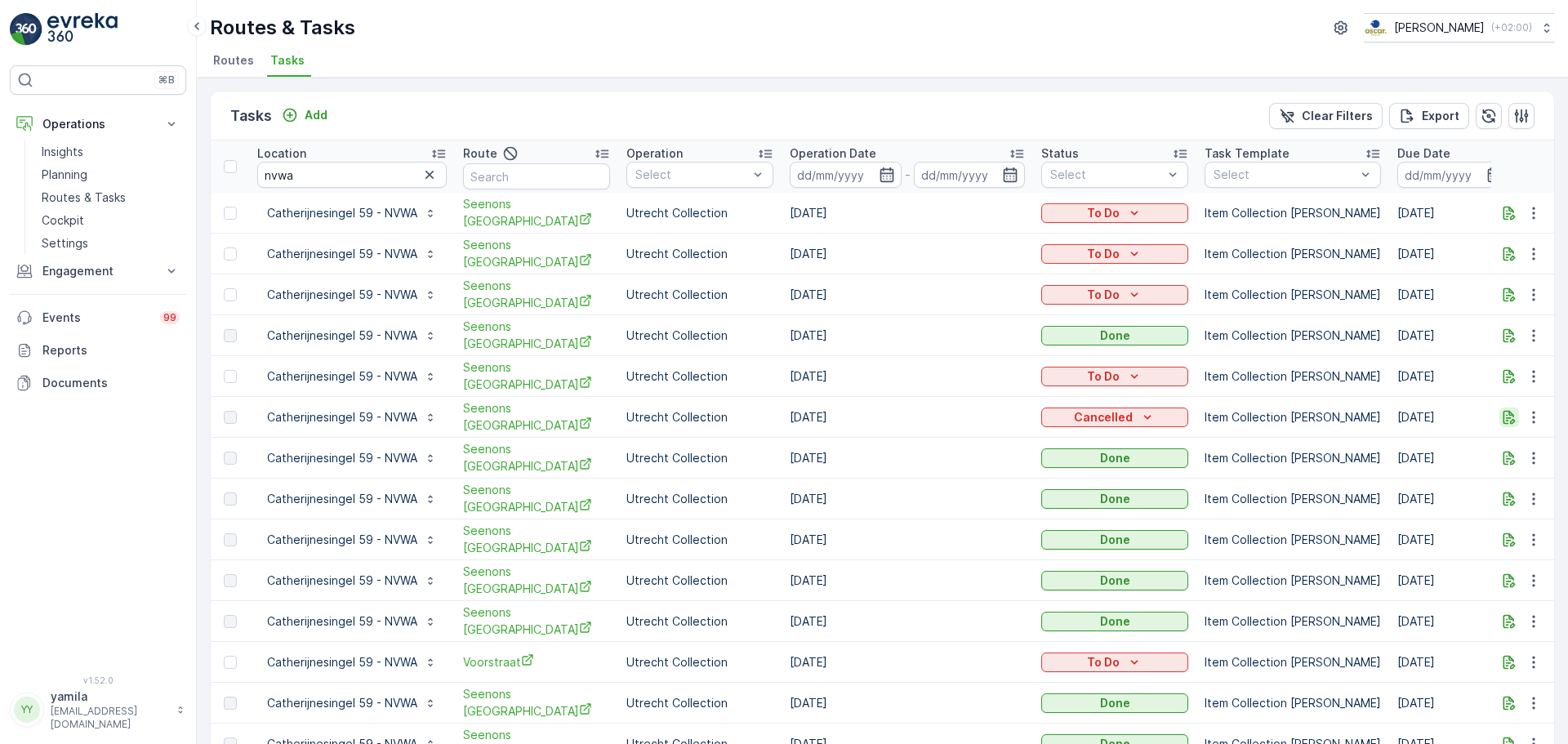
click at [1503, 409] on icon "button" at bounding box center [1509, 417] width 17 height 17
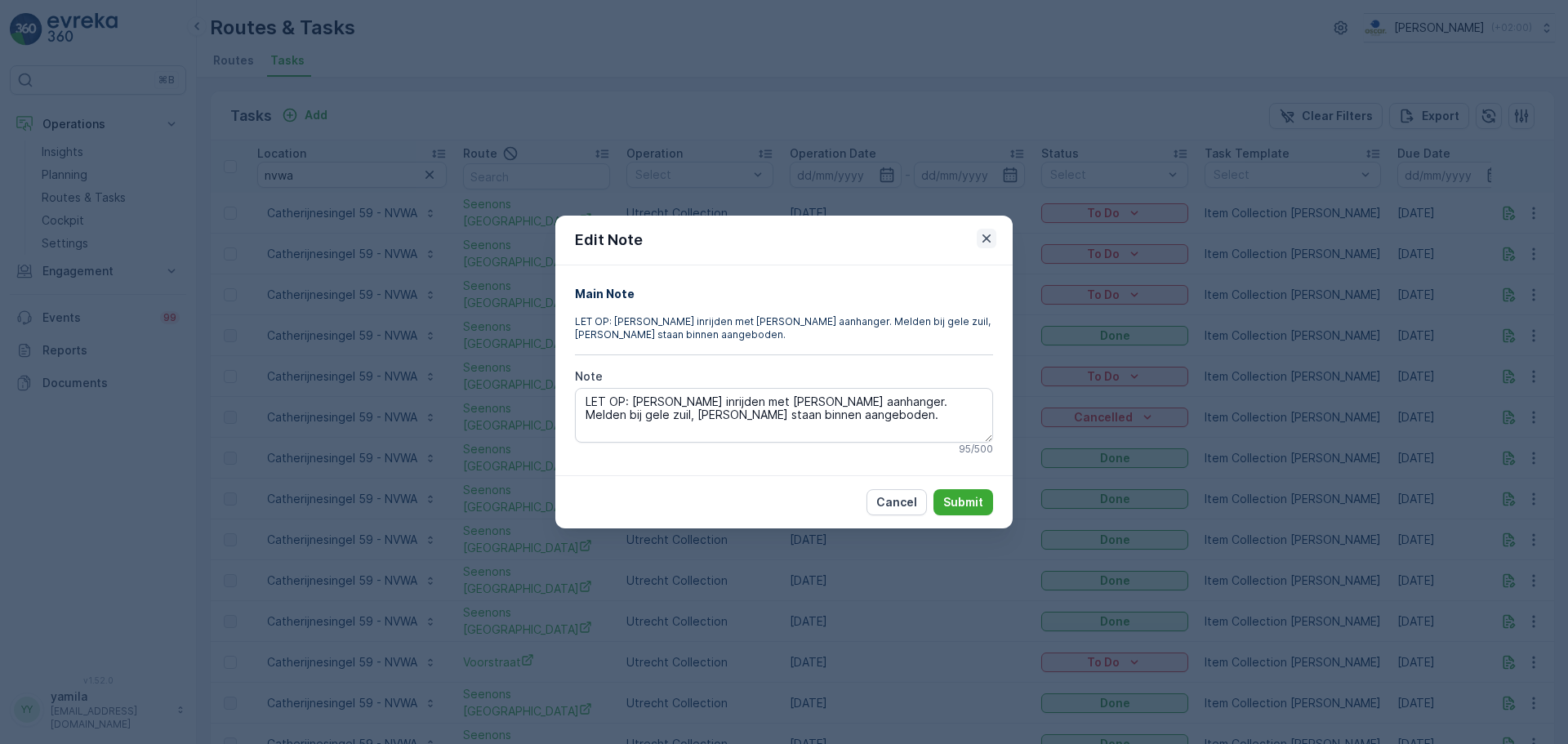
click at [988, 237] on icon "button" at bounding box center [986, 238] width 8 height 8
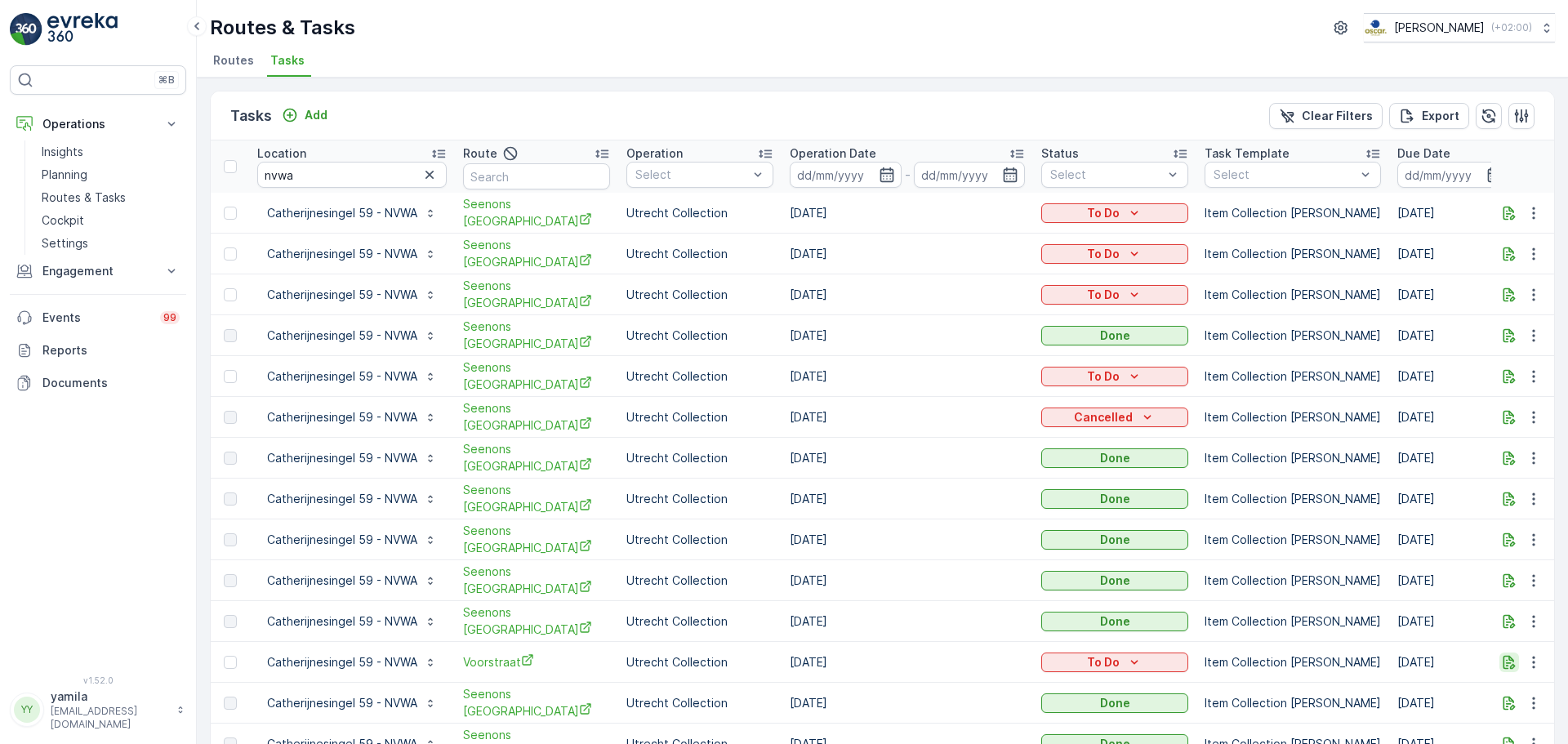
click at [1508, 654] on icon "button" at bounding box center [1509, 661] width 17 height 17
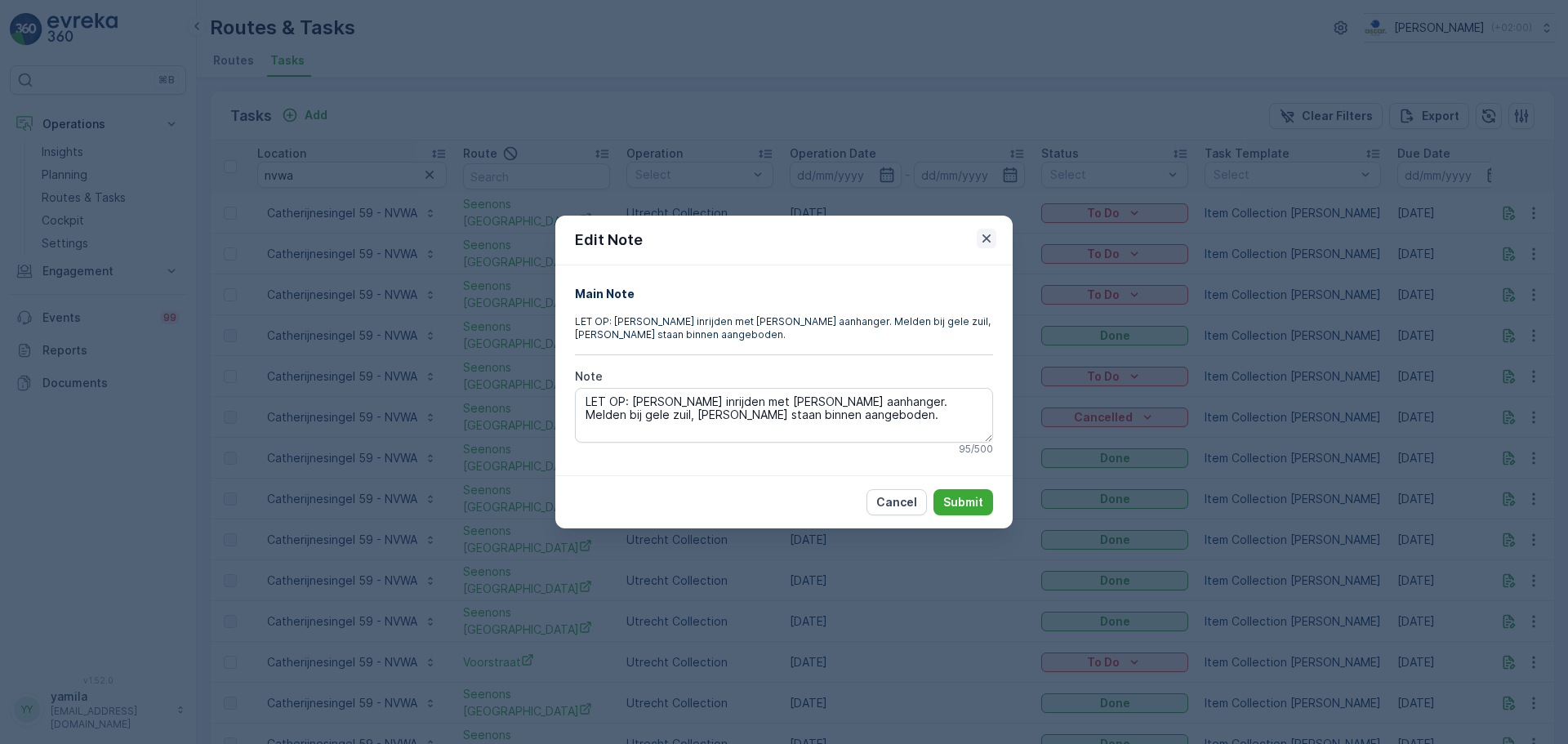
click at [988, 229] on button "button" at bounding box center [986, 238] width 20 height 20
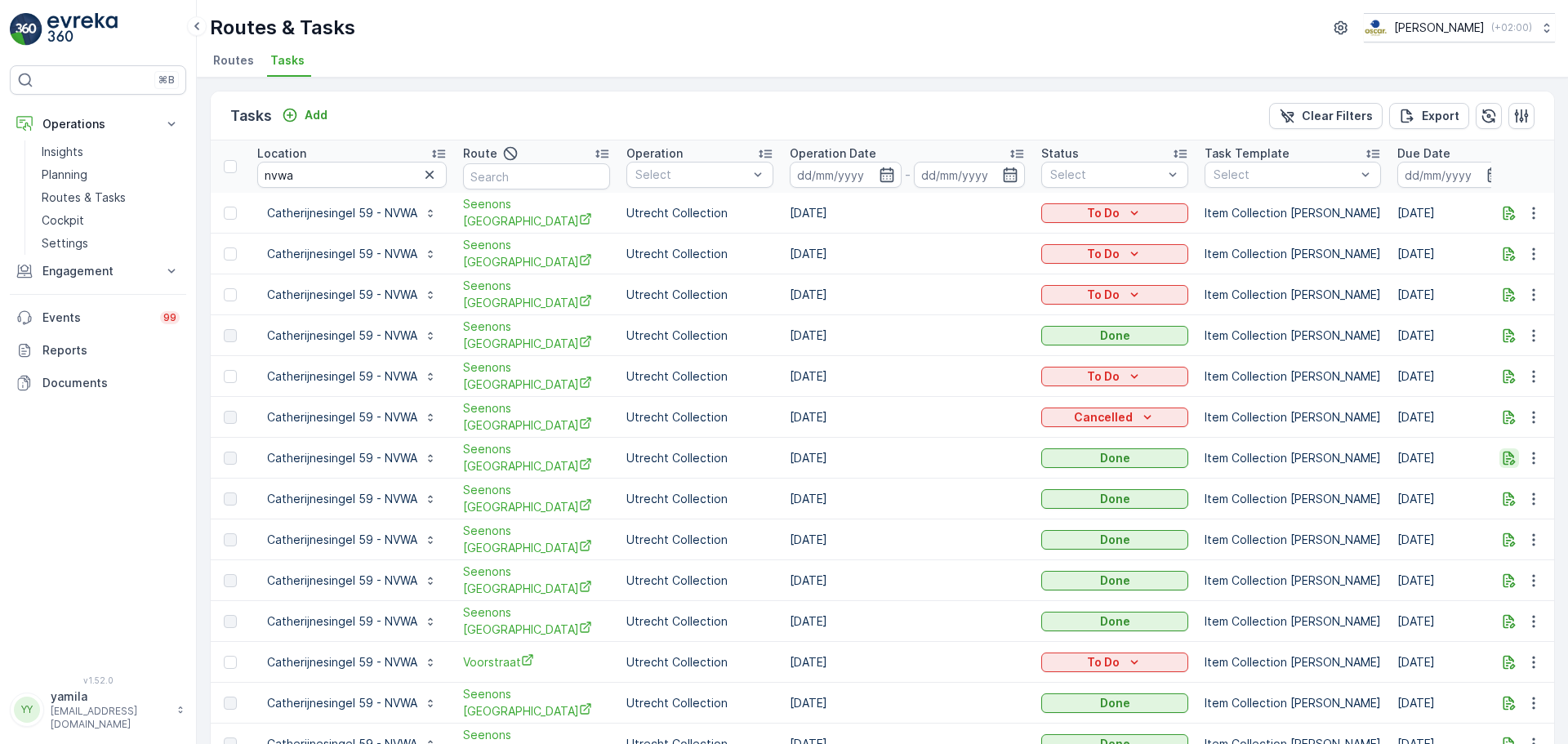
click at [1506, 454] on icon "button" at bounding box center [1510, 457] width 12 height 14
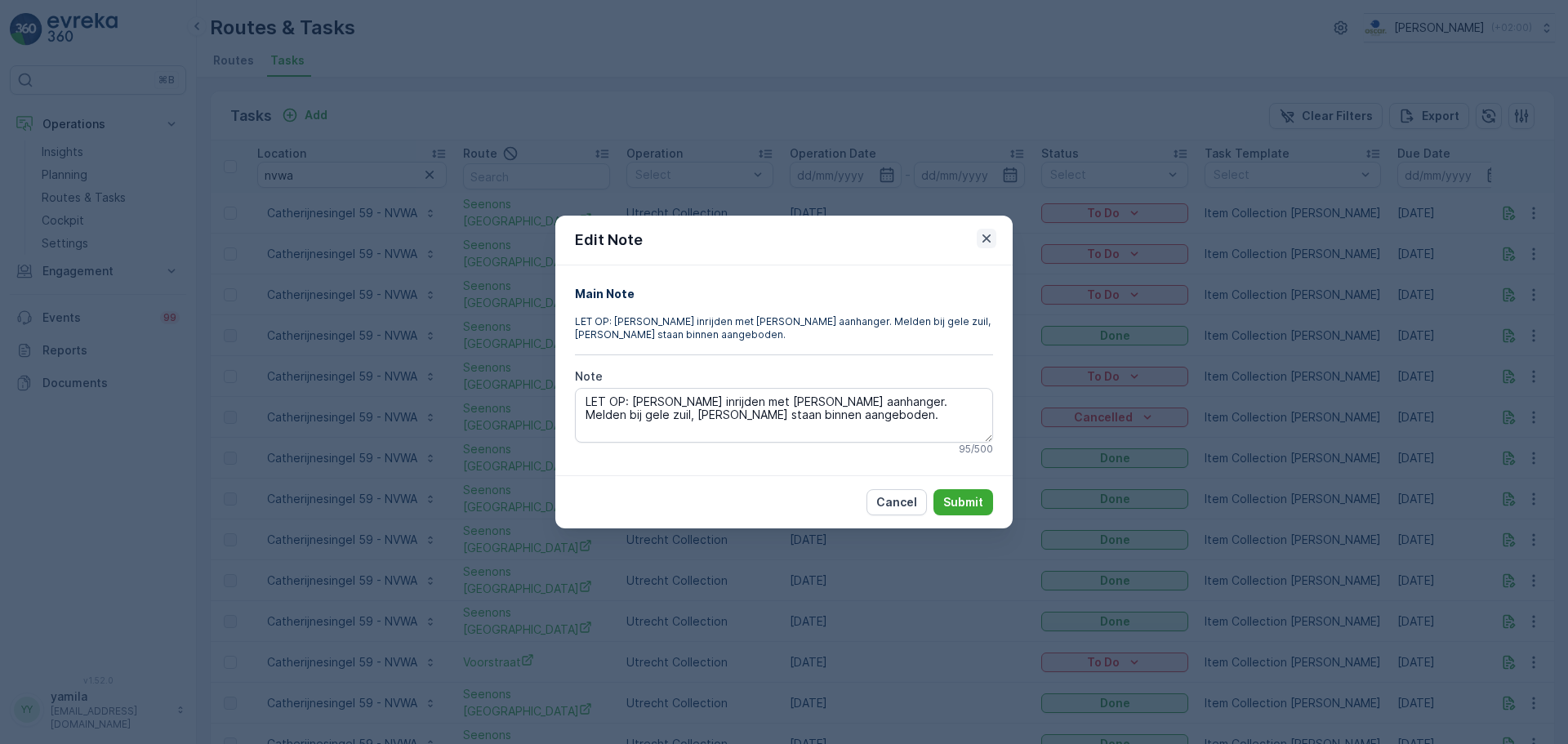
click at [988, 232] on icon "button" at bounding box center [986, 238] width 17 height 17
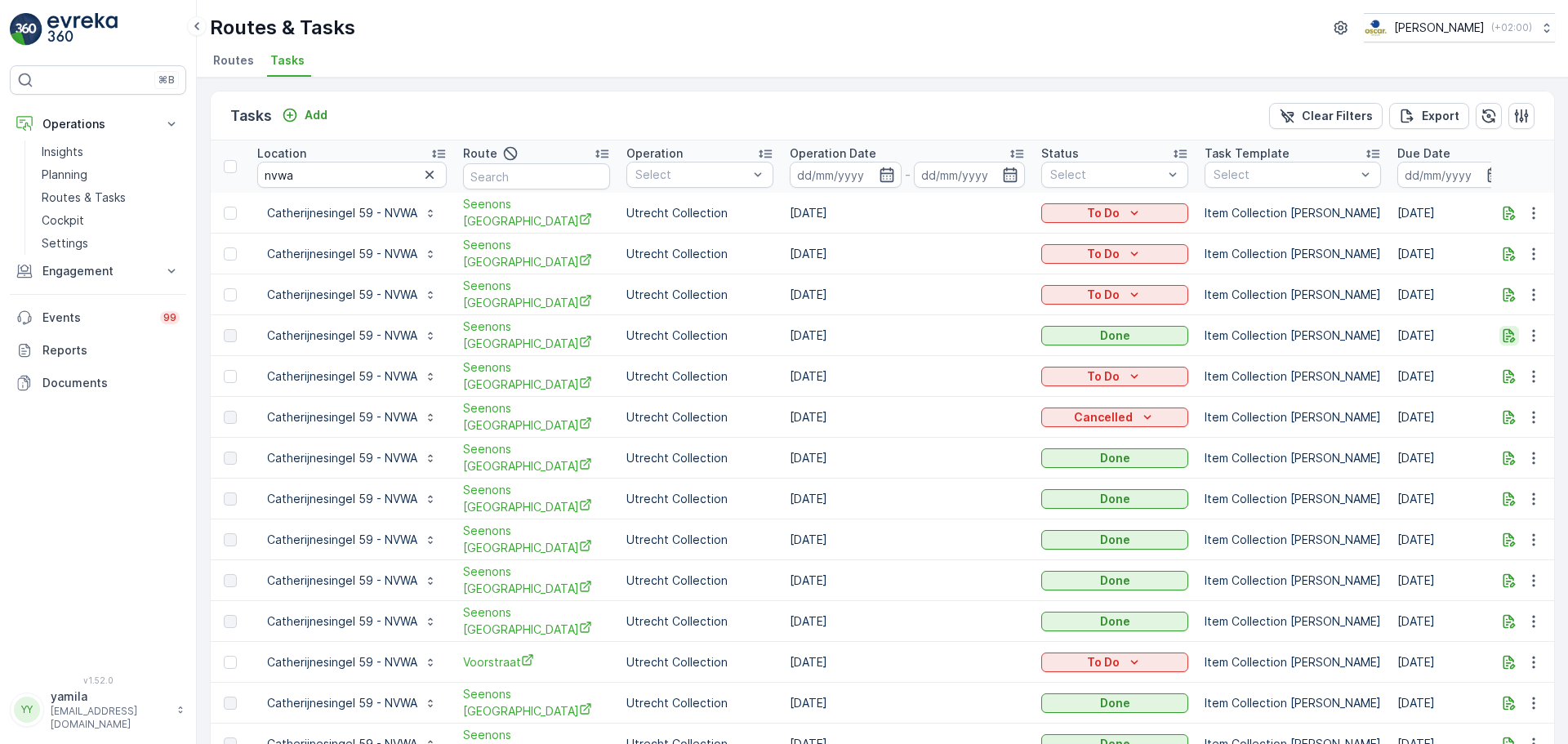
click at [1501, 334] on icon "button" at bounding box center [1509, 335] width 17 height 17
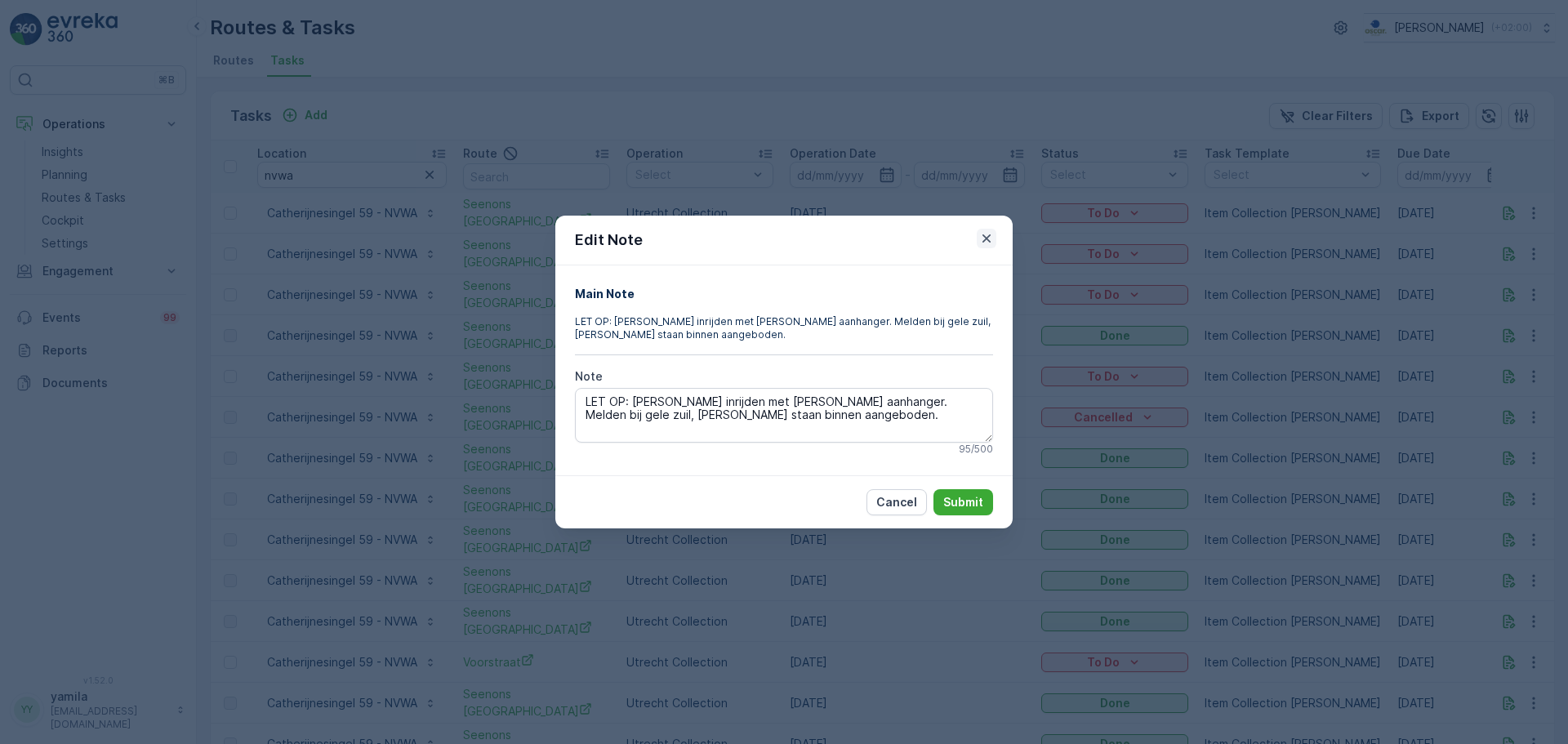
click at [984, 236] on icon "button" at bounding box center [986, 238] width 17 height 17
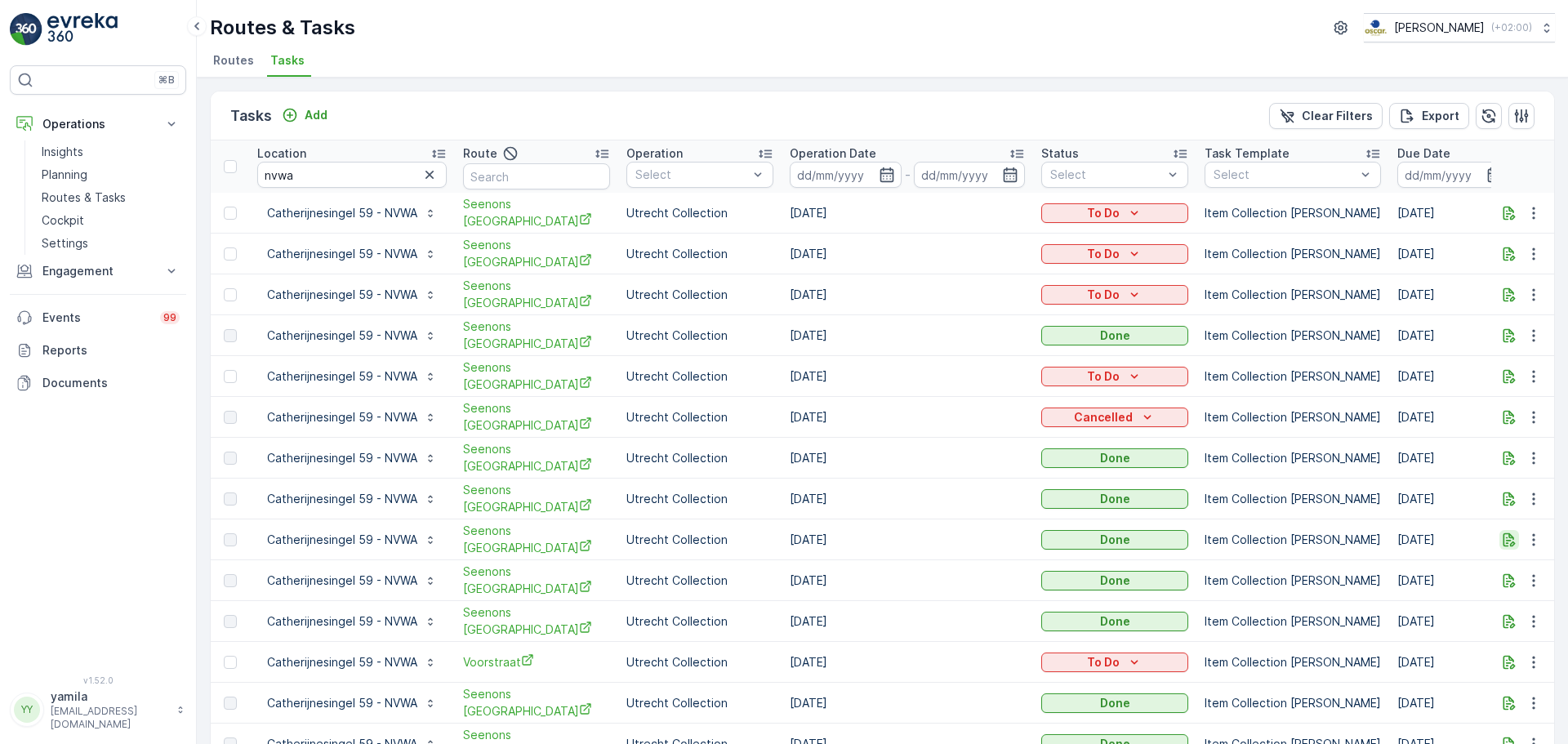
click at [1508, 532] on icon "button" at bounding box center [1510, 539] width 12 height 14
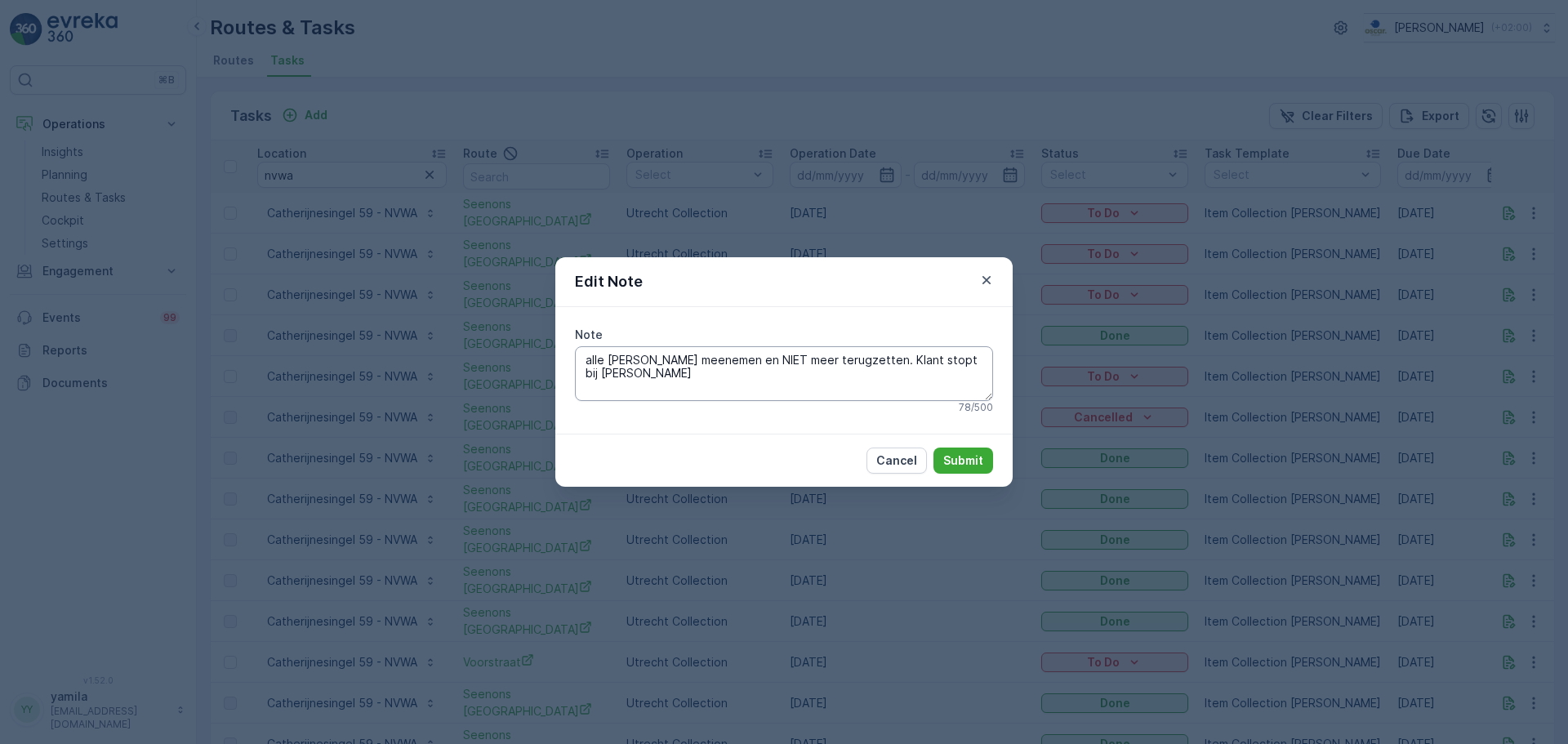
click at [746, 389] on textarea "alle bakken meenemen en NIET meer terugzetten. Klant stopt bij Oscar Circulair" at bounding box center [784, 373] width 418 height 54
click at [586, 360] on textarea "alle bakken meenemen en NIET meer terugzetten. Klant stopt bij Oscar Circulair" at bounding box center [784, 373] width 418 height 54
type textarea "Alle bakken meenemen en NIET meer terugzetten. Klant stopt bij Oscar Circulair"
click at [960, 464] on p "Submit" at bounding box center [964, 460] width 40 height 17
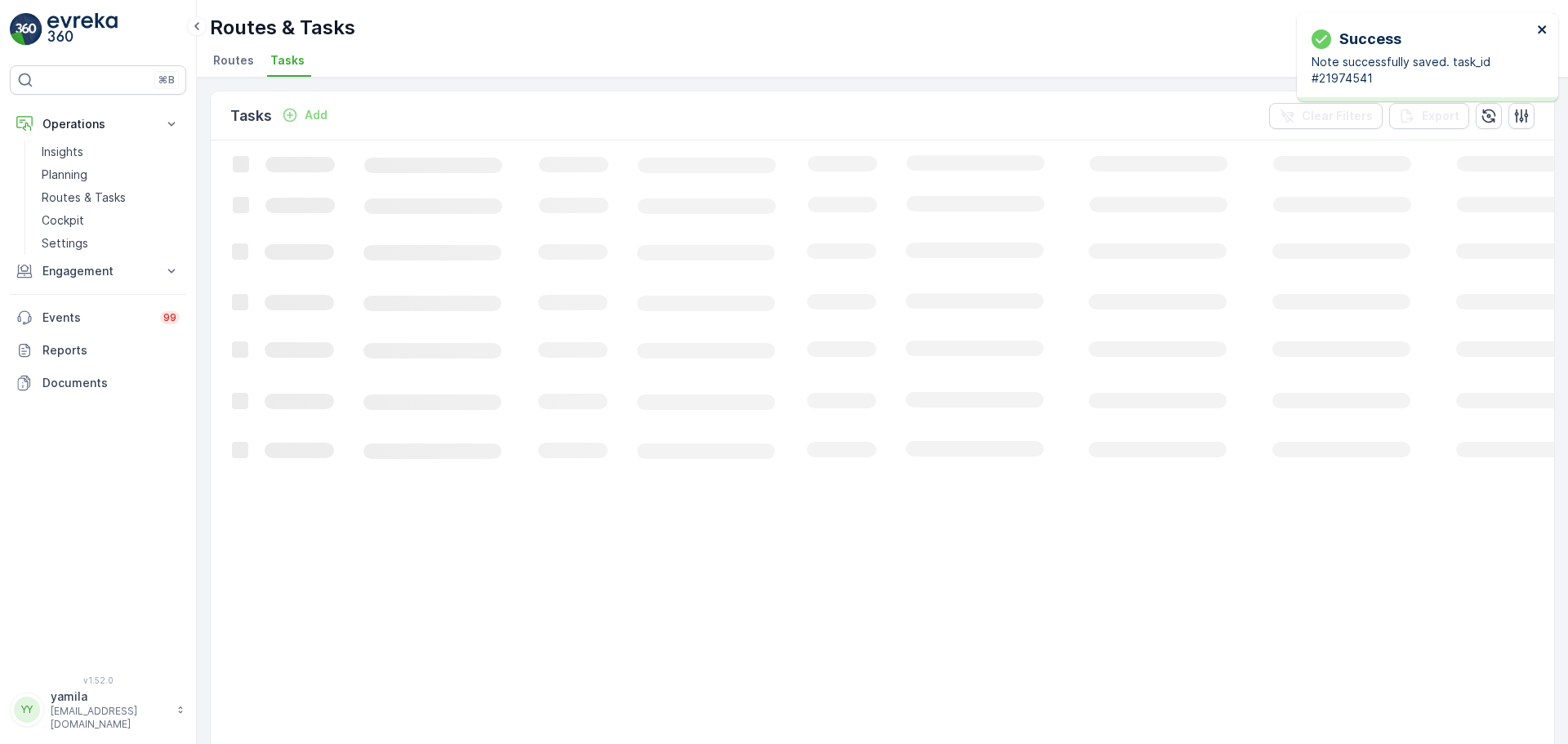
click at [1541, 30] on icon "close" at bounding box center [1542, 29] width 8 height 8
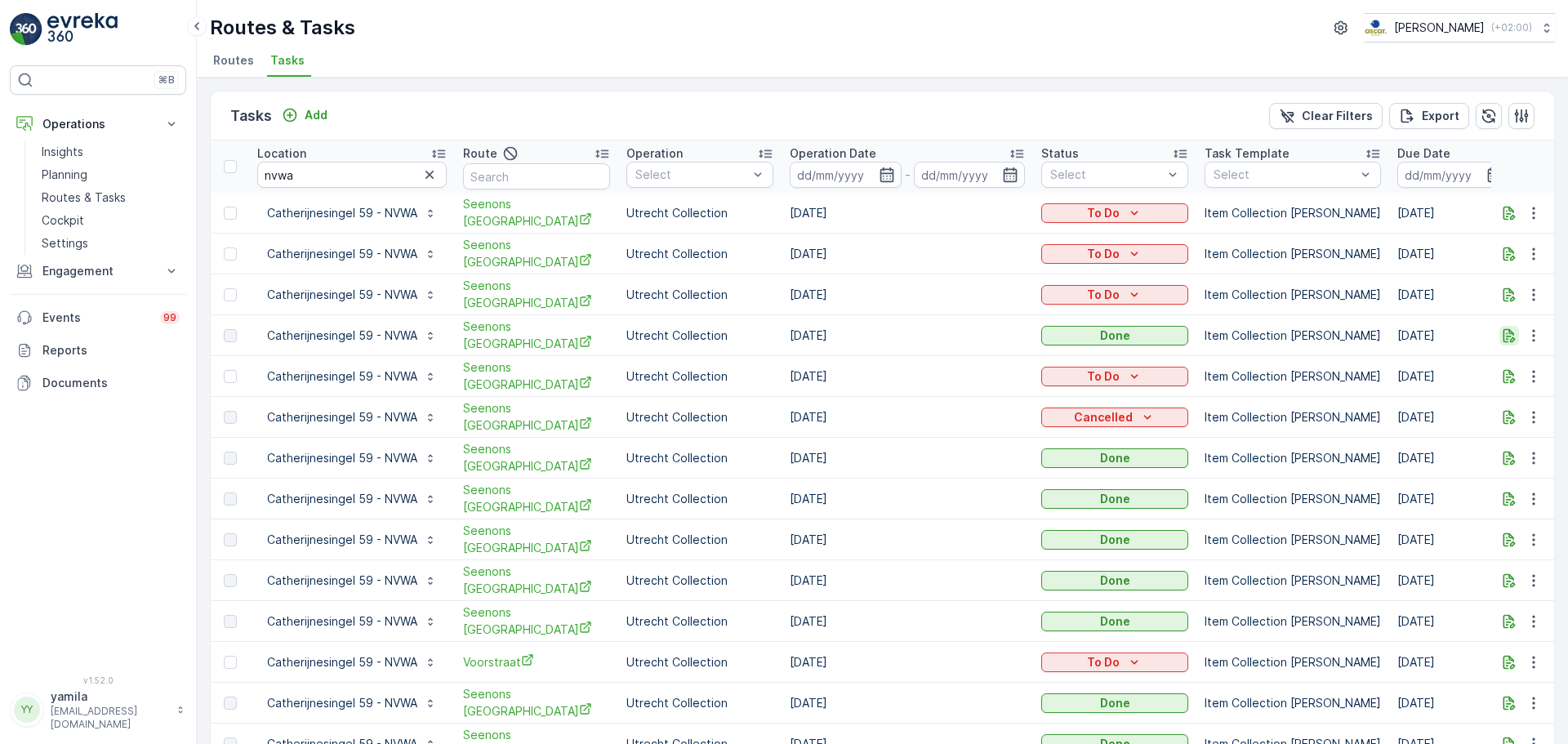
drag, startPoint x: 1510, startPoint y: 342, endPoint x: 1507, endPoint y: 329, distance: 13.3
click at [1507, 329] on td at bounding box center [1523, 335] width 63 height 41
click at [1507, 329] on icon "button" at bounding box center [1509, 335] width 17 height 17
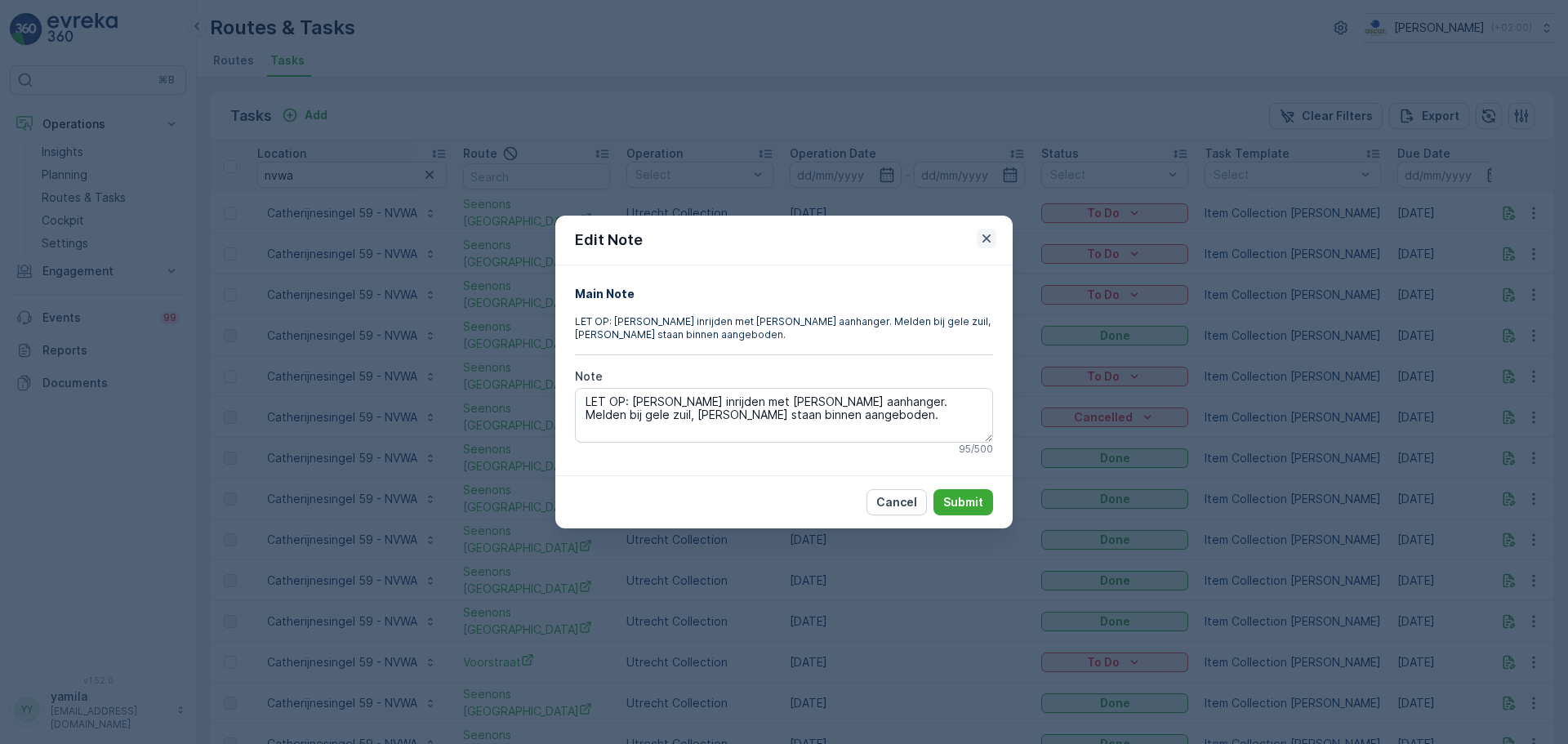
click at [993, 237] on icon "button" at bounding box center [986, 238] width 17 height 17
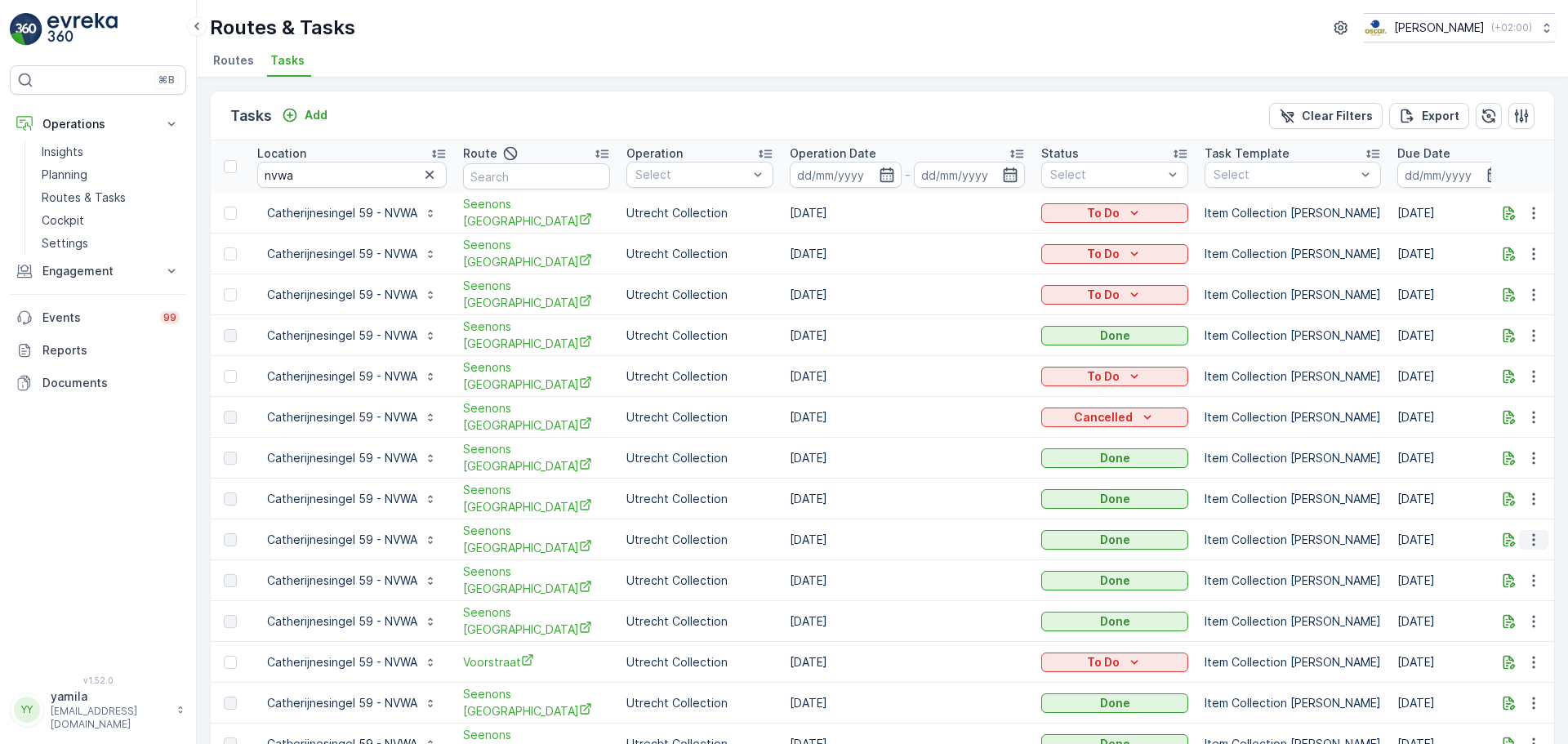
click at [1527, 531] on icon "button" at bounding box center [1534, 539] width 17 height 17
click at [1497, 543] on span "See More Details" at bounding box center [1514, 550] width 95 height 17
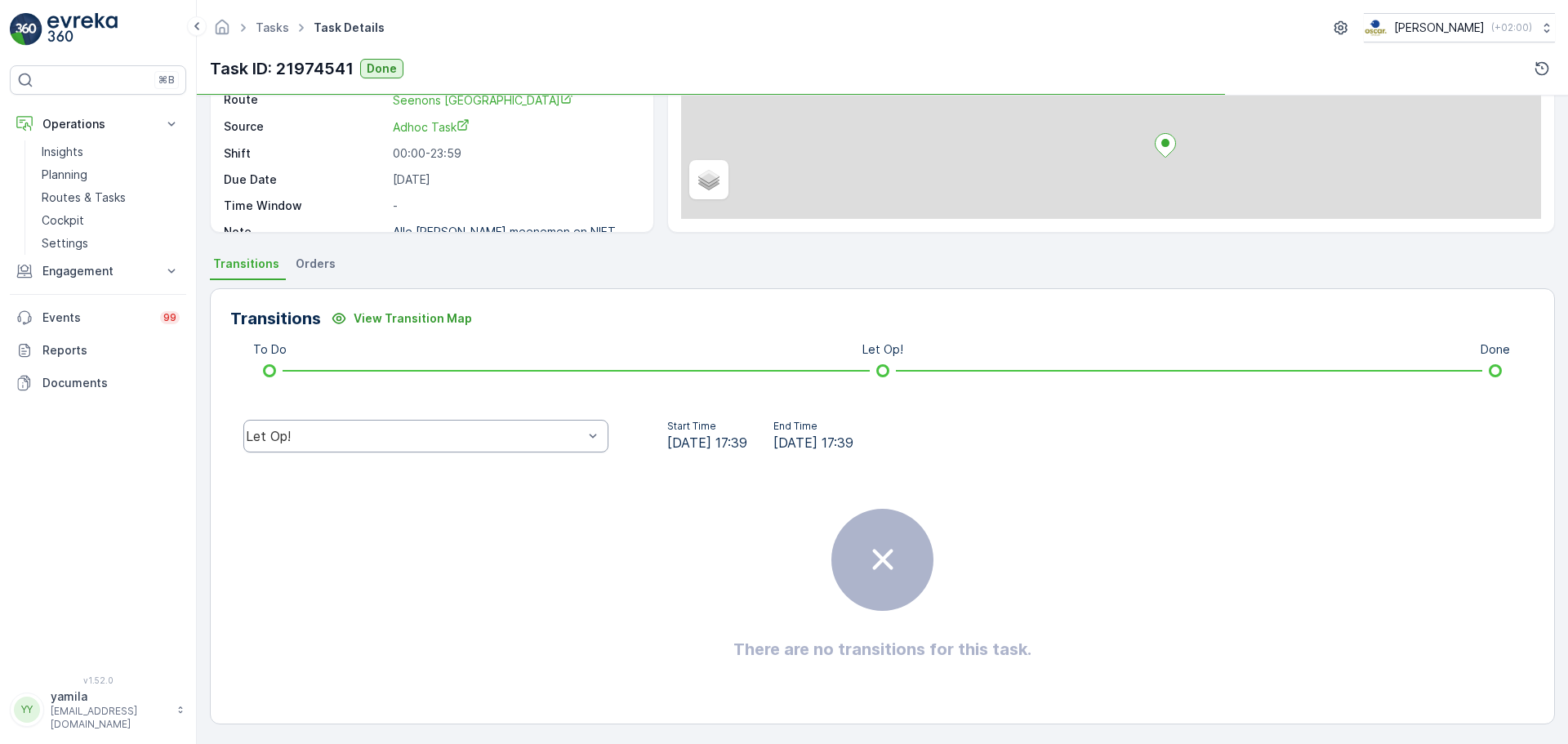
scroll to position [203, 0]
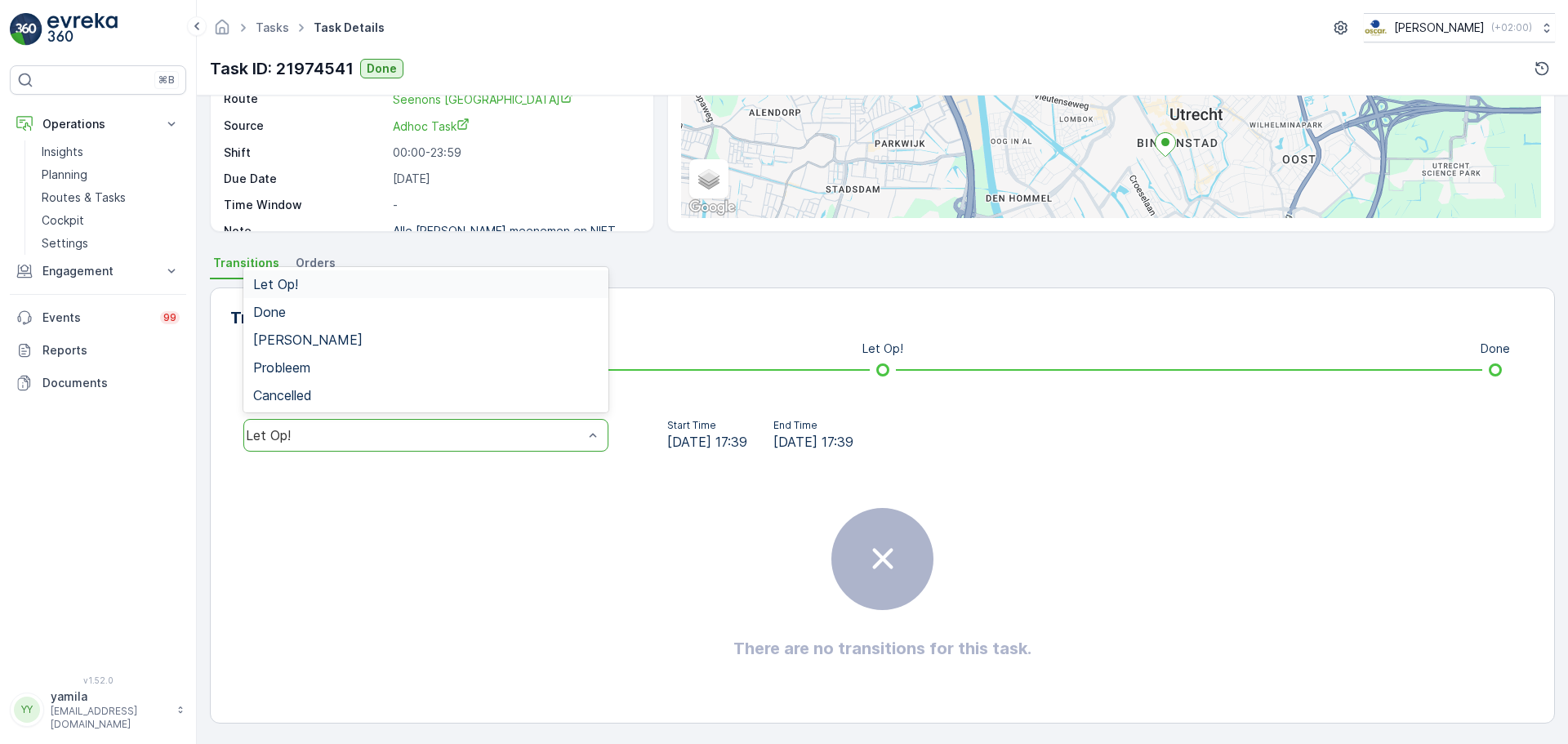
click at [452, 420] on div "Let Op!" at bounding box center [426, 435] width 365 height 33
click at [437, 294] on div "Let Op!" at bounding box center [426, 284] width 365 height 28
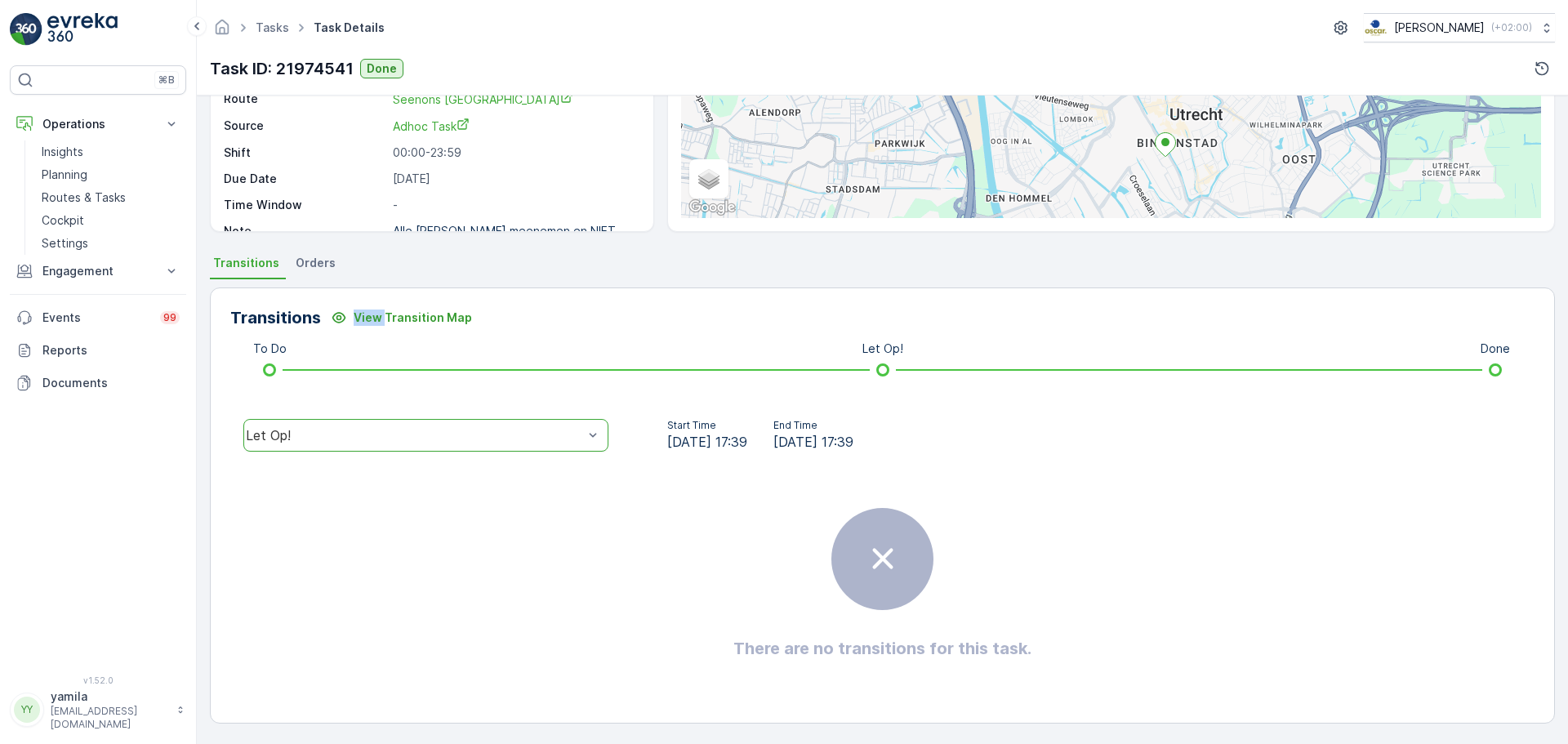
click at [437, 294] on div "Transitions View Transition Map To Do Let Op! Done option Let Op!, selected. Le…" at bounding box center [882, 506] width 1345 height 436
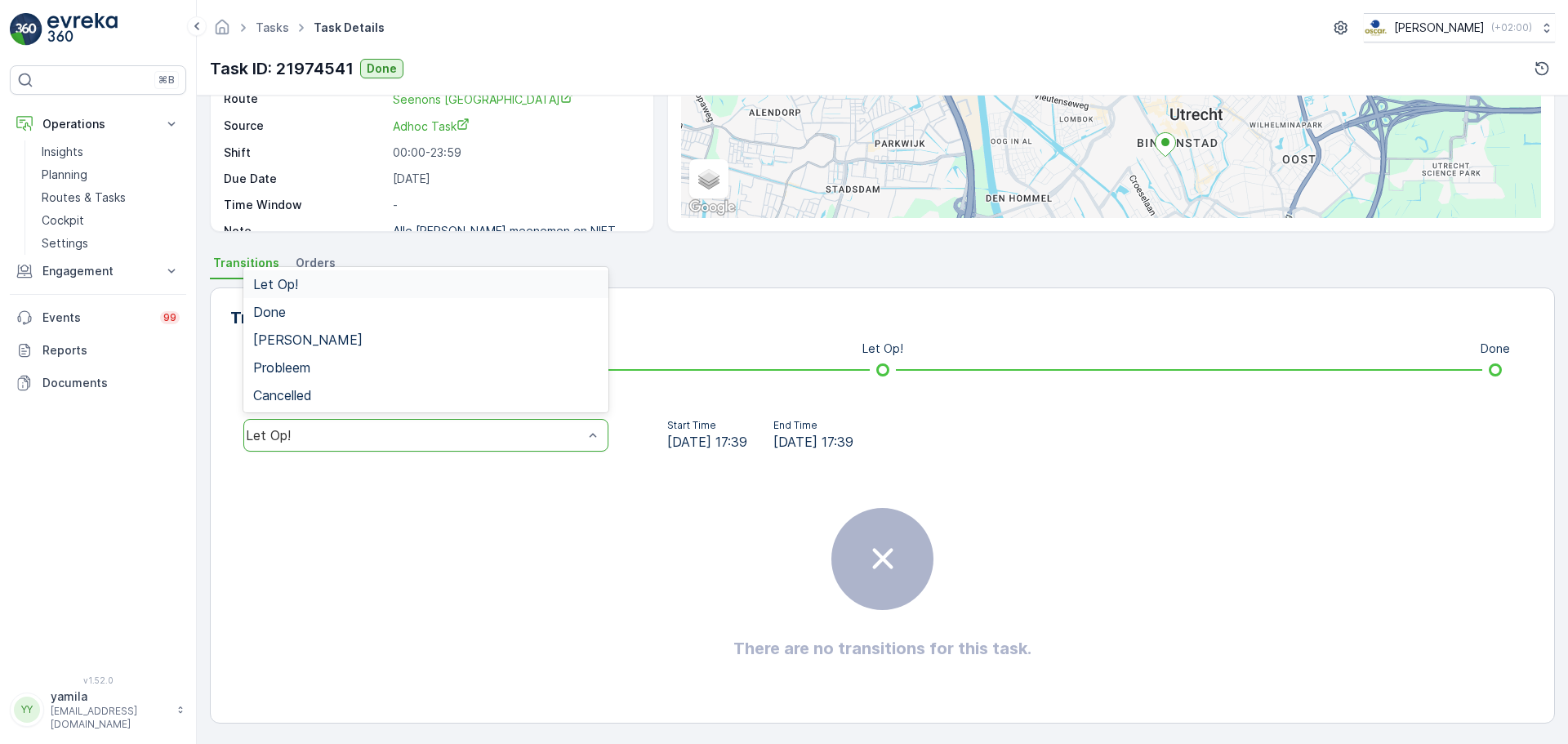
click at [404, 443] on div "Let Op!" at bounding box center [426, 435] width 365 height 33
click at [431, 321] on div "Done" at bounding box center [426, 312] width 365 height 28
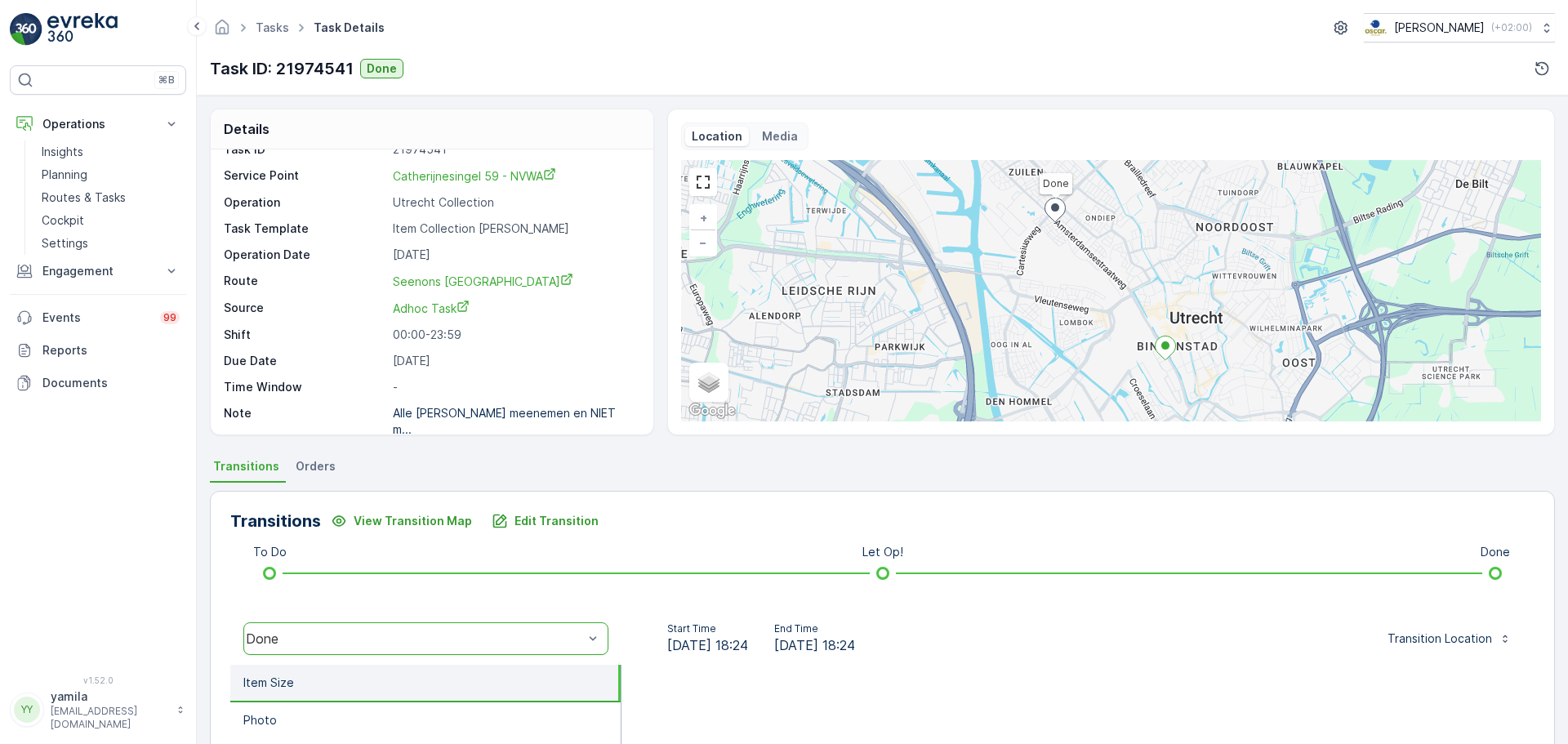
scroll to position [56, 0]
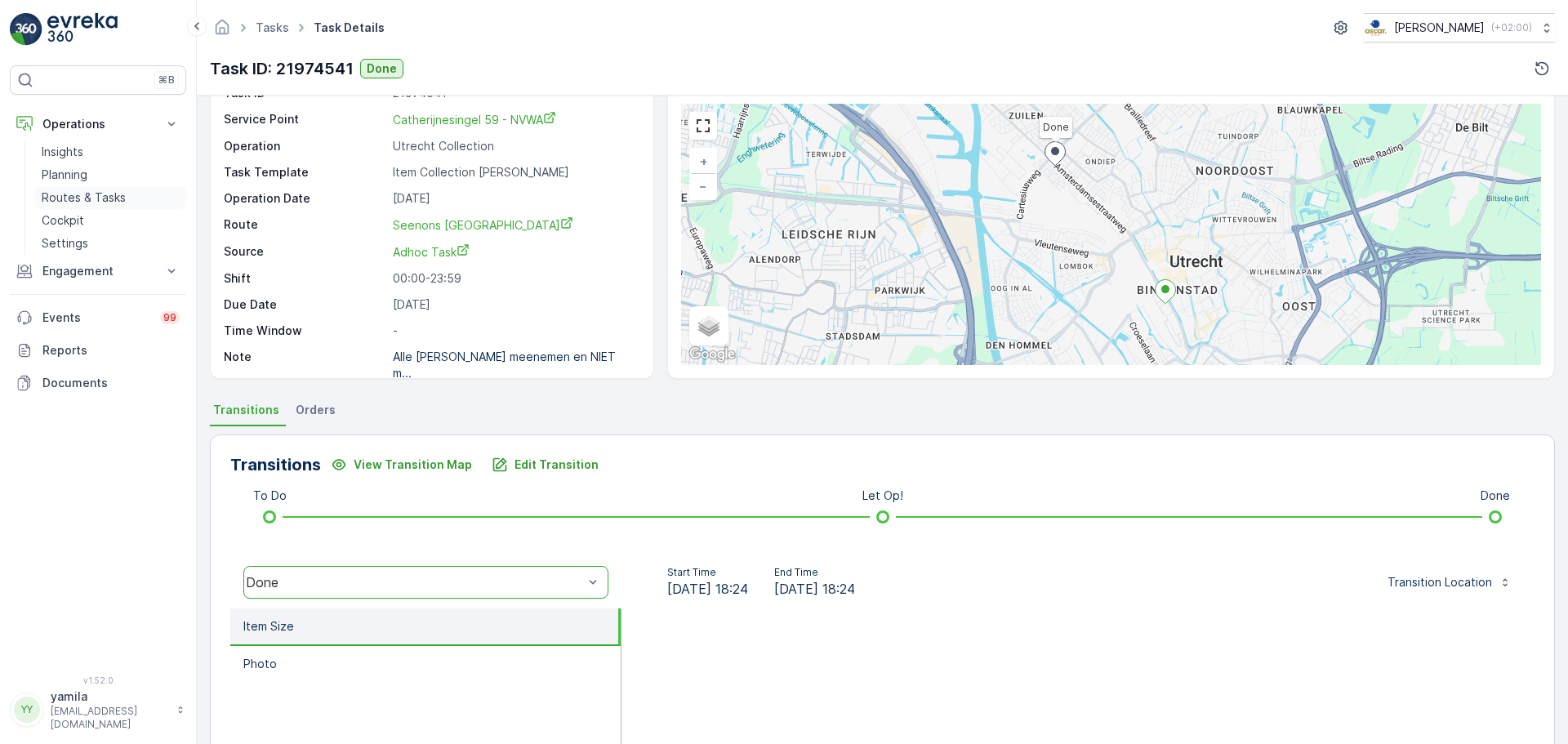
click at [98, 200] on p "Routes & Tasks" at bounding box center [83, 197] width 84 height 17
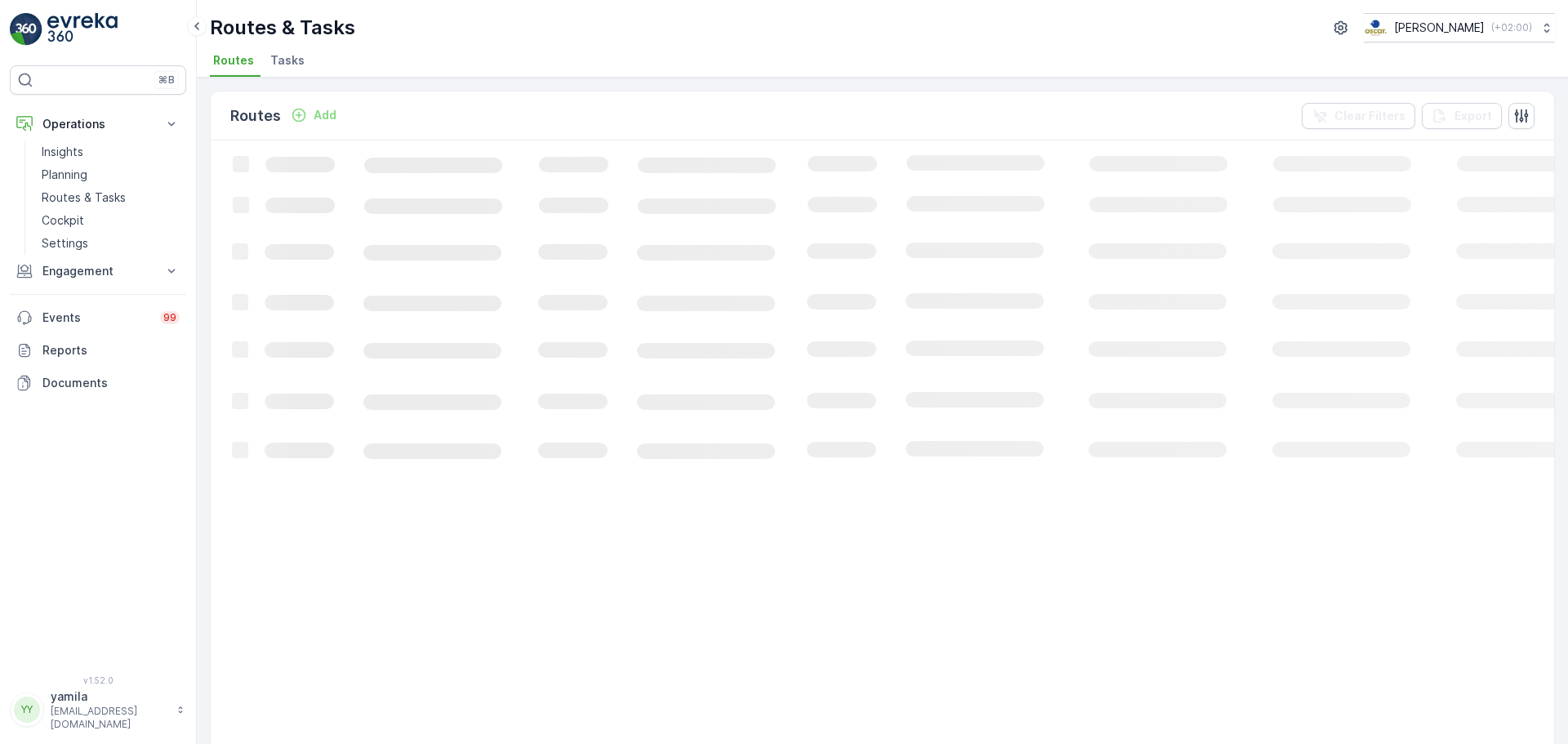
click at [286, 63] on span "Tasks" at bounding box center [287, 60] width 34 height 17
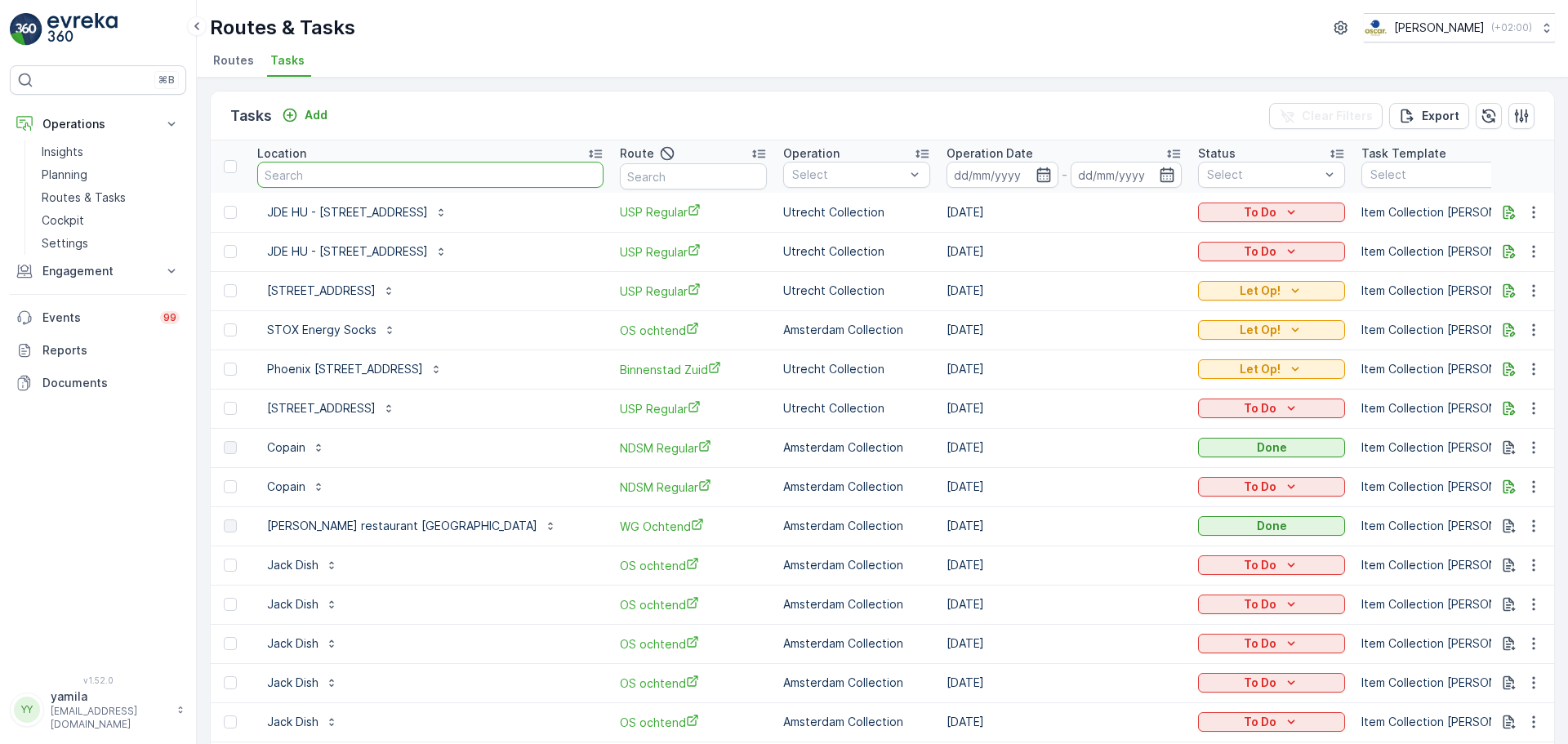
click at [311, 180] on input "text" at bounding box center [430, 175] width 346 height 26
type input "de eijk groep"
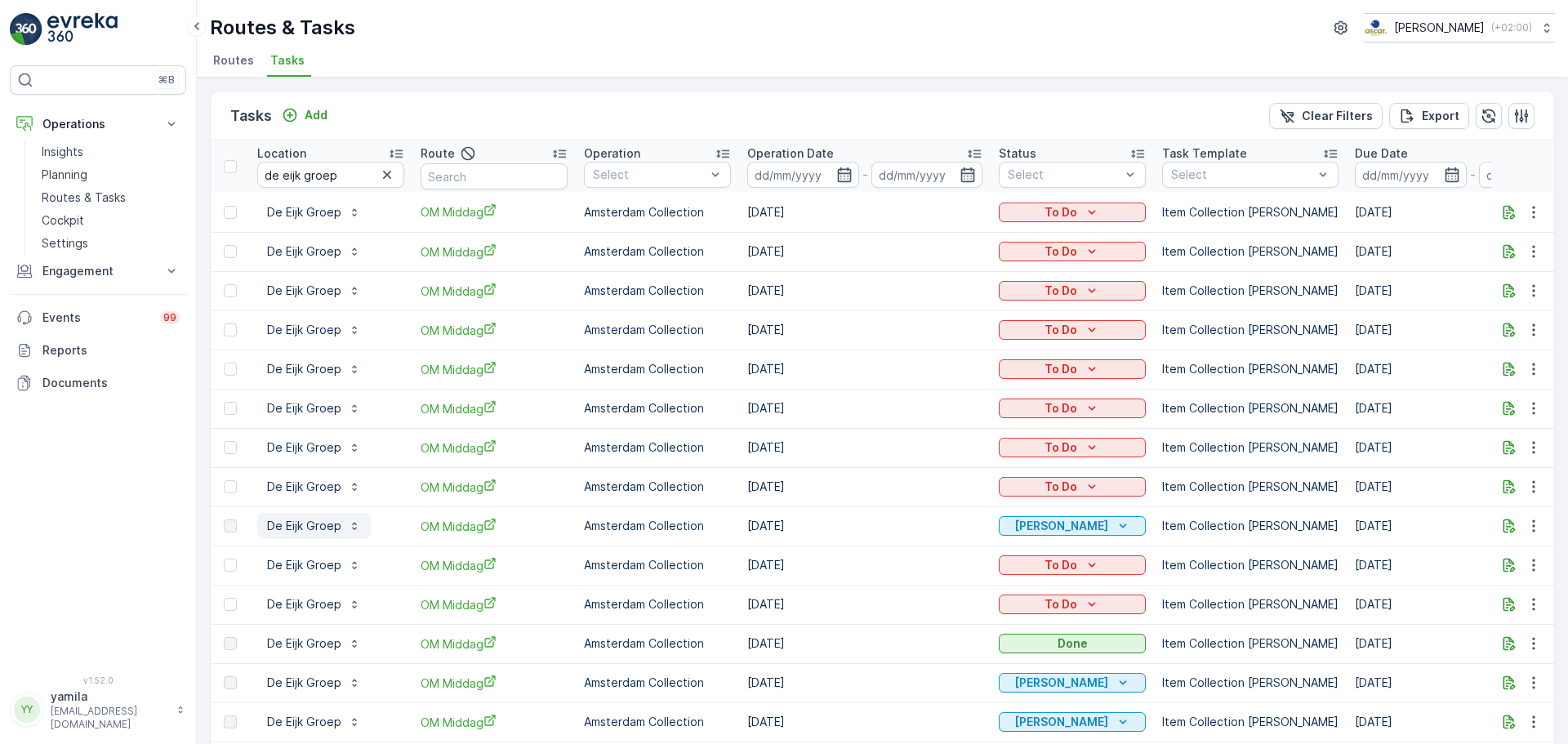
click at [330, 525] on p "De Eijk Groep" at bounding box center [304, 525] width 74 height 17
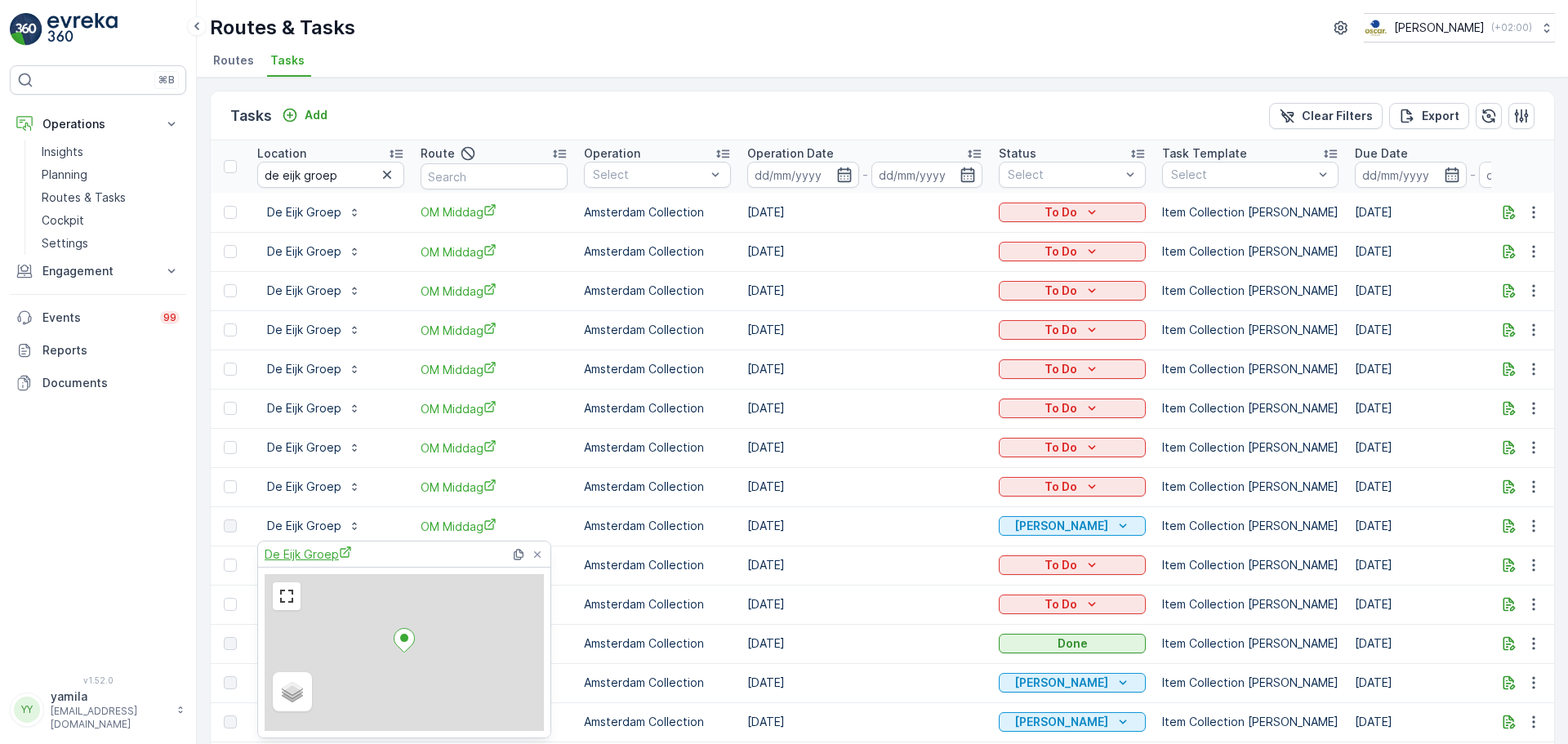
click at [310, 550] on span "De Eijk Groep" at bounding box center [308, 554] width 88 height 17
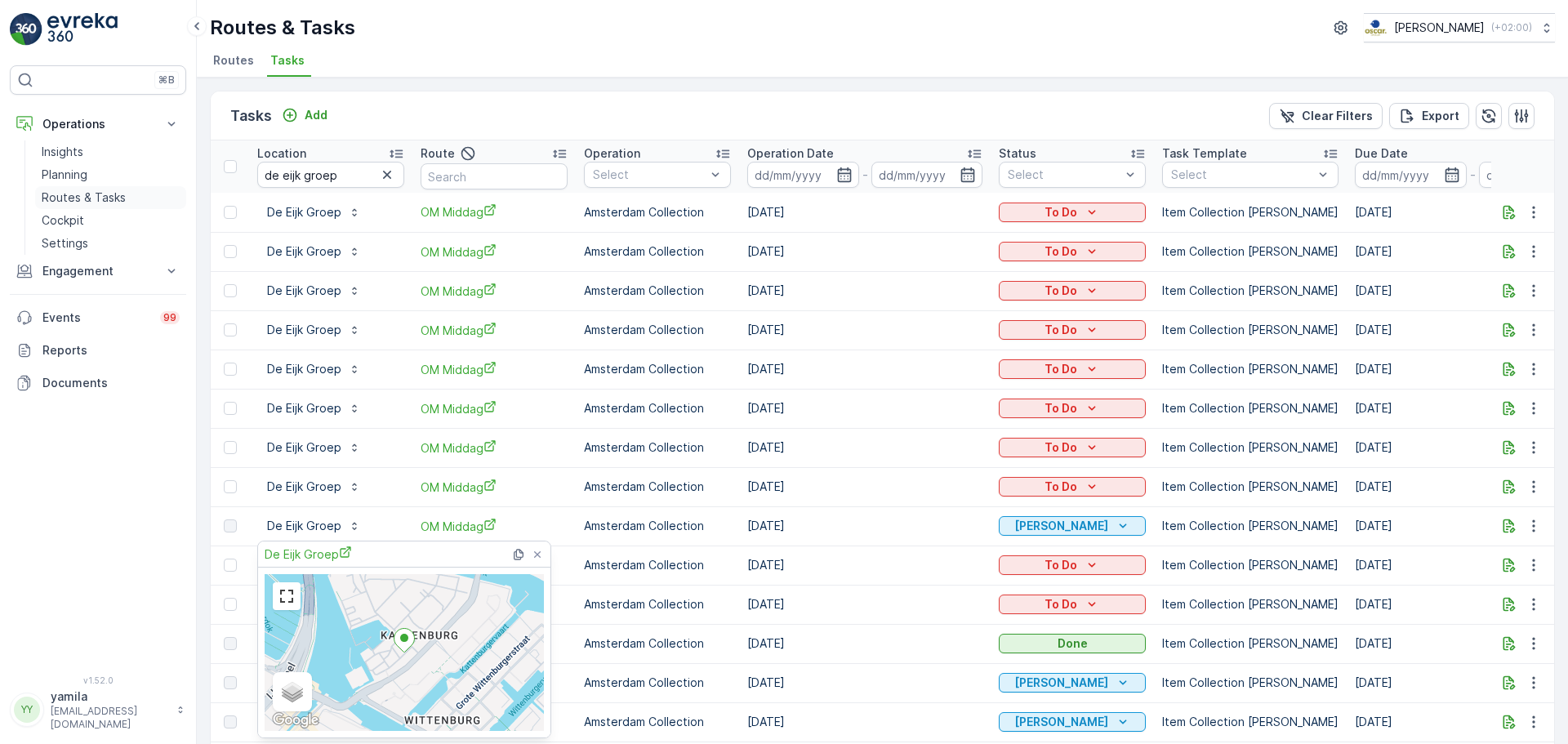
click at [117, 196] on p "Routes & Tasks" at bounding box center [83, 197] width 84 height 17
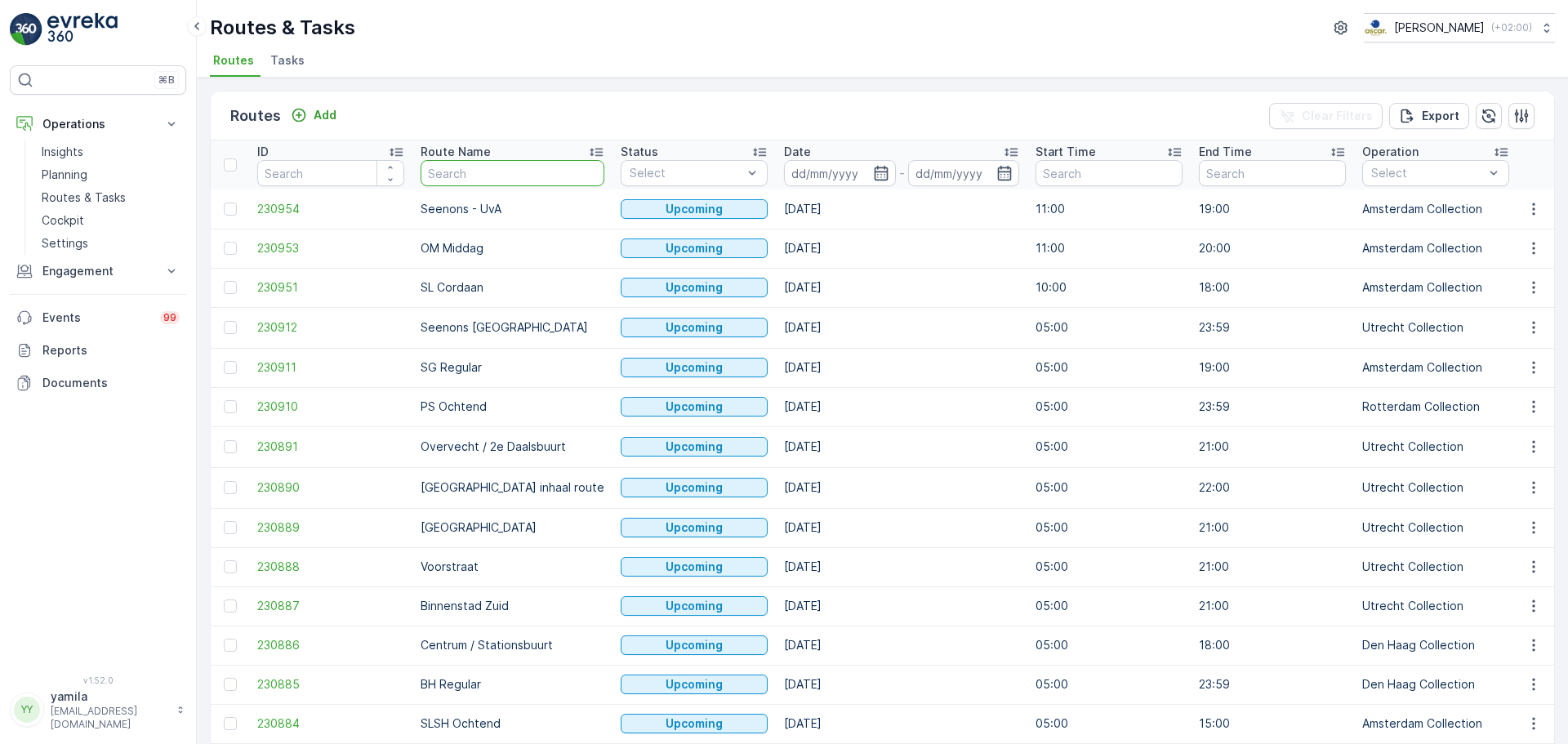
click at [450, 171] on input "text" at bounding box center [512, 173] width 183 height 26
type input "nes"
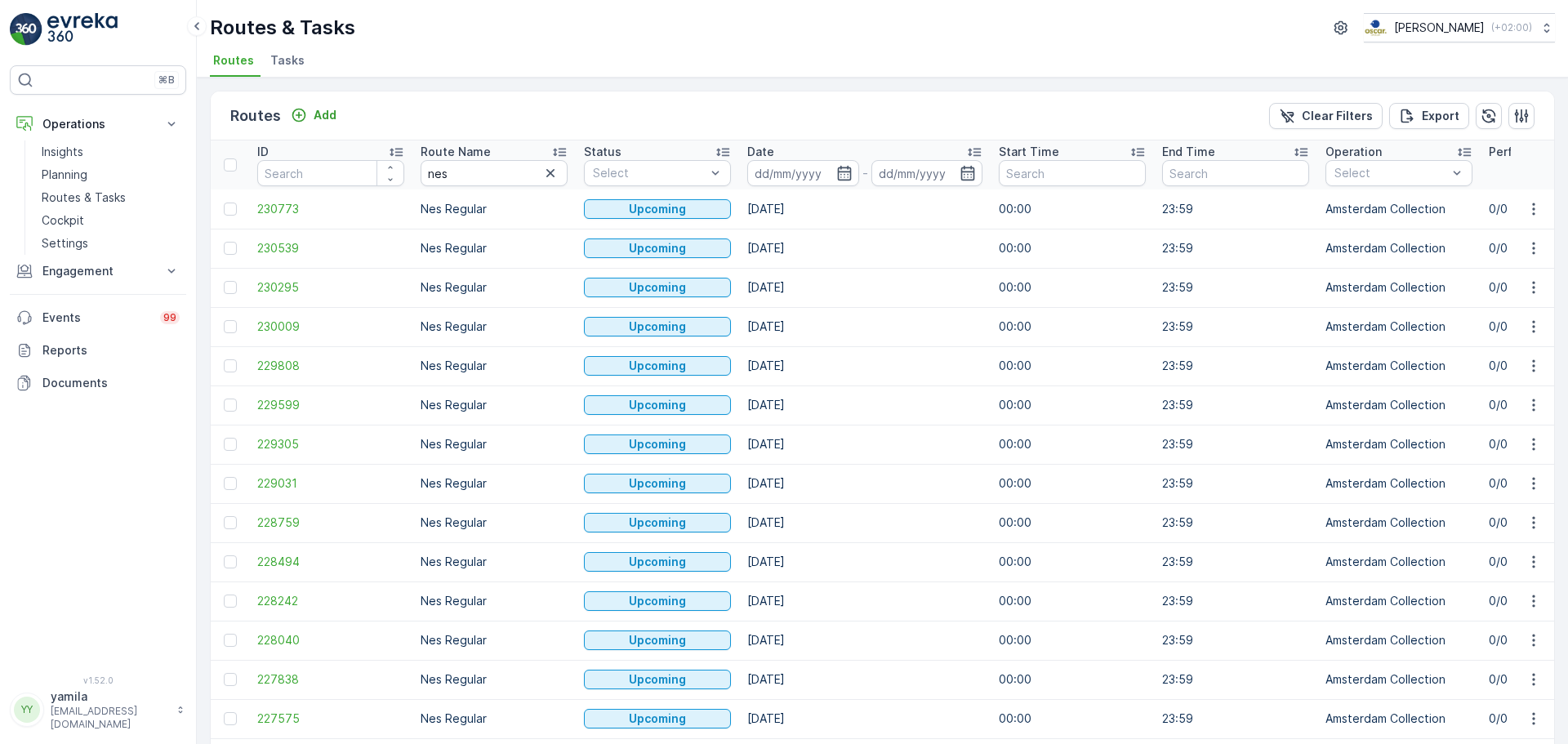
click at [774, 176] on input at bounding box center [803, 173] width 112 height 26
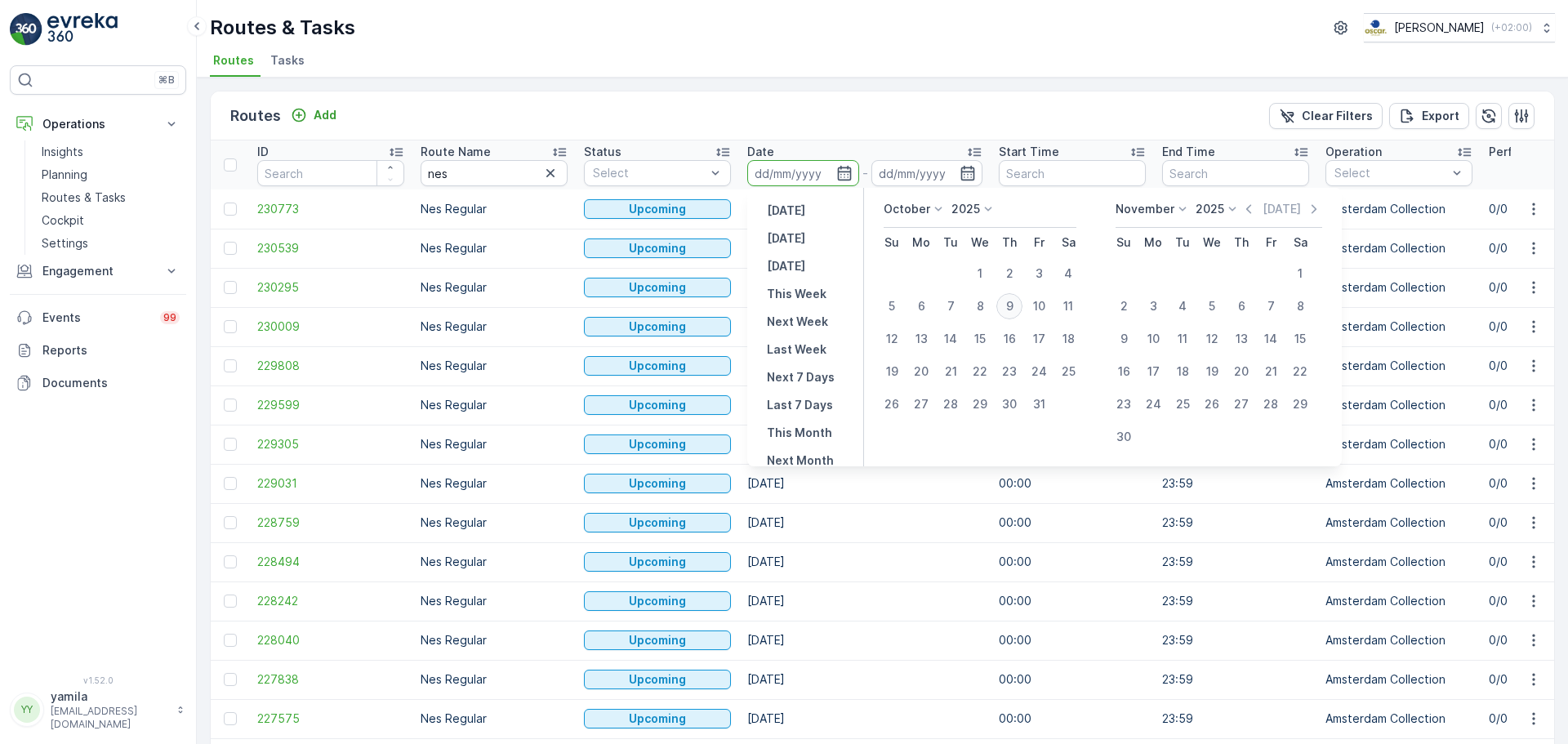
click at [1013, 307] on div "9" at bounding box center [1010, 306] width 26 height 26
type input "[DATE]"
click at [1013, 307] on div "9" at bounding box center [1010, 306] width 26 height 26
type input "[DATE]"
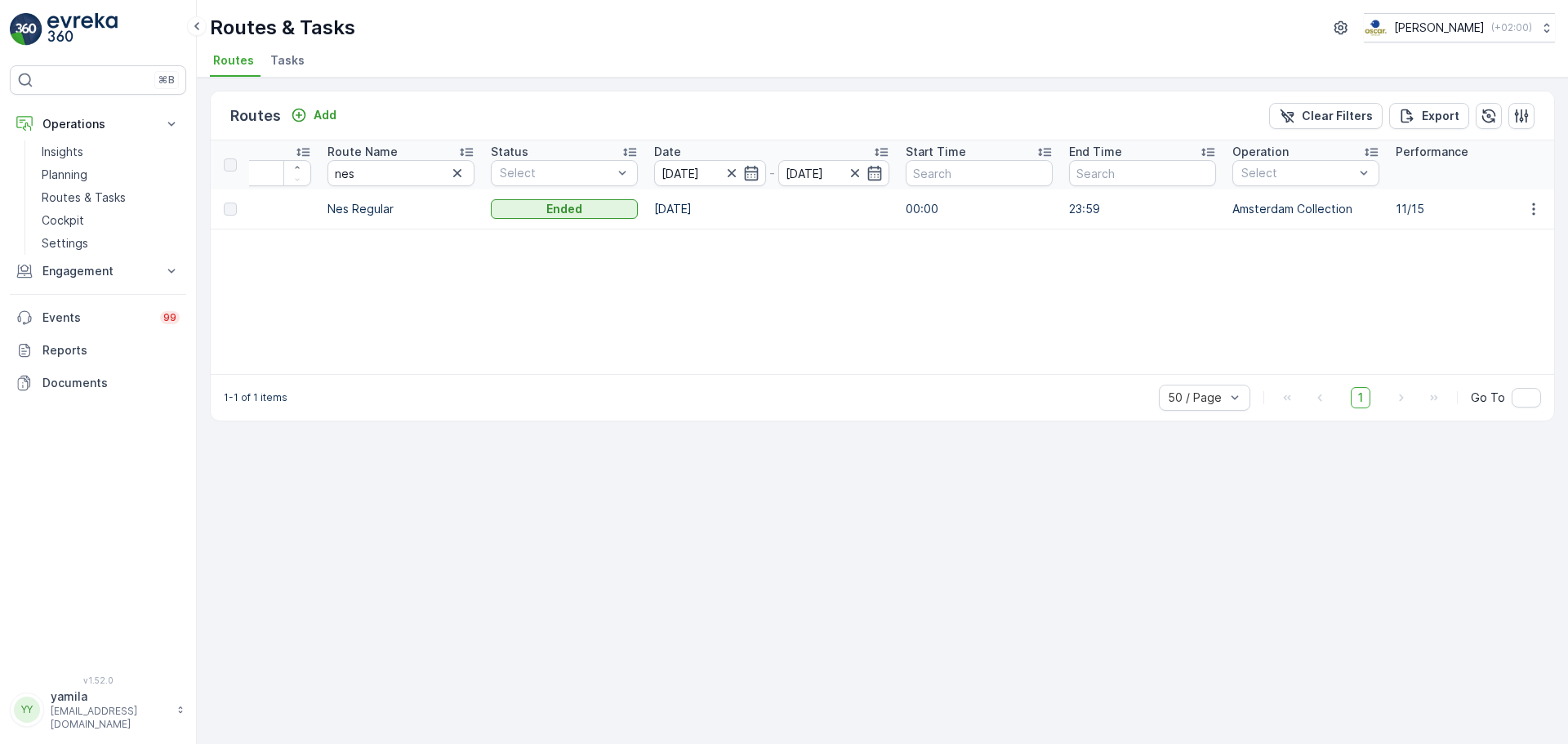
scroll to position [0, 101]
click at [1533, 217] on button "button" at bounding box center [1534, 209] width 30 height 20
click at [1492, 236] on span "See More Details" at bounding box center [1495, 233] width 95 height 17
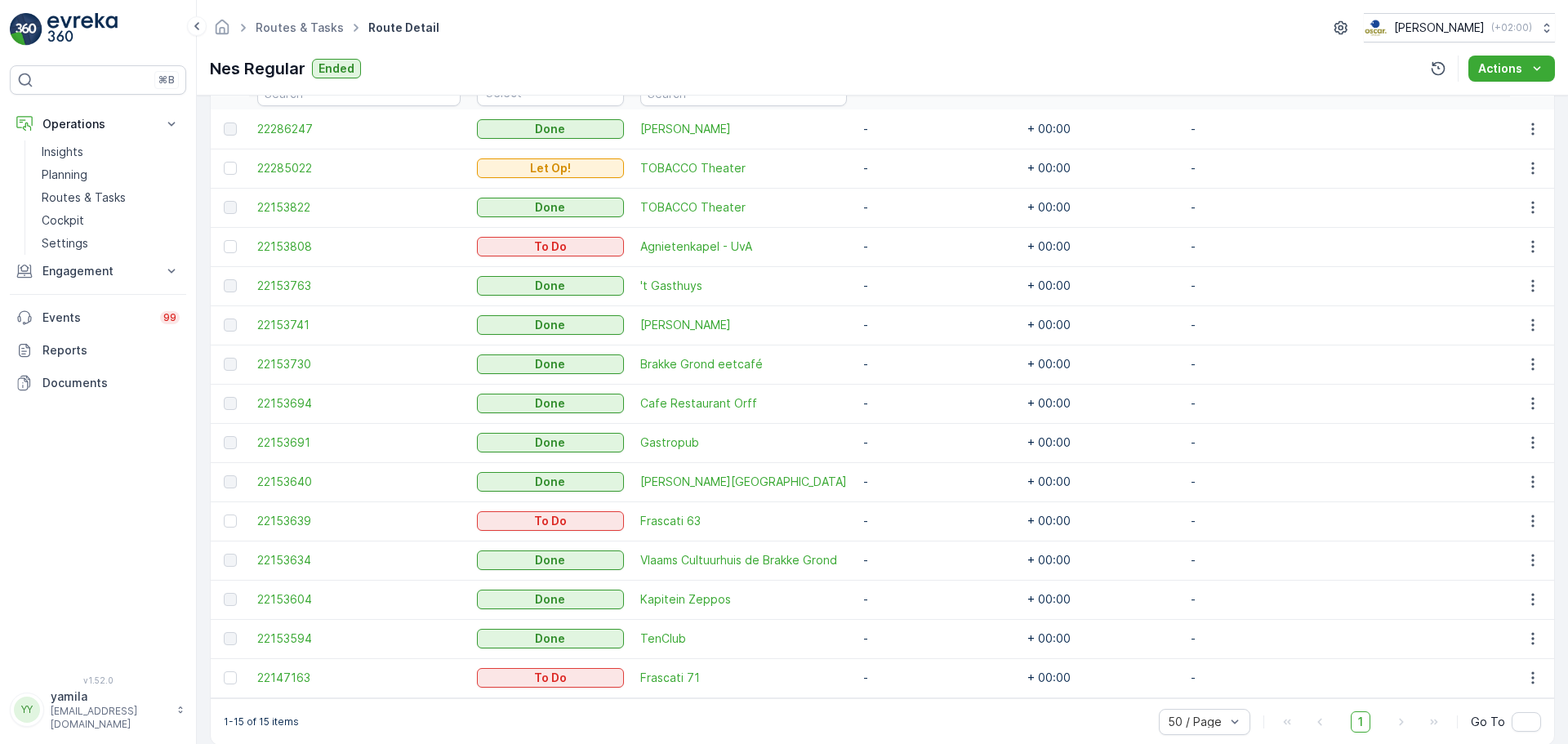
scroll to position [503, 0]
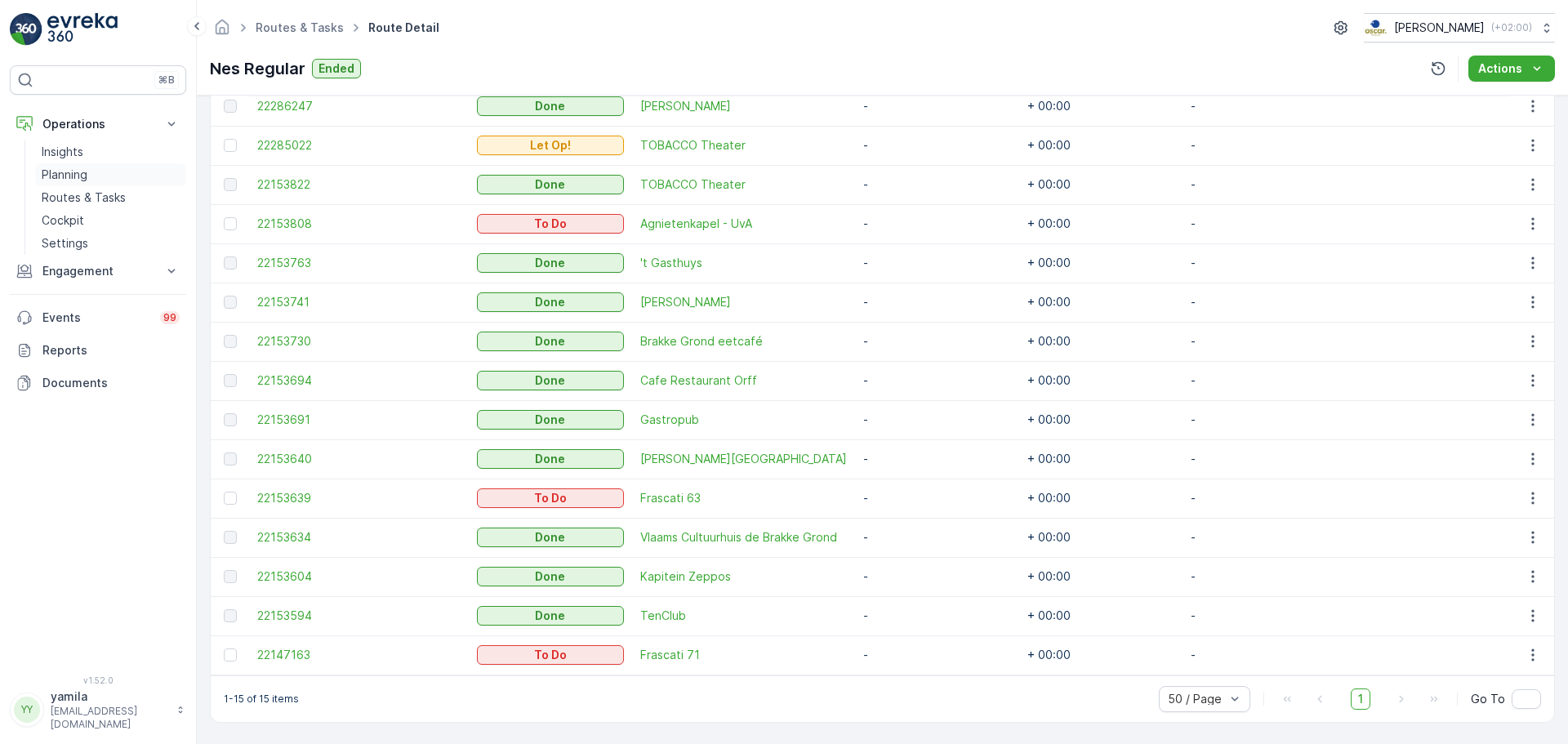
click at [70, 163] on link "Planning" at bounding box center [110, 175] width 151 height 23
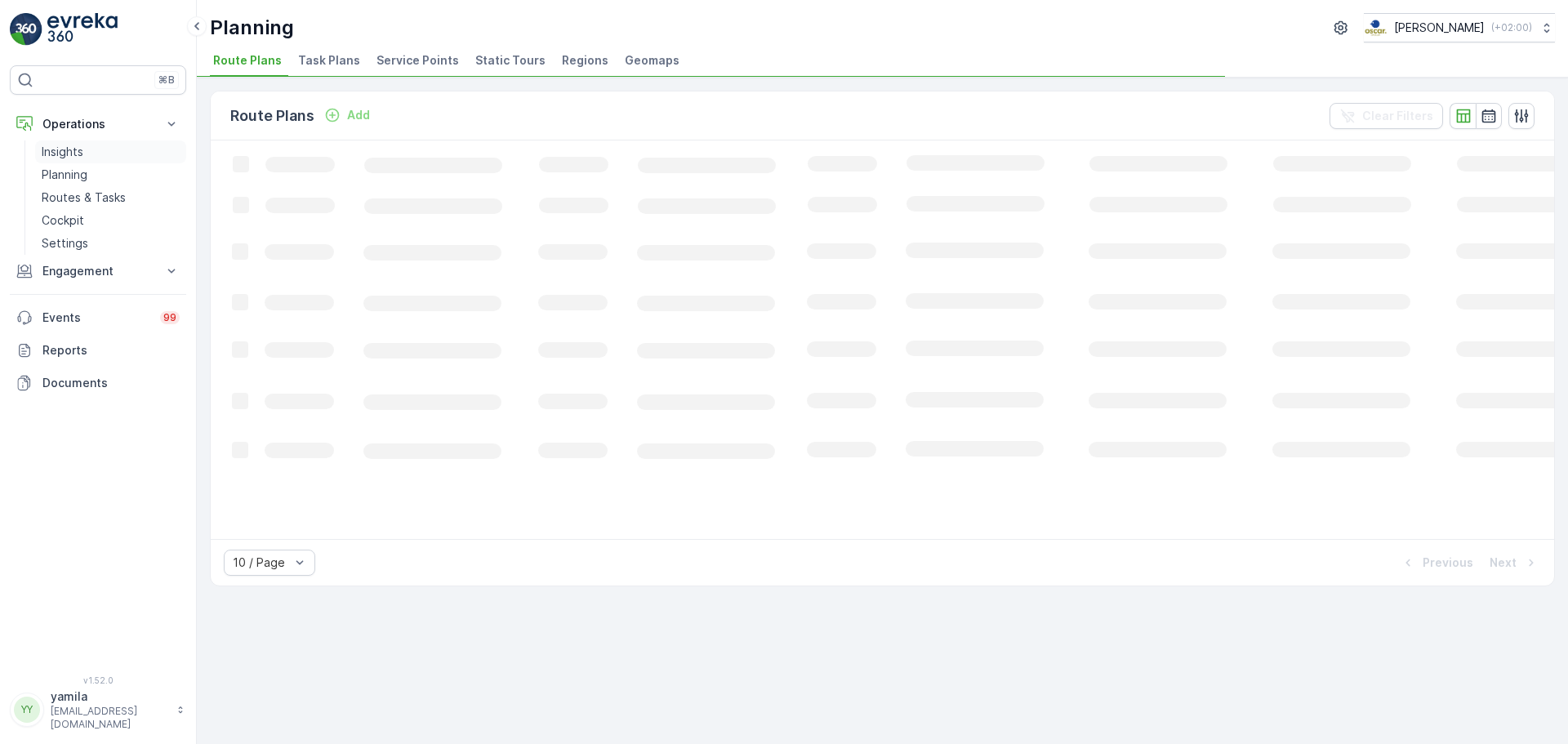
click at [70, 149] on p "Insights" at bounding box center [63, 151] width 42 height 17
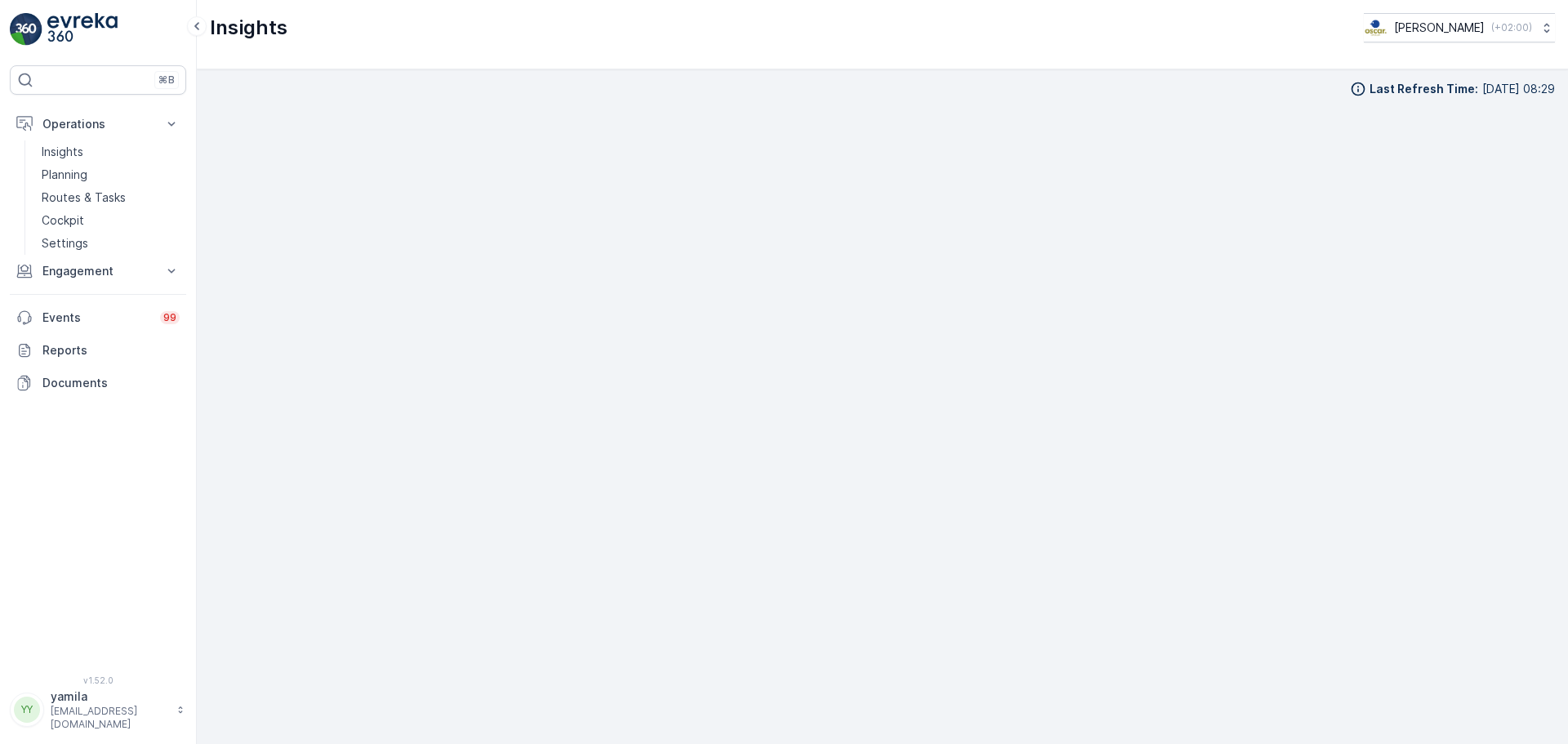
scroll to position [19, 0]
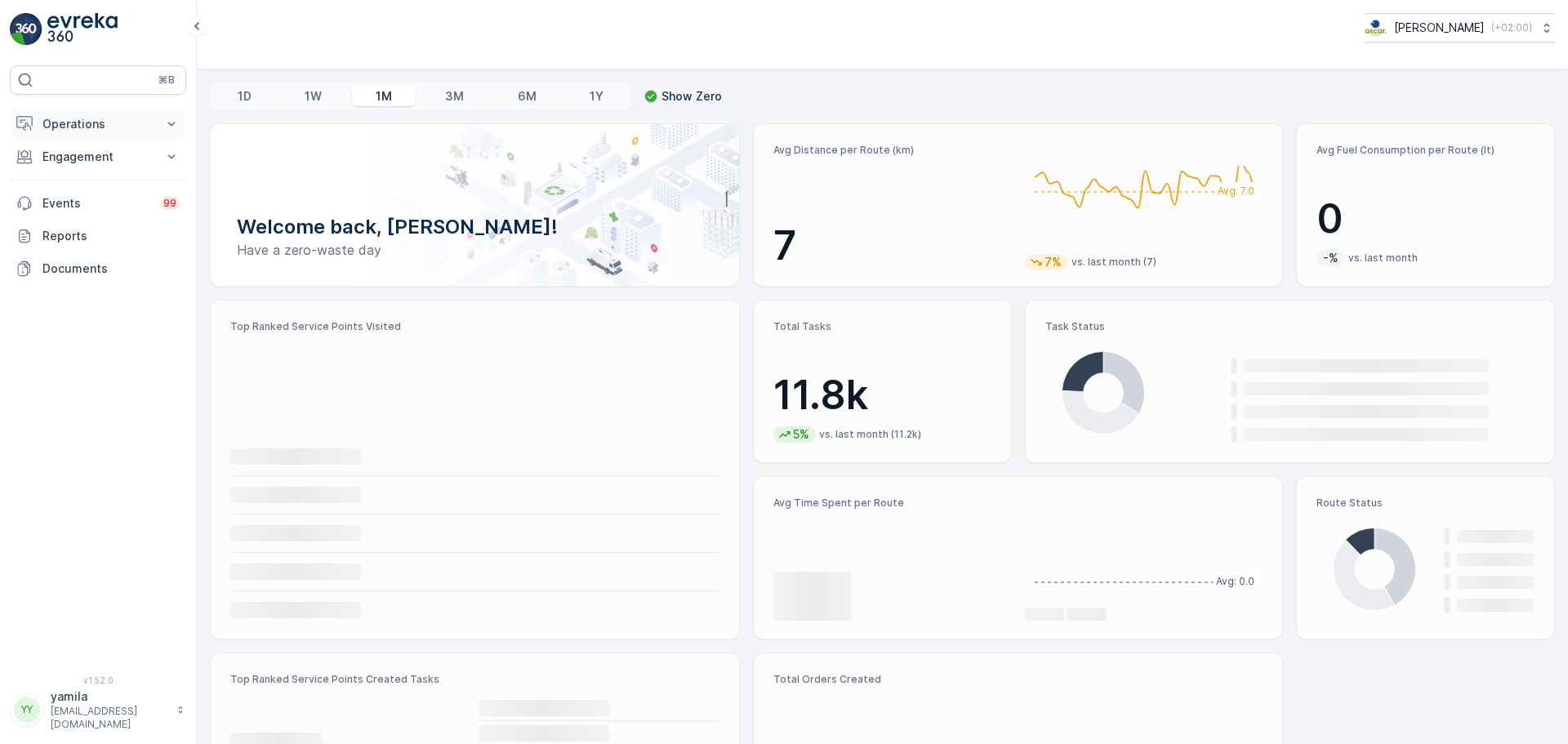
click at [78, 123] on p "Operations" at bounding box center [98, 123] width 111 height 17
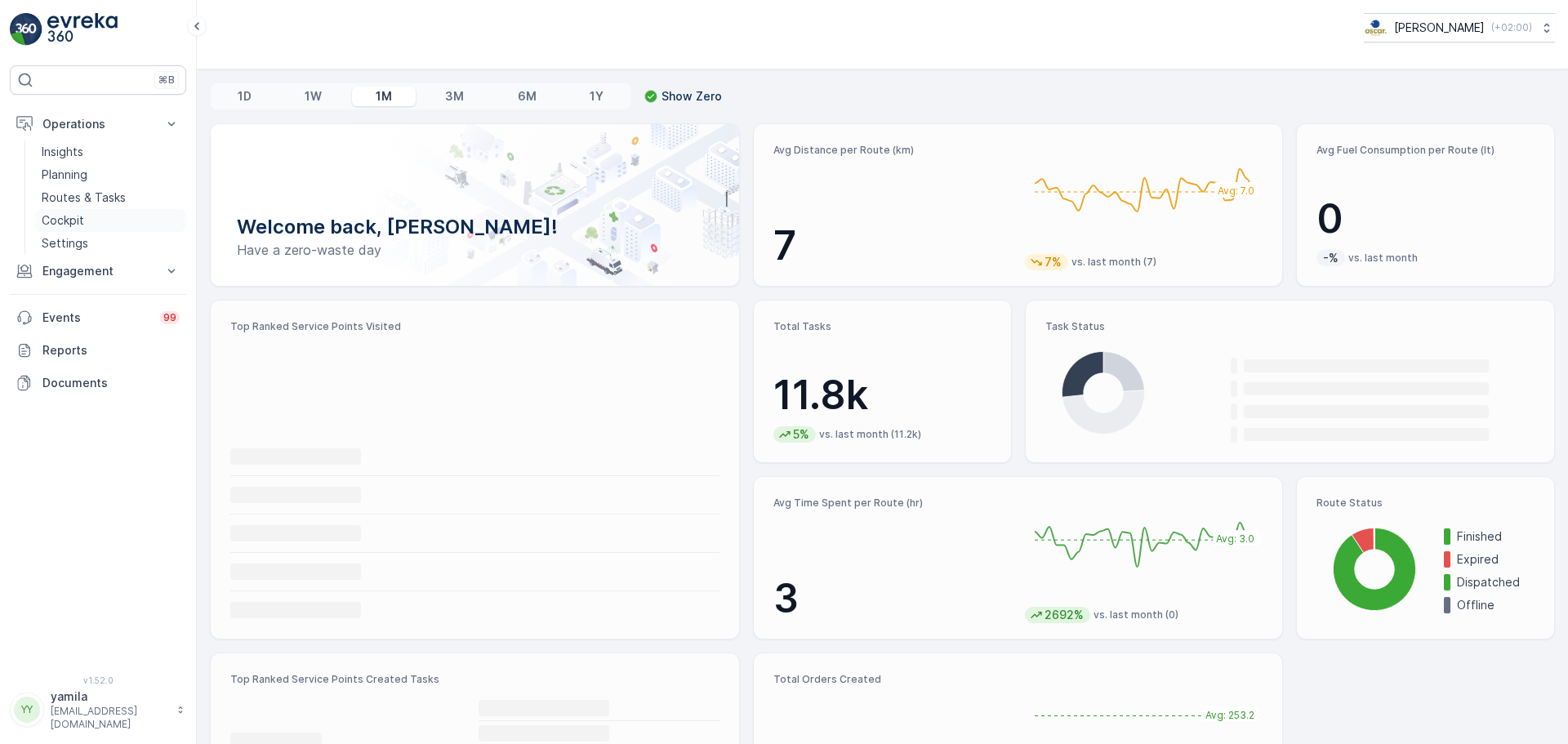
click at [103, 210] on link "Cockpit" at bounding box center [110, 220] width 151 height 23
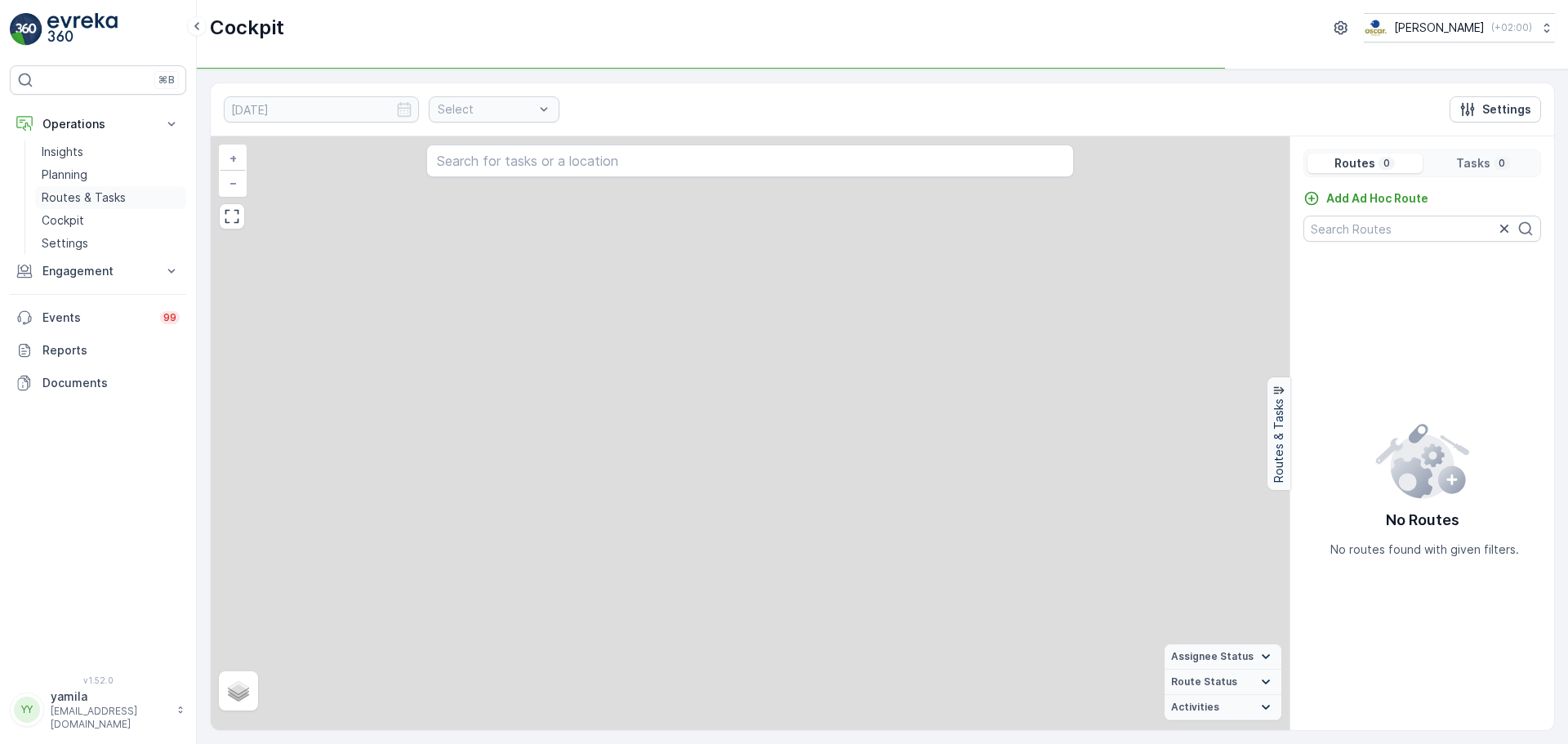
click at [103, 207] on link "Routes & Tasks" at bounding box center [110, 197] width 151 height 23
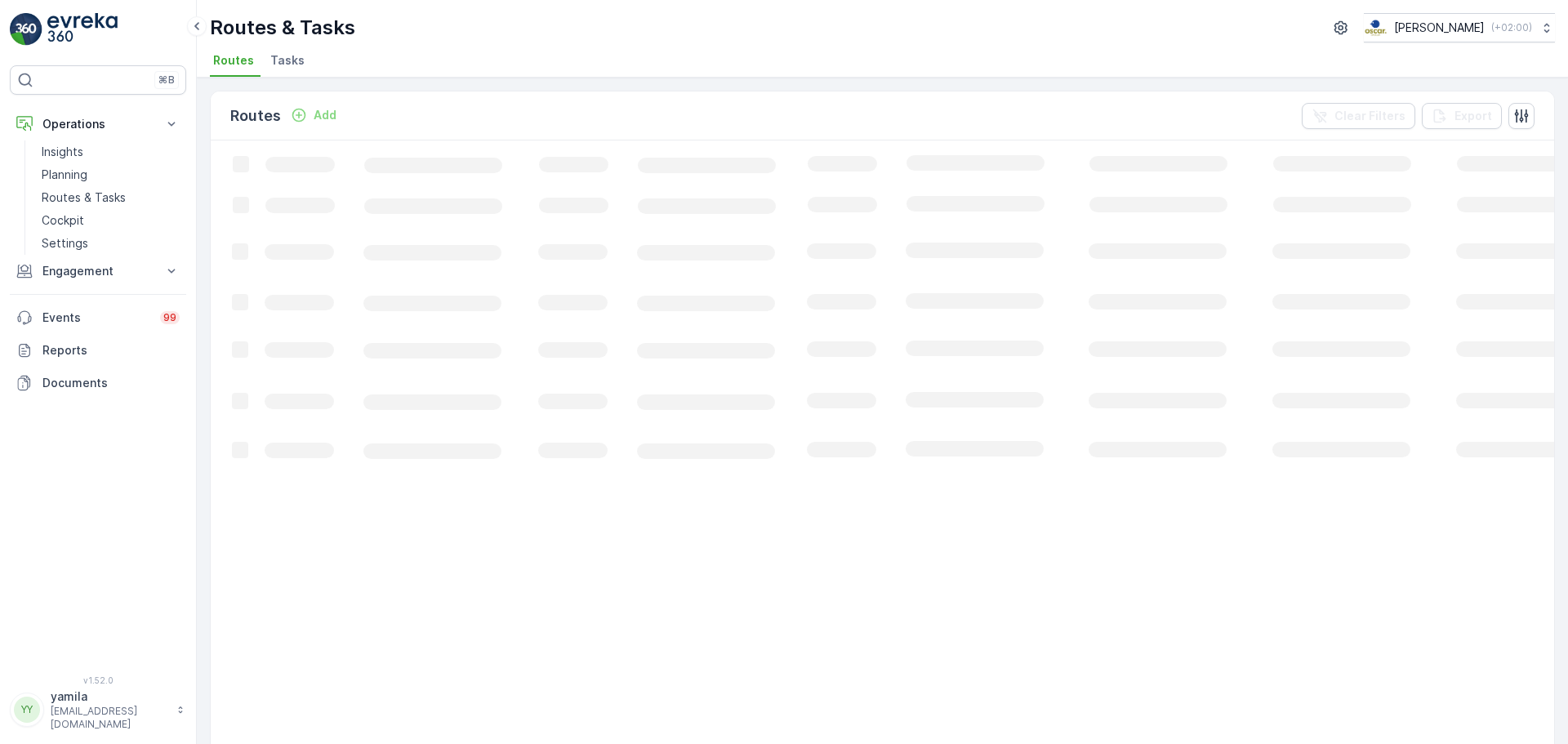
drag, startPoint x: 310, startPoint y: 67, endPoint x: 284, endPoint y: 60, distance: 26.9
click at [284, 60] on ul "Routes Tasks" at bounding box center [876, 63] width 1332 height 28
click at [284, 60] on span "Tasks" at bounding box center [287, 60] width 34 height 17
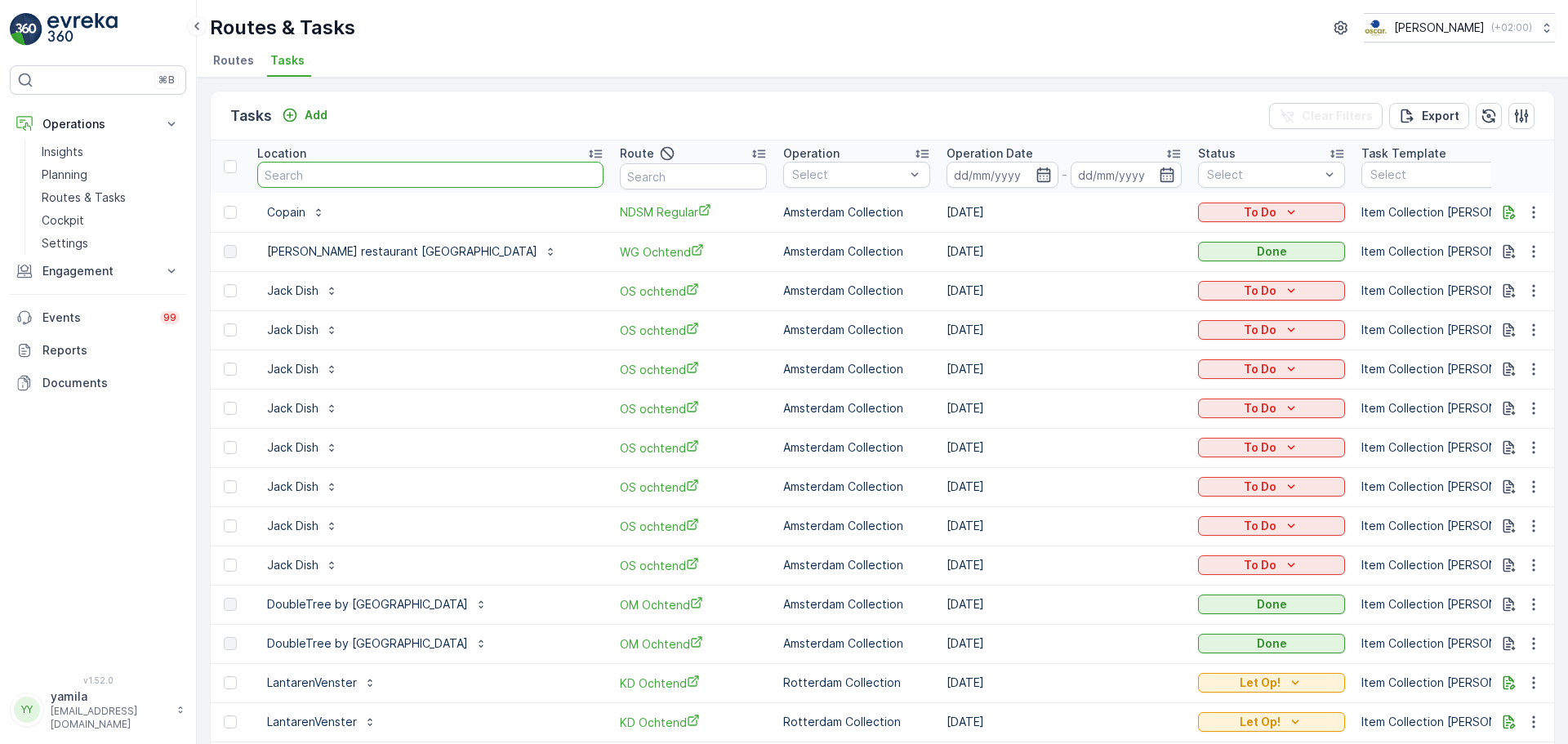
click at [330, 175] on input "text" at bounding box center [430, 175] width 346 height 26
type input "stichting park"
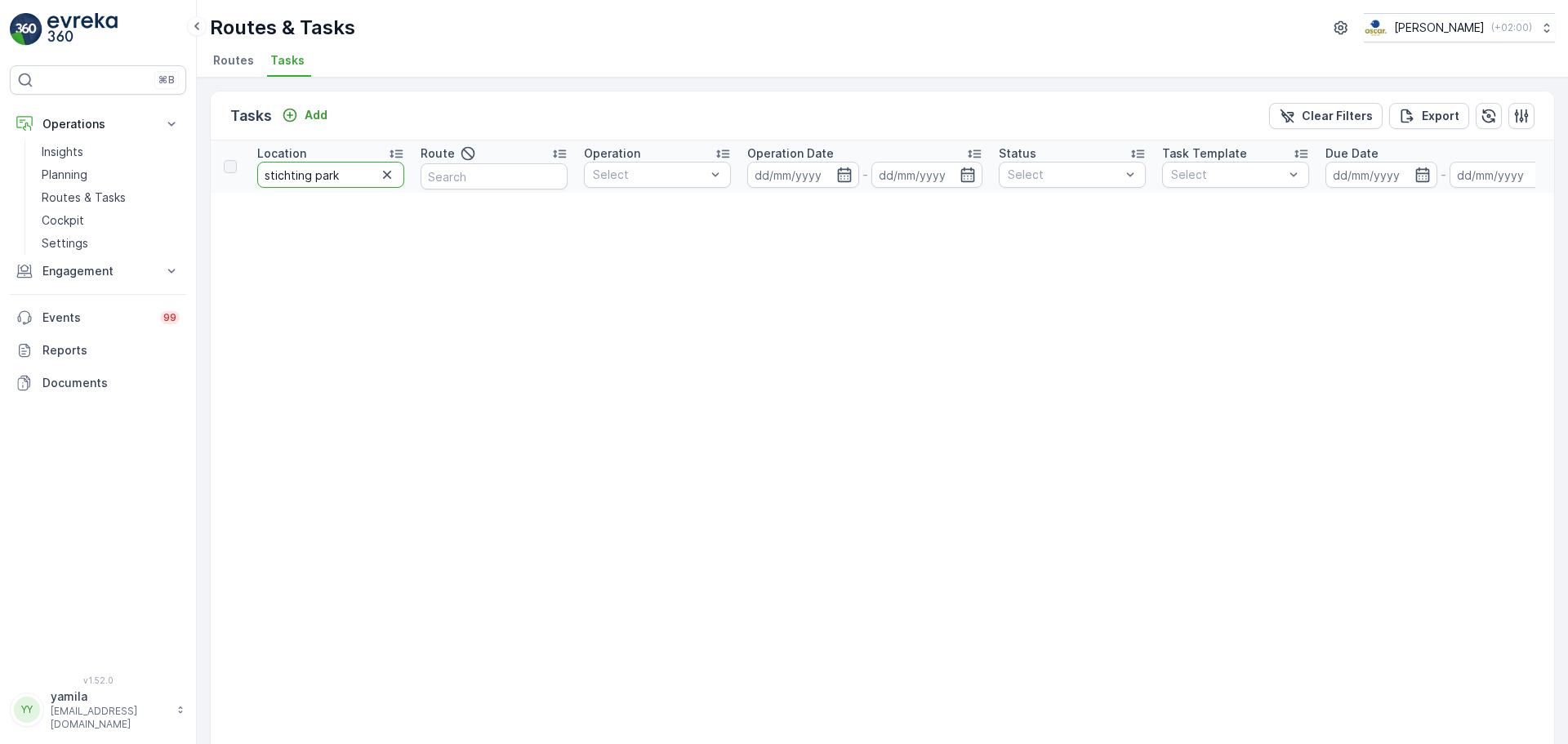
click at [352, 171] on input "stichting park" at bounding box center [330, 175] width 147 height 26
type input "stichtin"
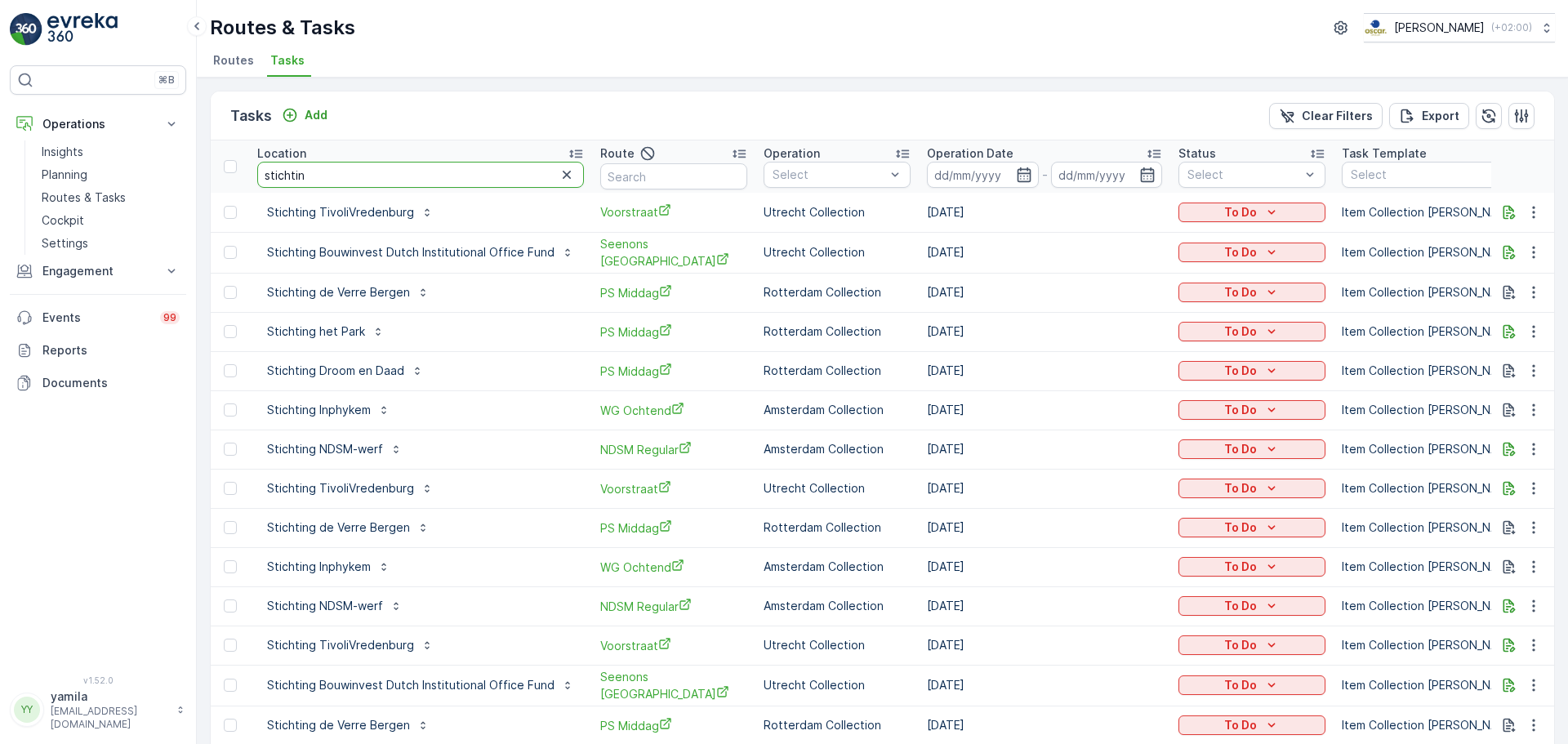
drag, startPoint x: 330, startPoint y: 175, endPoint x: 252, endPoint y: 170, distance: 78.2
click at [252, 170] on th "Location stichtin" at bounding box center [420, 167] width 343 height 52
type input "park"
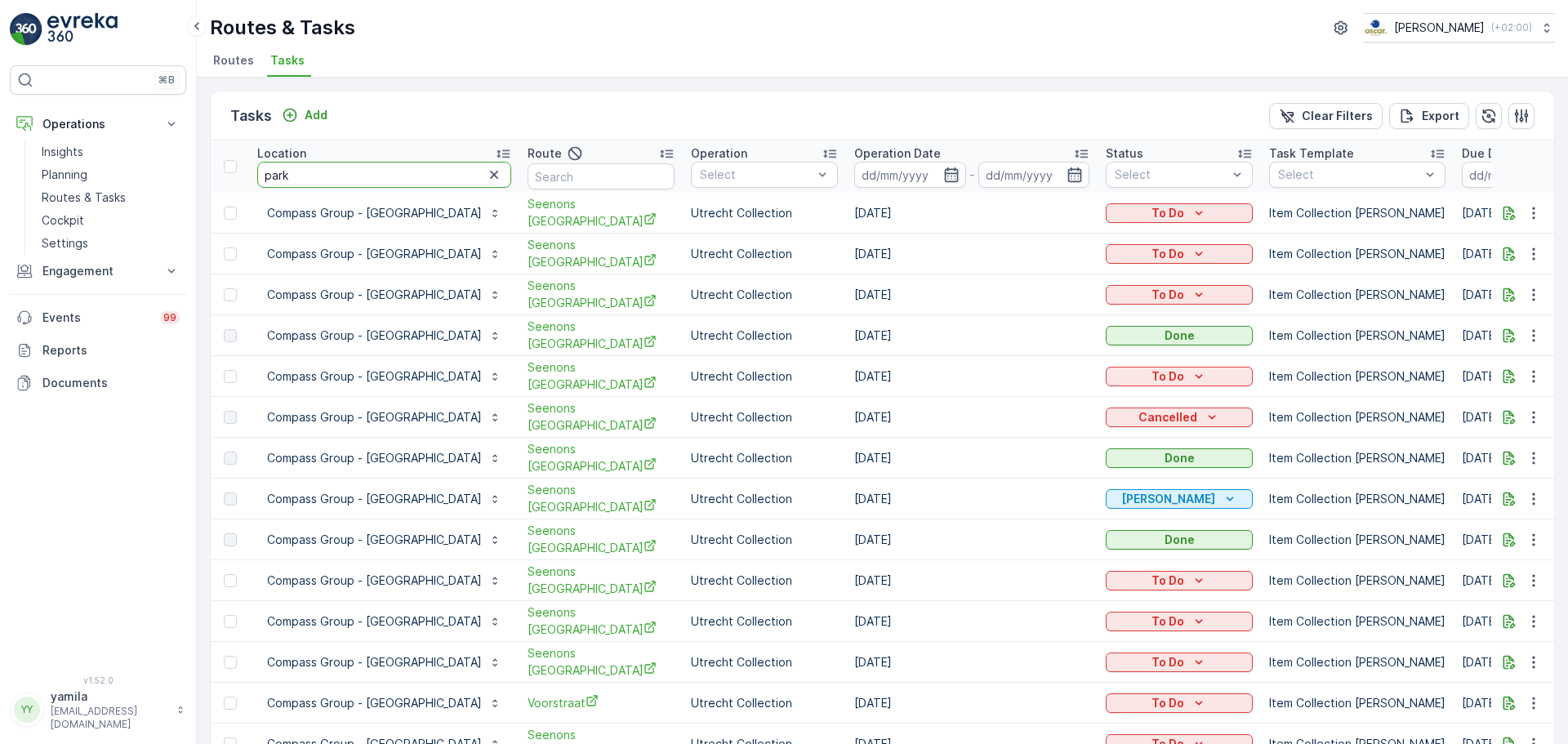
click at [343, 176] on input "park" at bounding box center [384, 175] width 254 height 26
type input "park en droom"
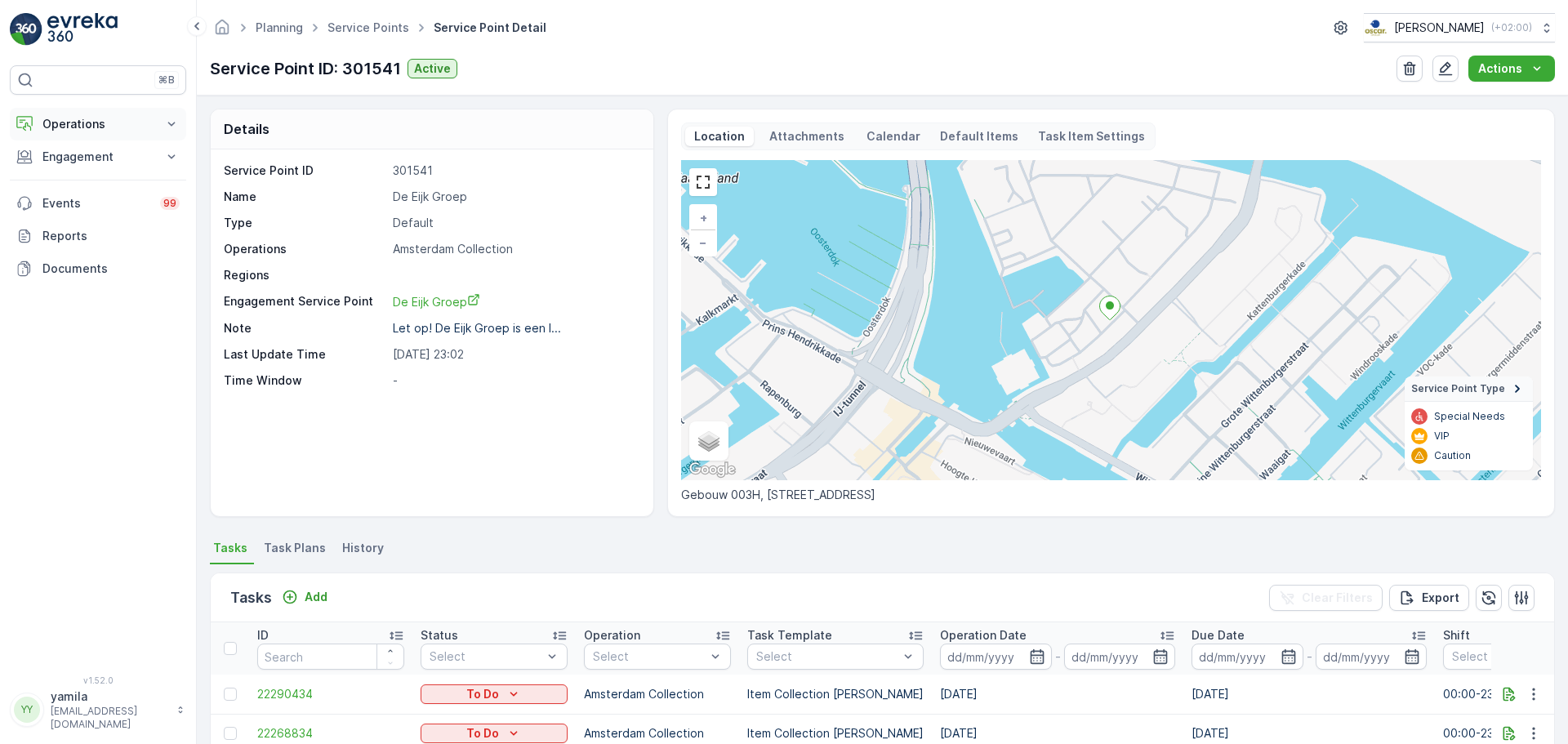
click at [104, 125] on p "Operations" at bounding box center [98, 123] width 111 height 17
click at [117, 203] on p "Routes & Tasks" at bounding box center [83, 197] width 84 height 17
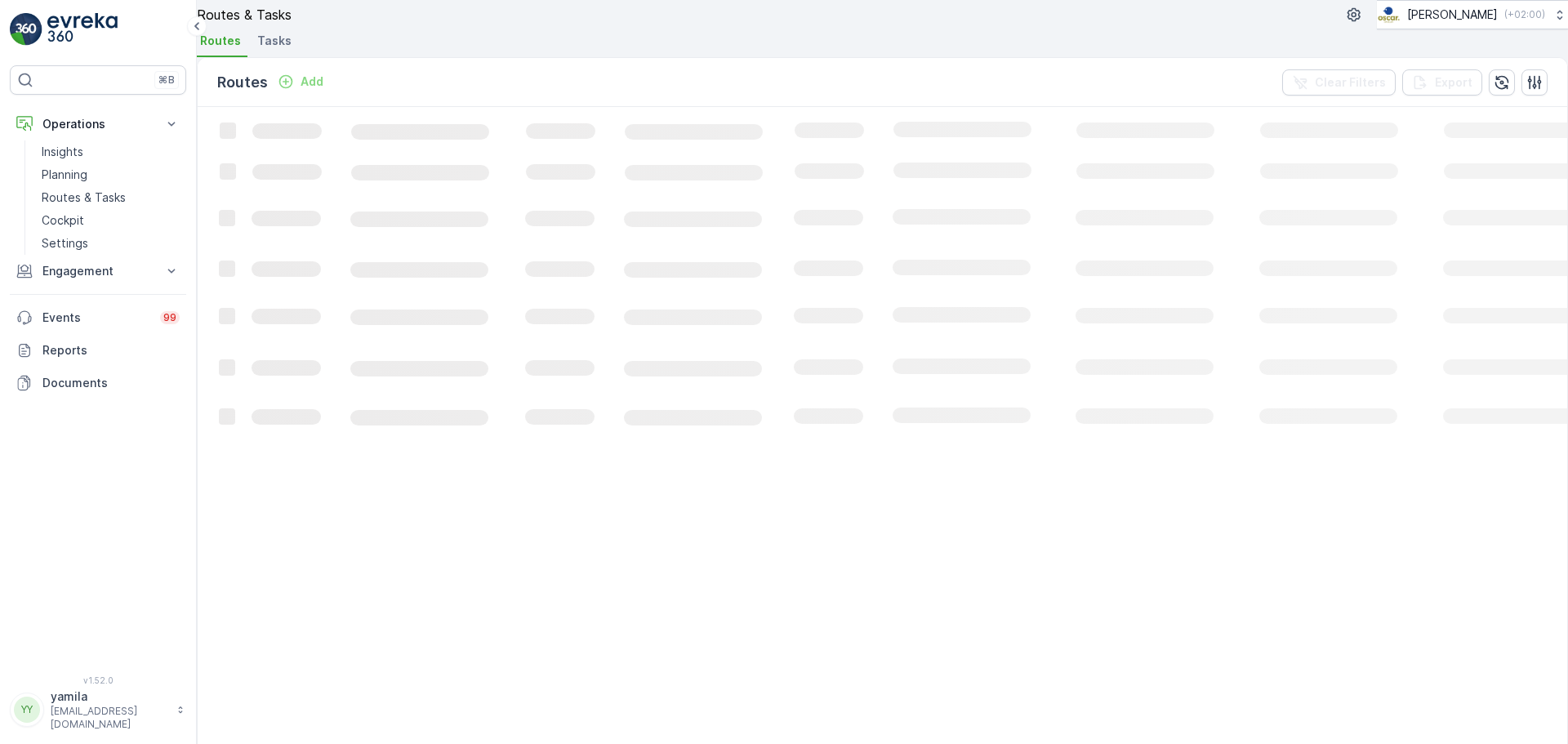
click at [290, 49] on span "Tasks" at bounding box center [274, 41] width 34 height 17
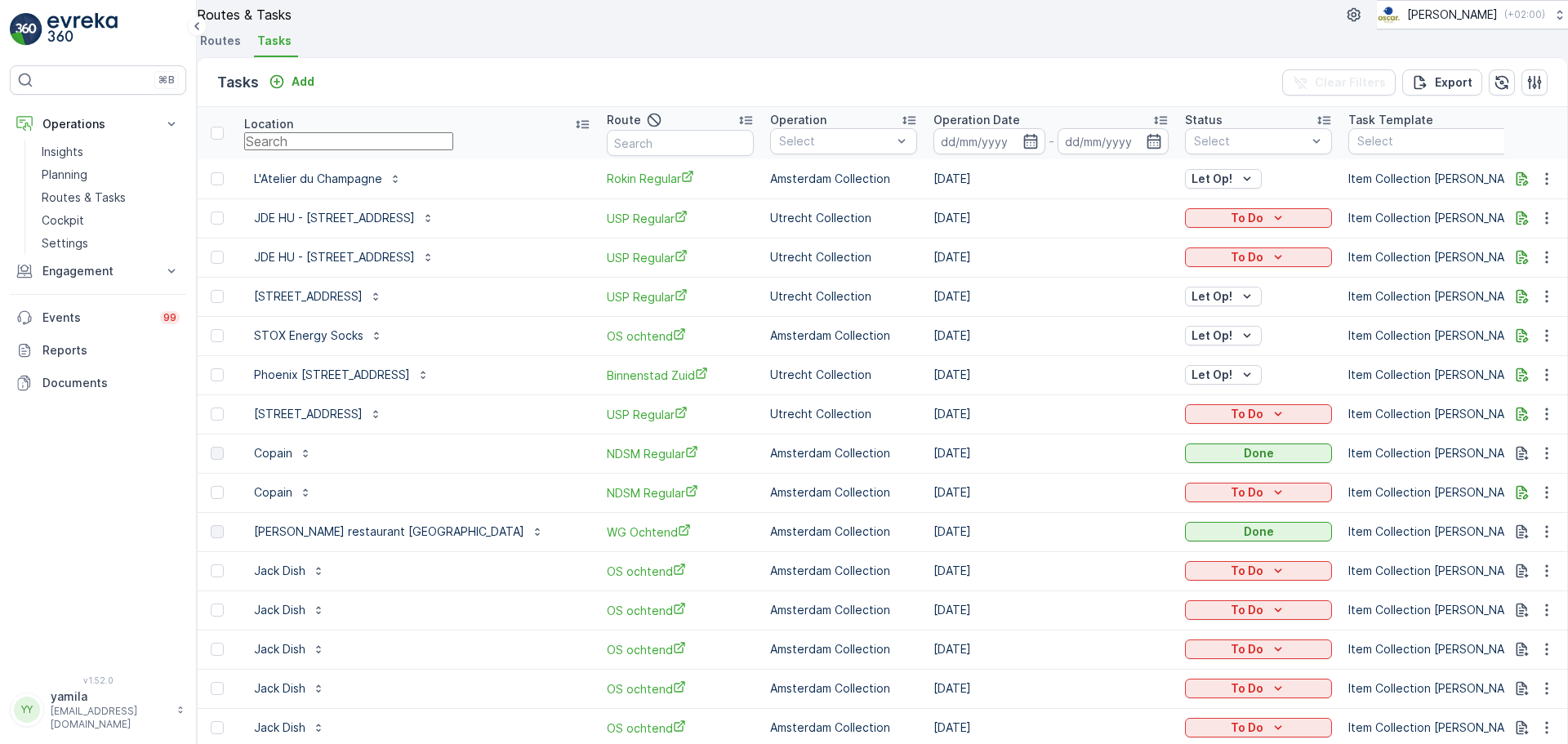
click at [327, 150] on input "text" at bounding box center [349, 141] width 209 height 18
type input "rijks"
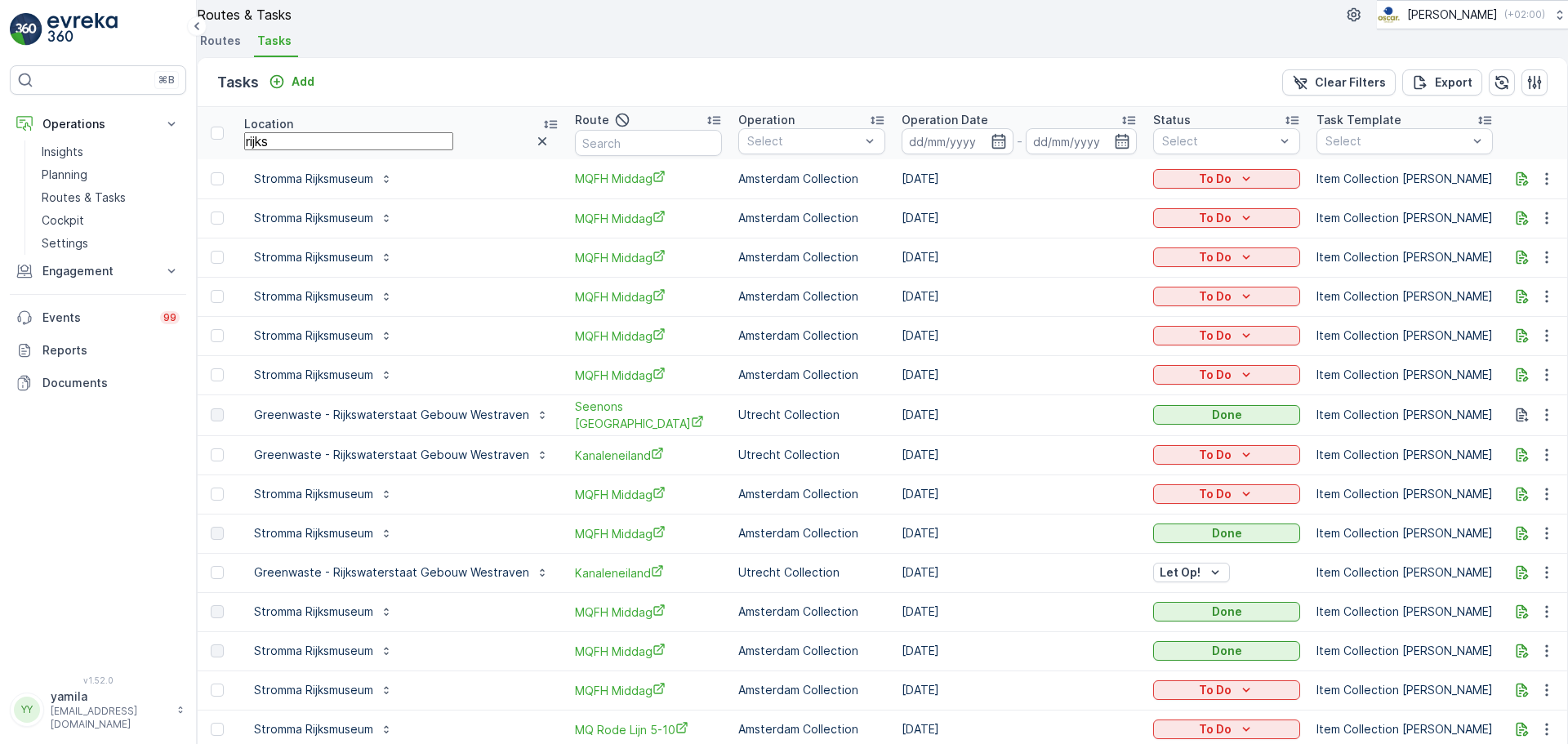
click at [306, 150] on input "rijks" at bounding box center [349, 141] width 209 height 18
type input "rijkswaterstraat"
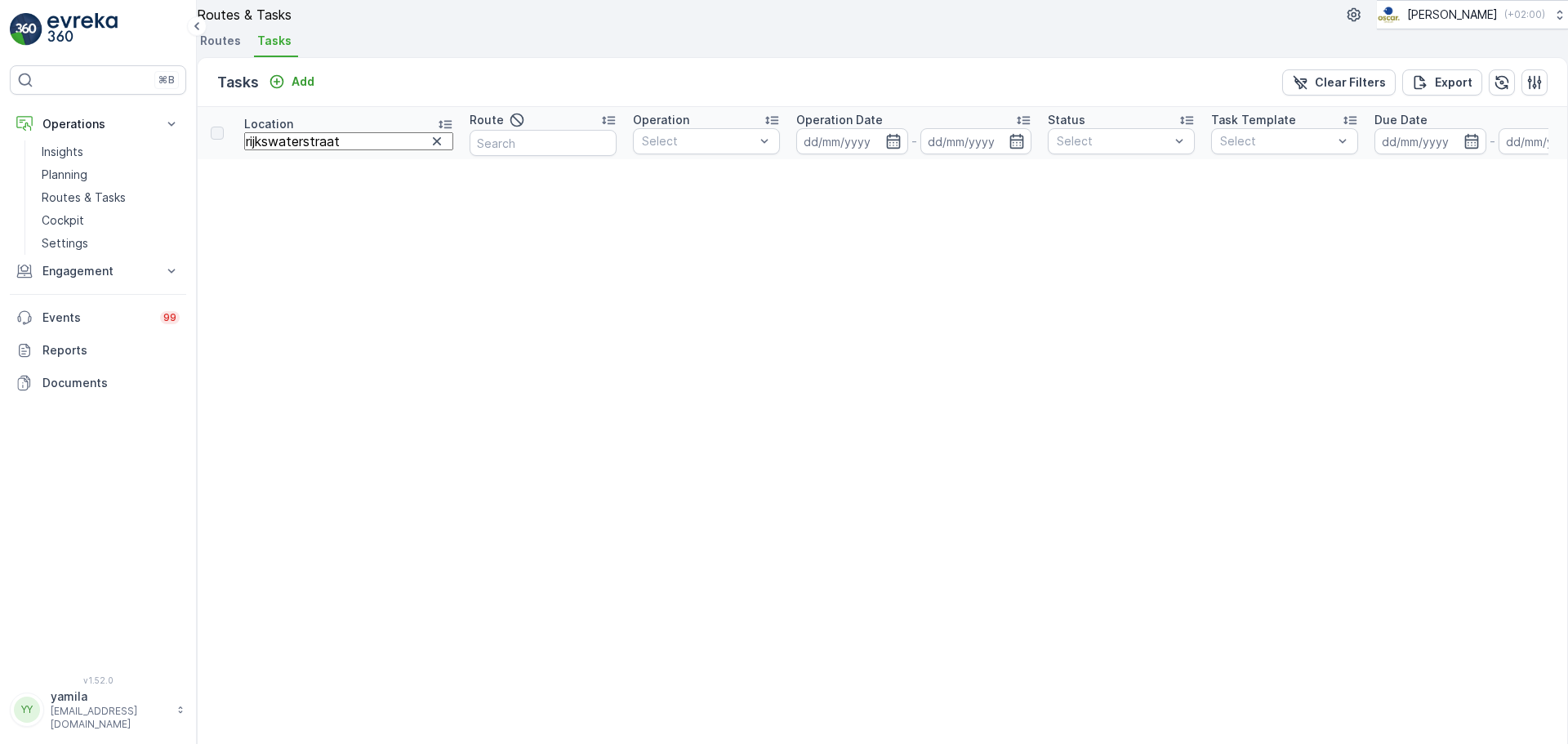
drag, startPoint x: 365, startPoint y: 179, endPoint x: 283, endPoint y: 180, distance: 82.0
click at [283, 150] on input "rijkswaterstraat" at bounding box center [349, 141] width 209 height 18
type input "r"
type input "[DEMOGRAPHIC_DATA]"
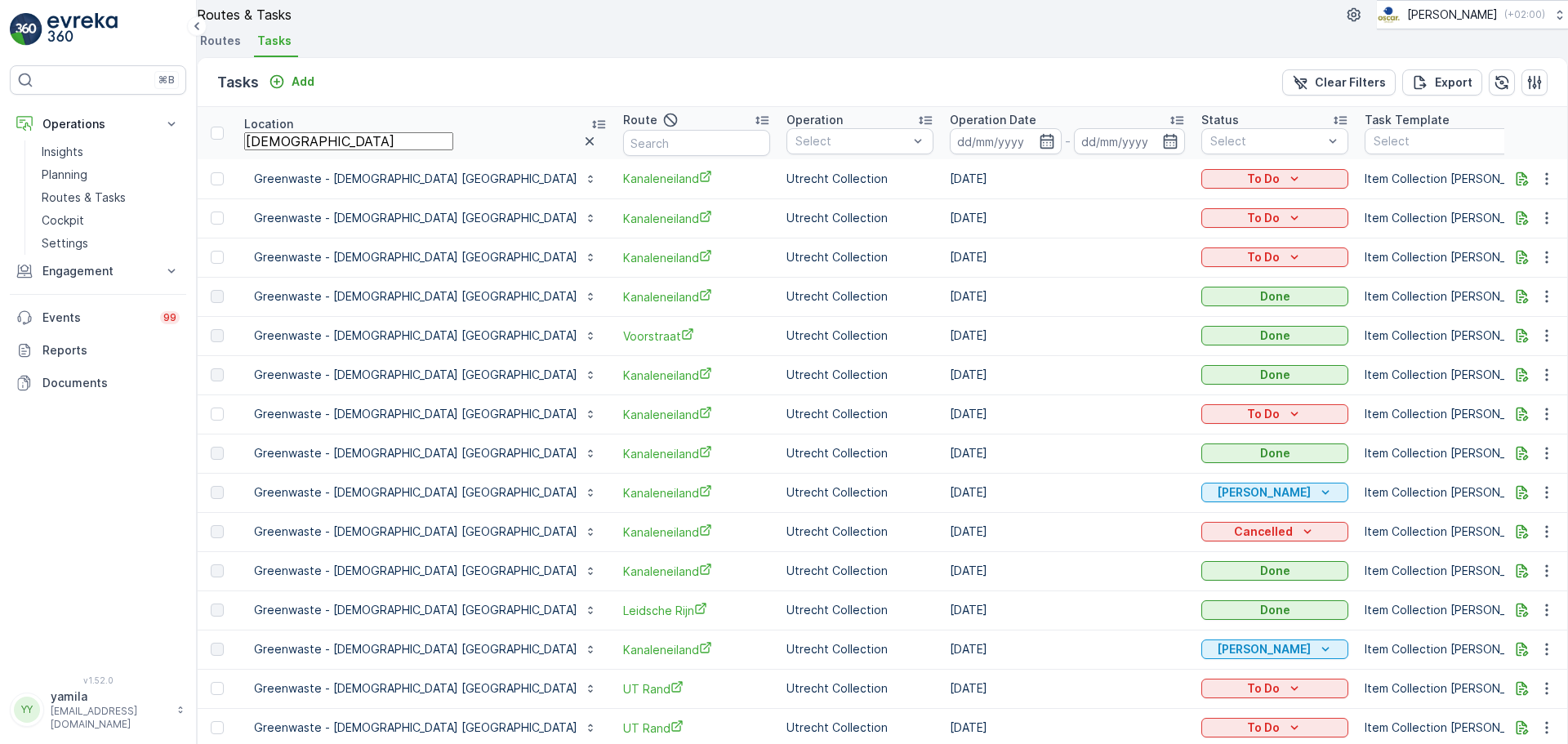
scroll to position [28, 0]
click at [91, 202] on p "Routes & Tasks" at bounding box center [83, 197] width 84 height 17
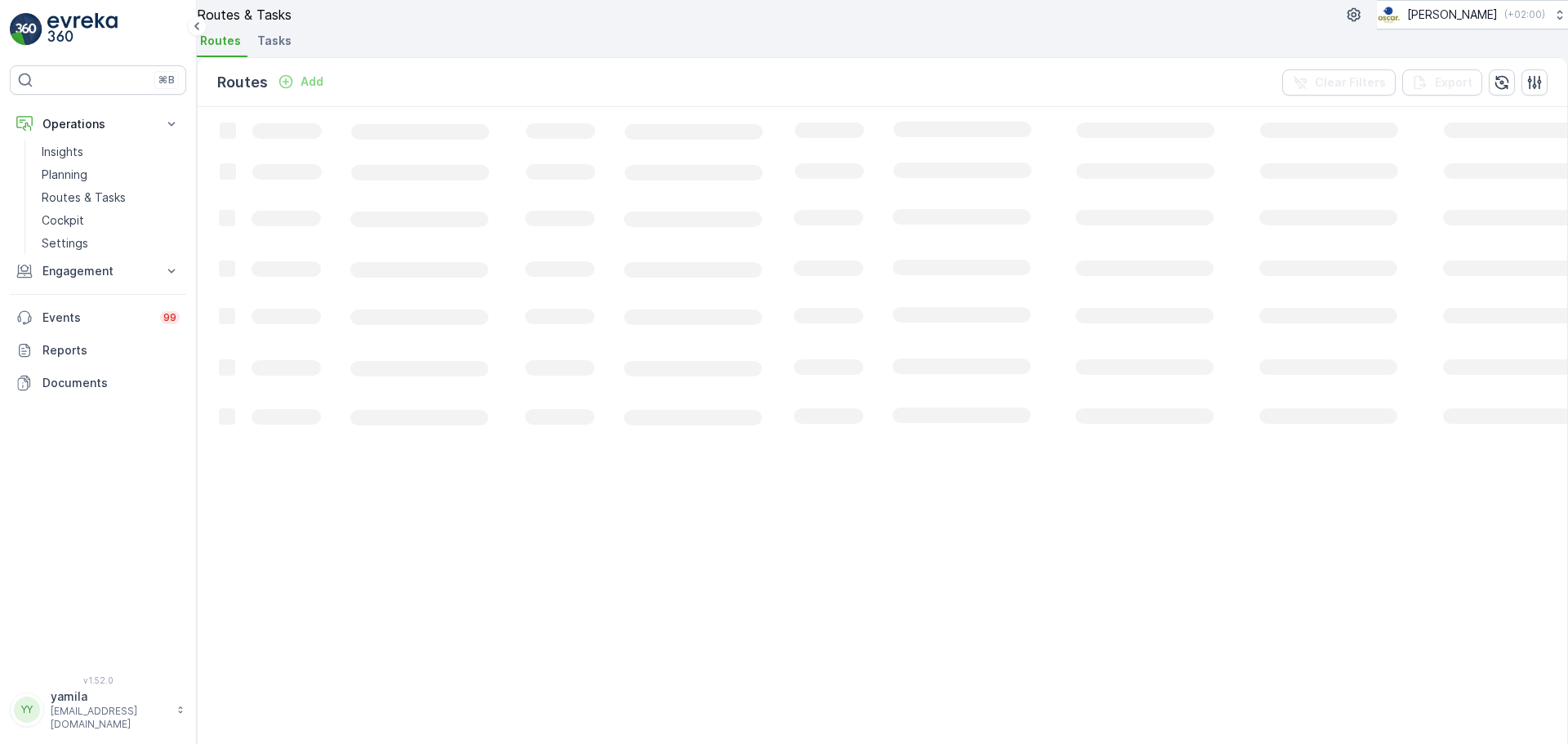
click at [291, 49] on span "Tasks" at bounding box center [274, 41] width 34 height 17
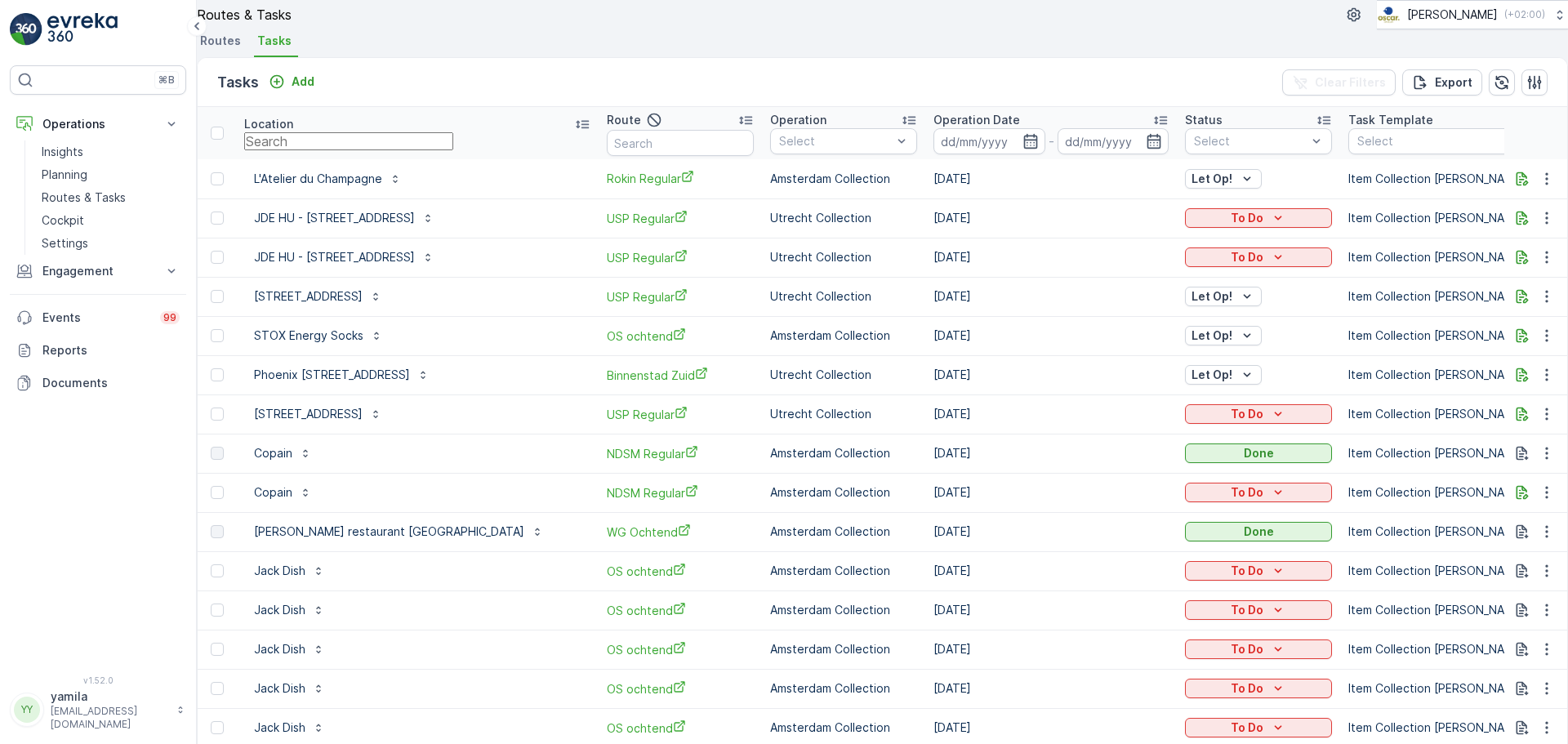
click at [344, 150] on input "text" at bounding box center [349, 141] width 209 height 18
type input "[DEMOGRAPHIC_DATA]"
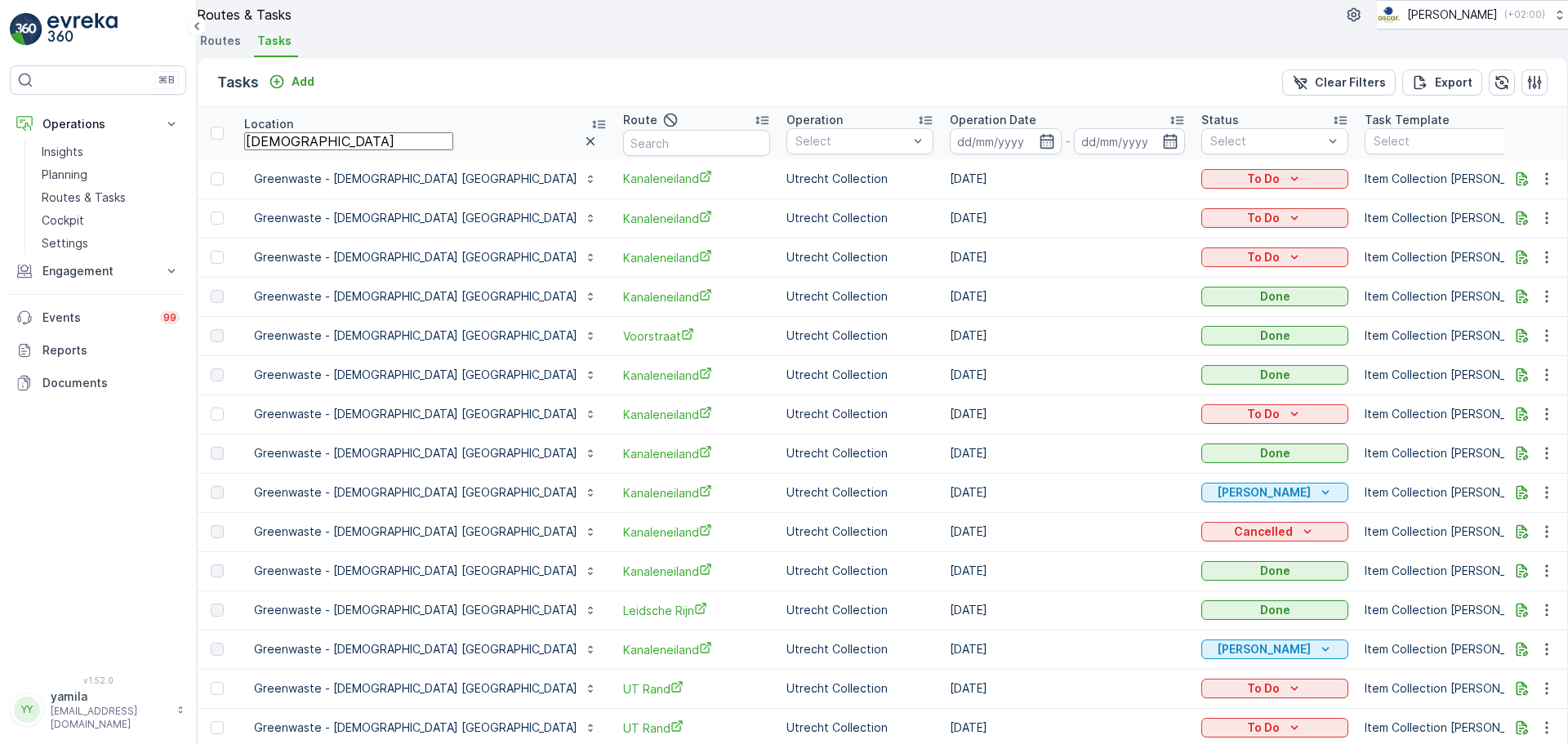
click at [344, 150] on input "[DEMOGRAPHIC_DATA]" at bounding box center [349, 141] width 209 height 18
drag, startPoint x: 360, startPoint y: 180, endPoint x: 275, endPoint y: 160, distance: 87.3
click at [275, 159] on th "Location [DEMOGRAPHIC_DATA]" at bounding box center [425, 133] width 379 height 52
type input "p"
type input "rijkswaterstraat"
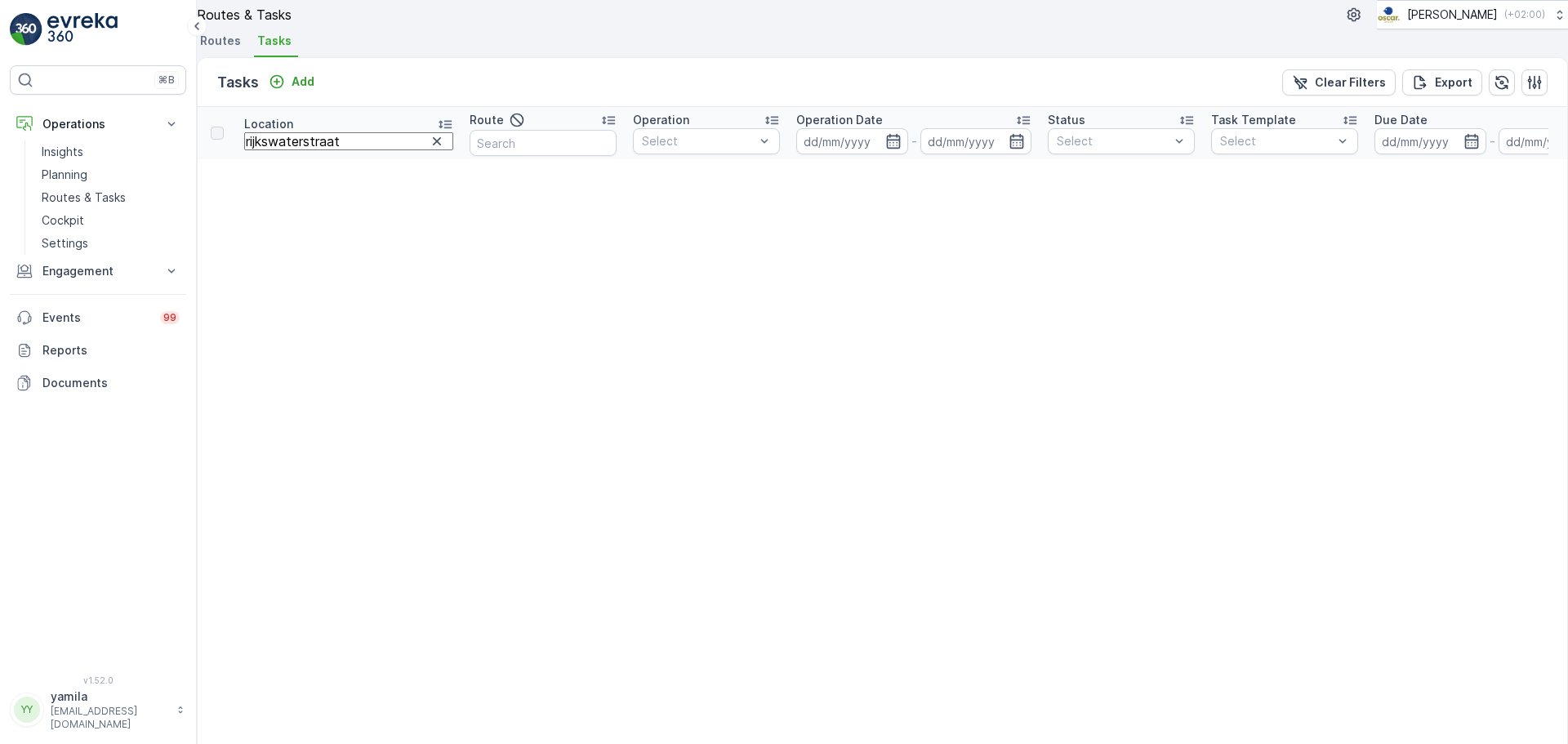
click at [284, 150] on input "rijkswaterstraat" at bounding box center [349, 141] width 209 height 18
click at [285, 150] on input "rijkswaterstraat" at bounding box center [349, 141] width 209 height 18
type input "rijks [PERSON_NAME]"
click at [437, 132] on icon at bounding box center [445, 123] width 17 height 17
click at [428, 149] on icon "button" at bounding box center [436, 141] width 17 height 17
